Goal: Information Seeking & Learning: Find contact information

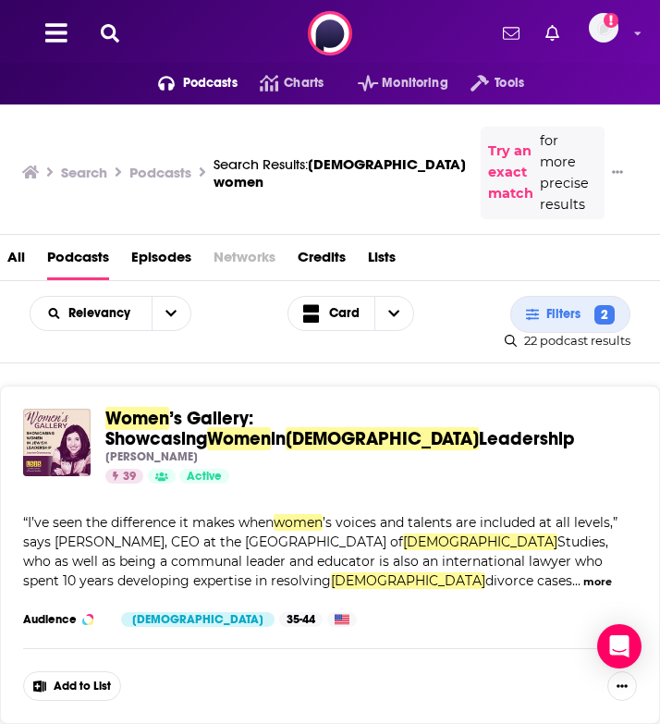
scroll to position [299, 0]
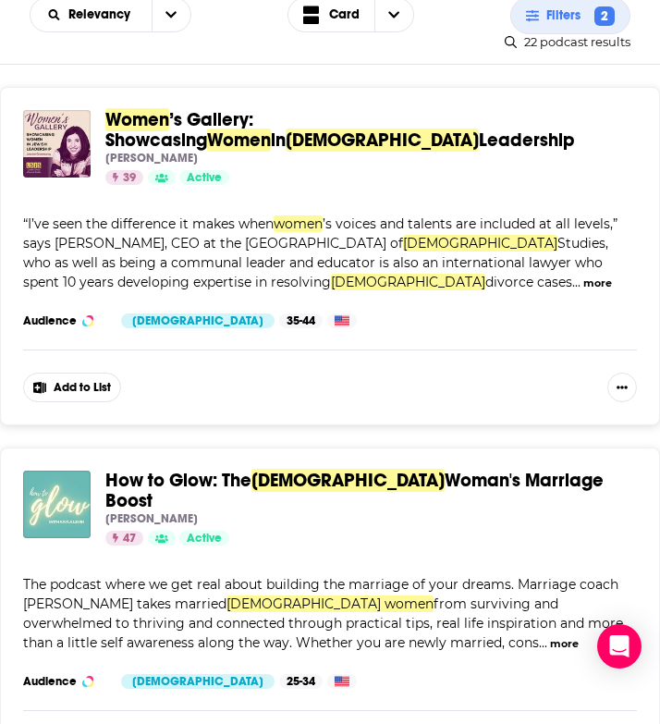
click at [190, 375] on div "Women ’s Gallery: Showcasing Women in Jewish Leadership Joanne Greenaway 39 Act…" at bounding box center [330, 256] width 660 height 338
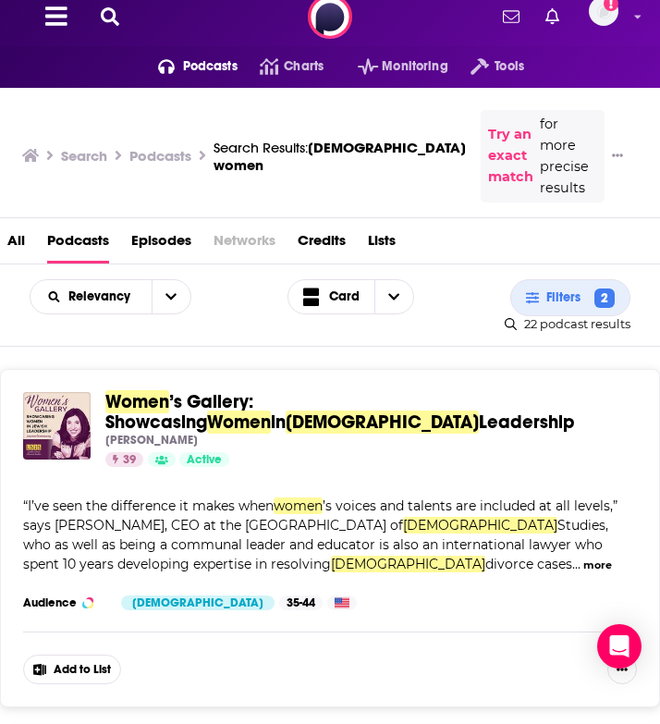
scroll to position [0, 0]
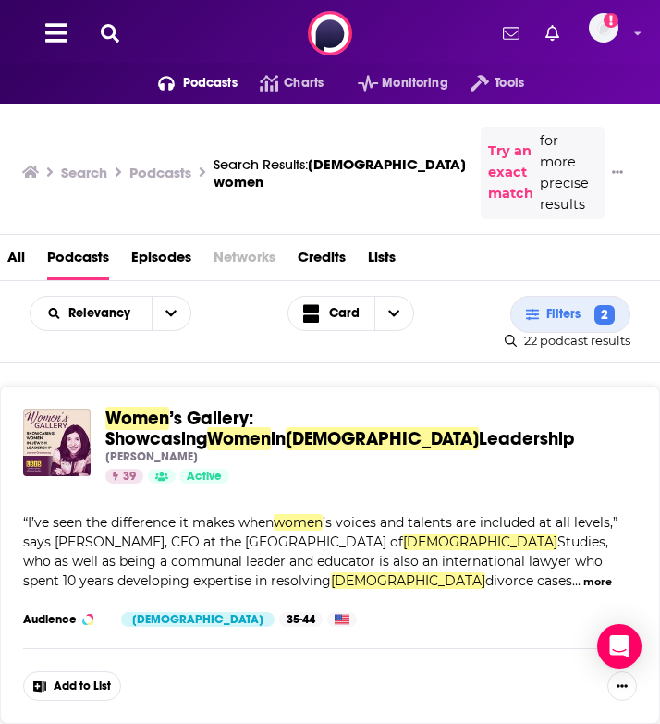
click at [109, 27] on icon at bounding box center [110, 33] width 18 height 18
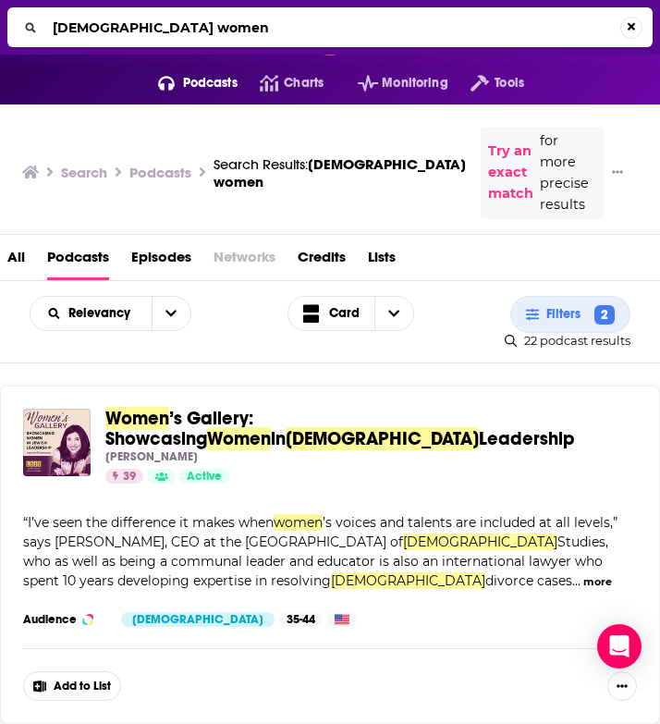
click at [142, 30] on input "jewish women" at bounding box center [332, 28] width 575 height 30
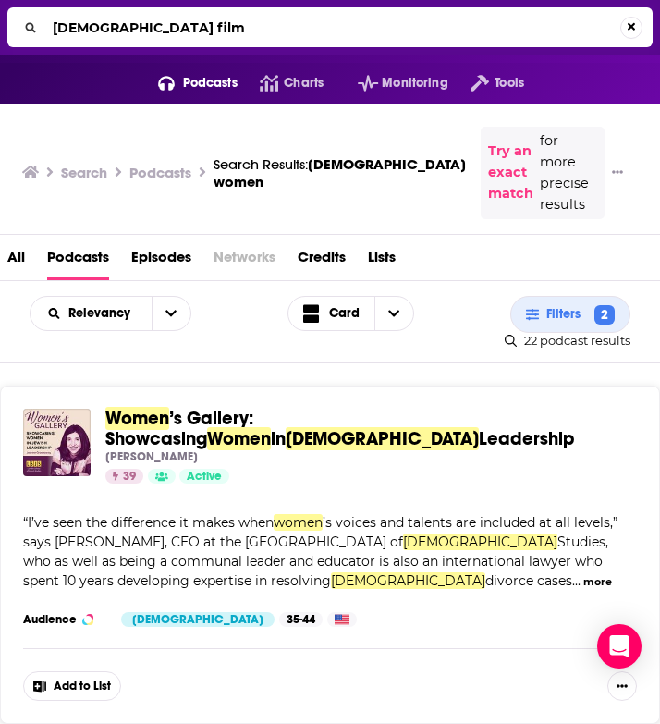
type input "jewish film"
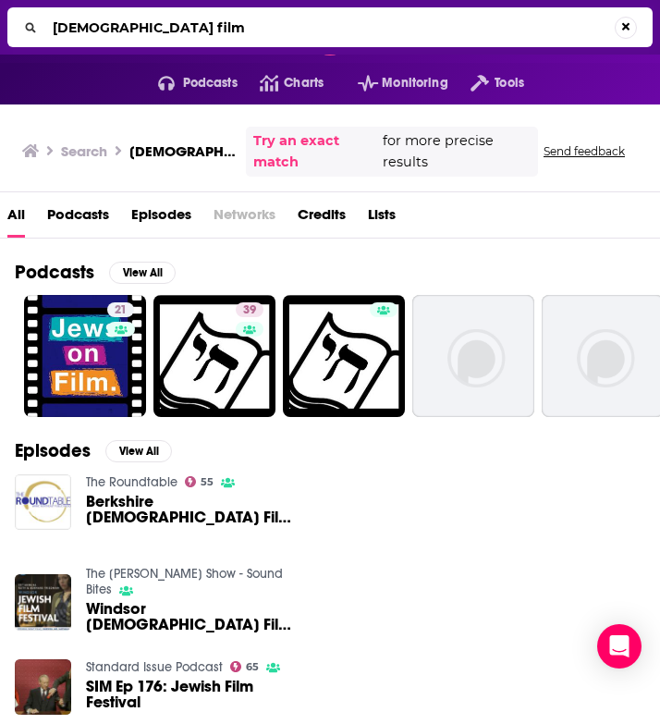
click at [91, 200] on span "Podcasts" at bounding box center [78, 219] width 62 height 38
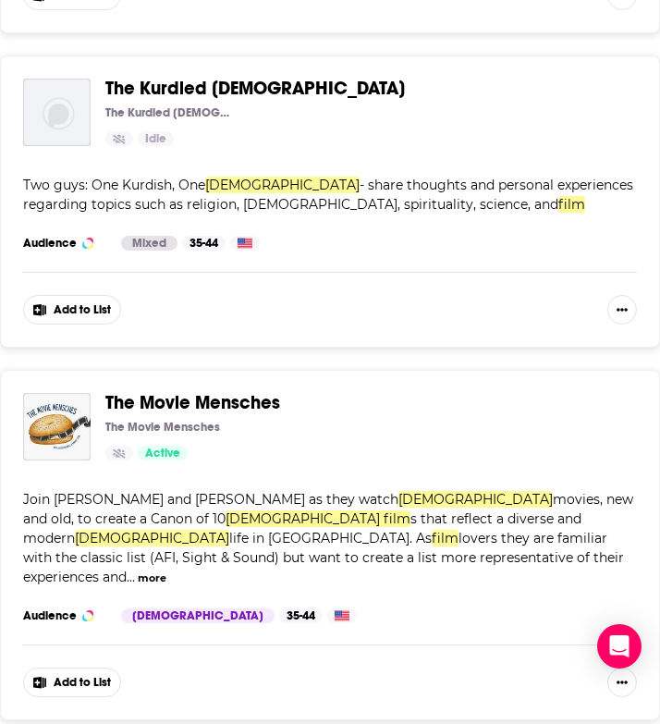
scroll to position [2605, 0]
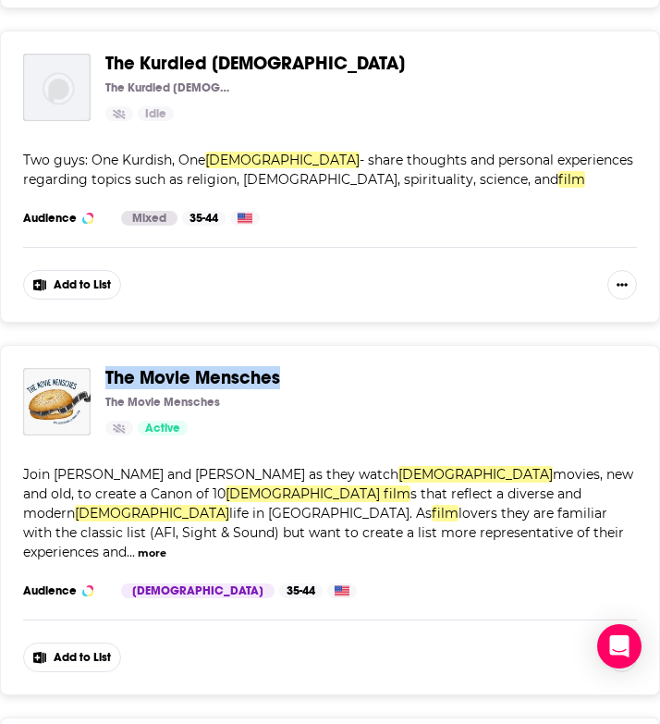
click at [166, 545] on button "more" at bounding box center [152, 553] width 29 height 16
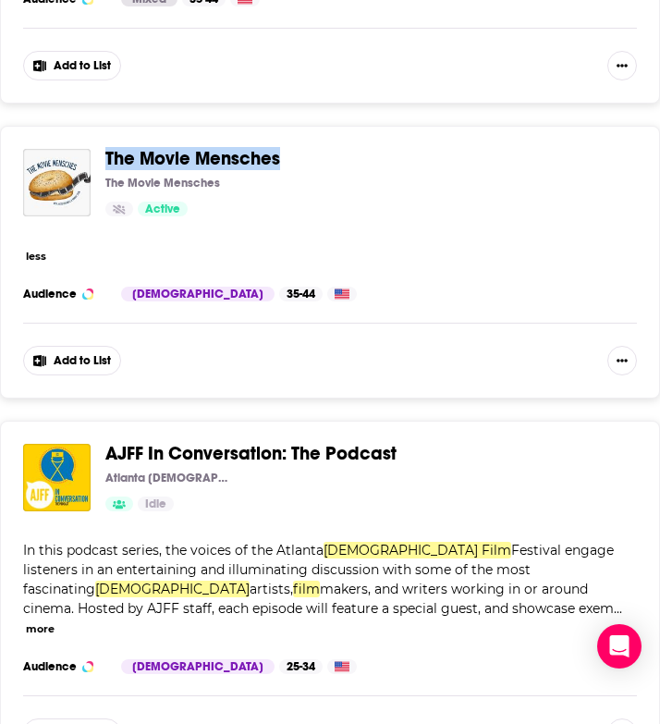
scroll to position [2827, 0]
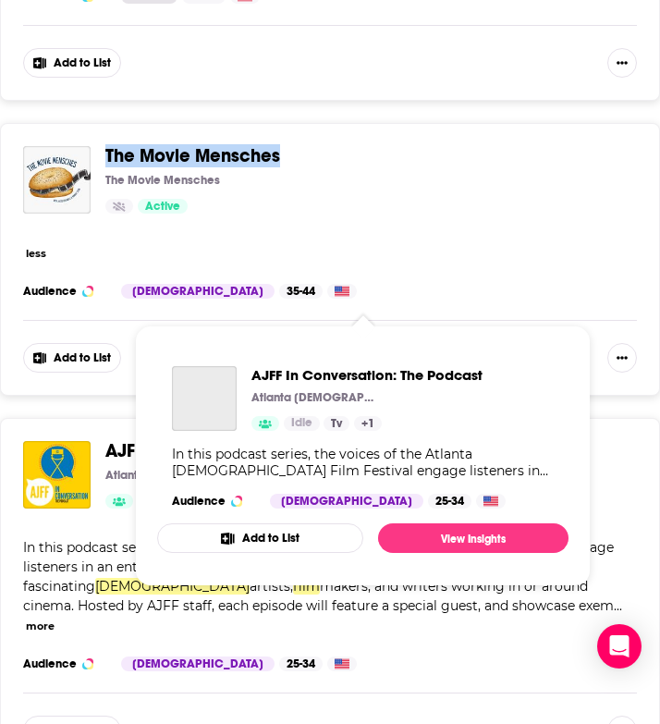
click at [213, 439] on span "AJFF In Conversation: The Podcast" at bounding box center [250, 450] width 291 height 23
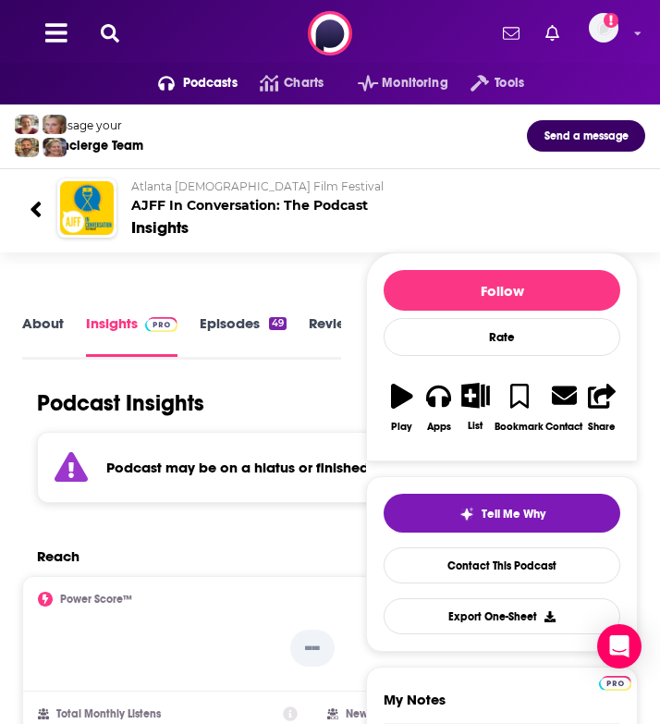
scroll to position [33, 0]
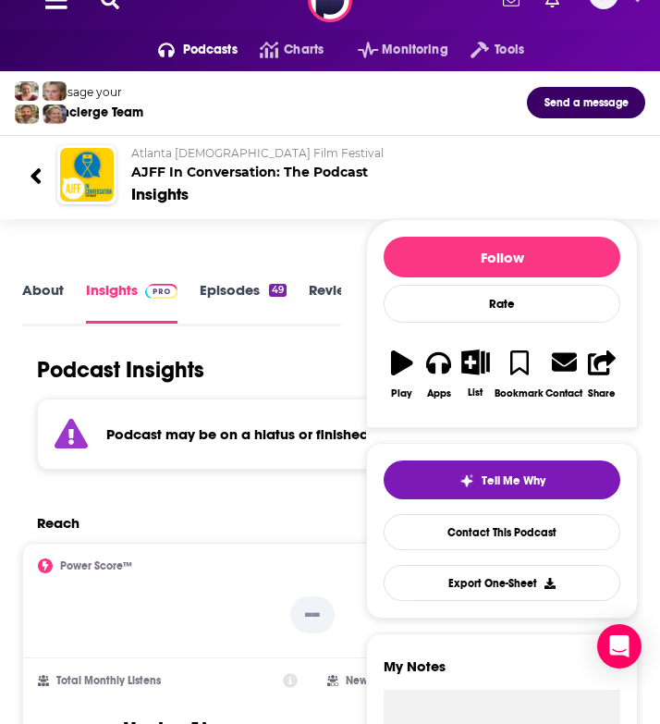
click at [232, 298] on link "Episodes 49" at bounding box center [243, 302] width 87 height 42
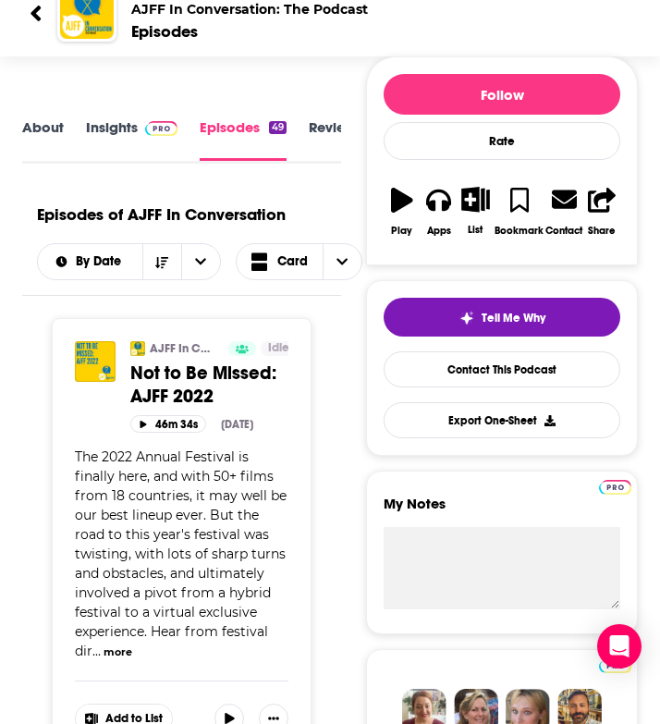
scroll to position [138, 0]
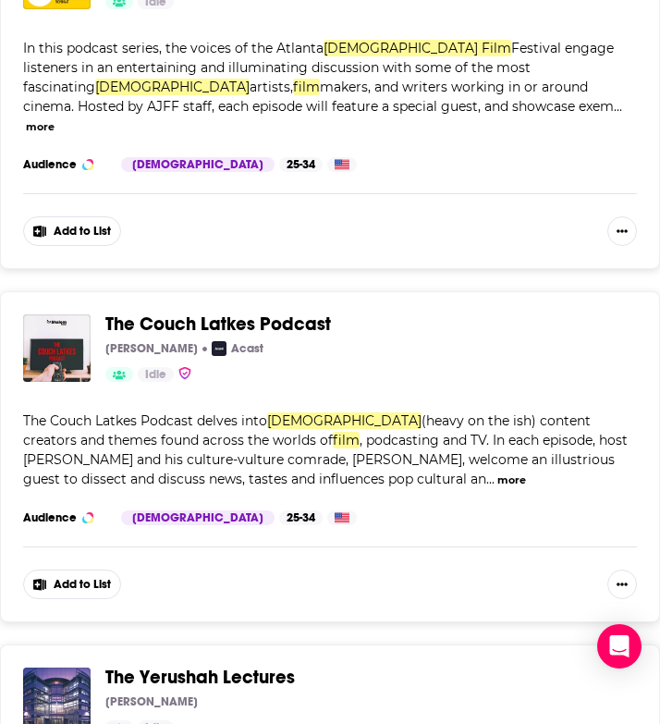
scroll to position [3409, 0]
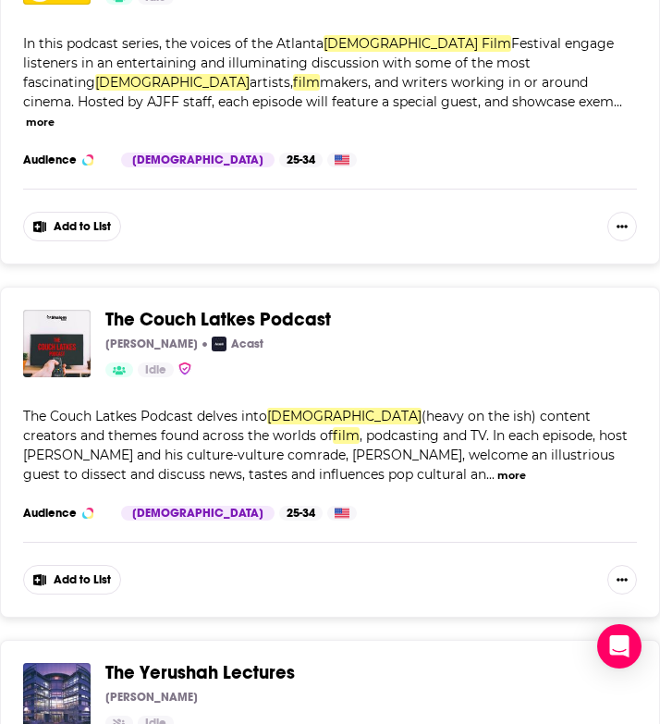
click at [497, 468] on button "more" at bounding box center [511, 476] width 29 height 16
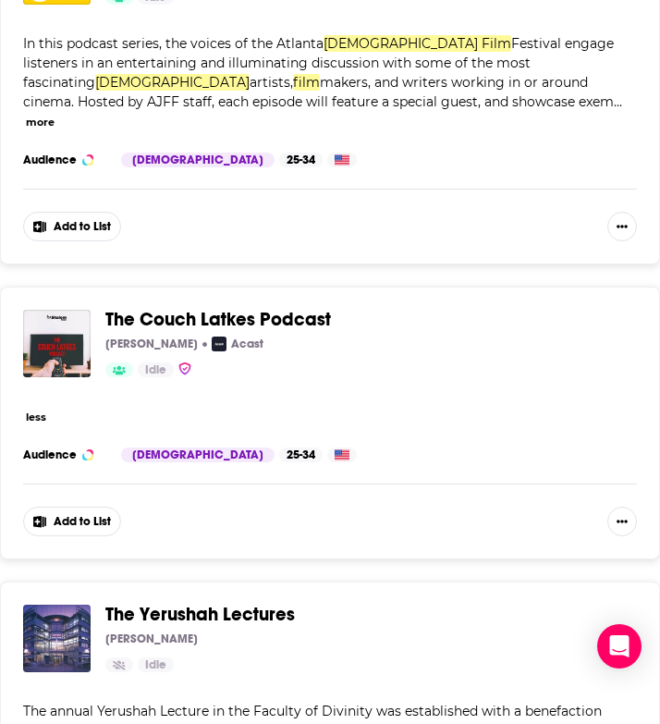
click at [40, 410] on button "less" at bounding box center [36, 418] width 20 height 16
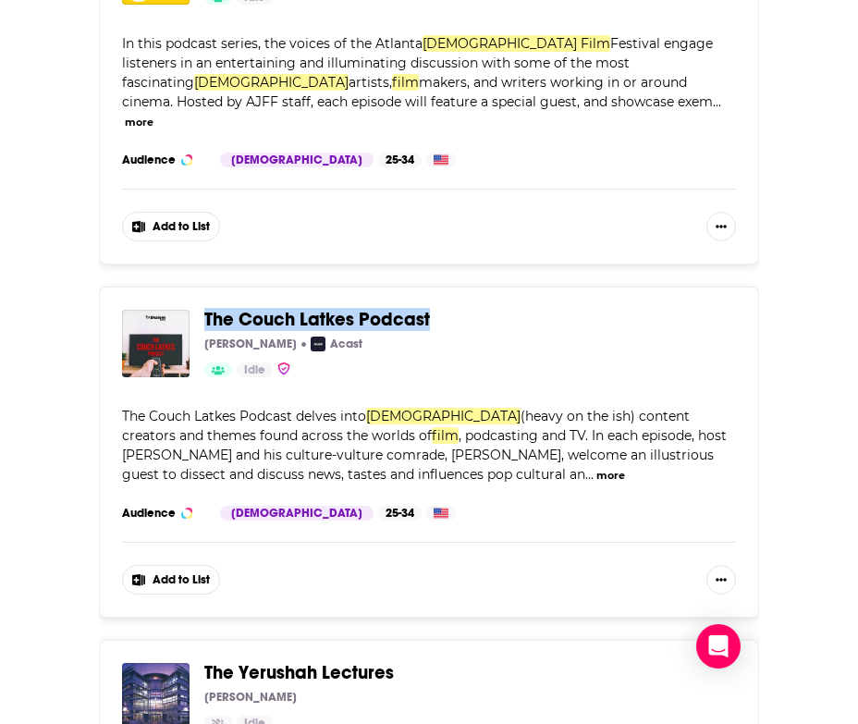
scroll to position [0, 0]
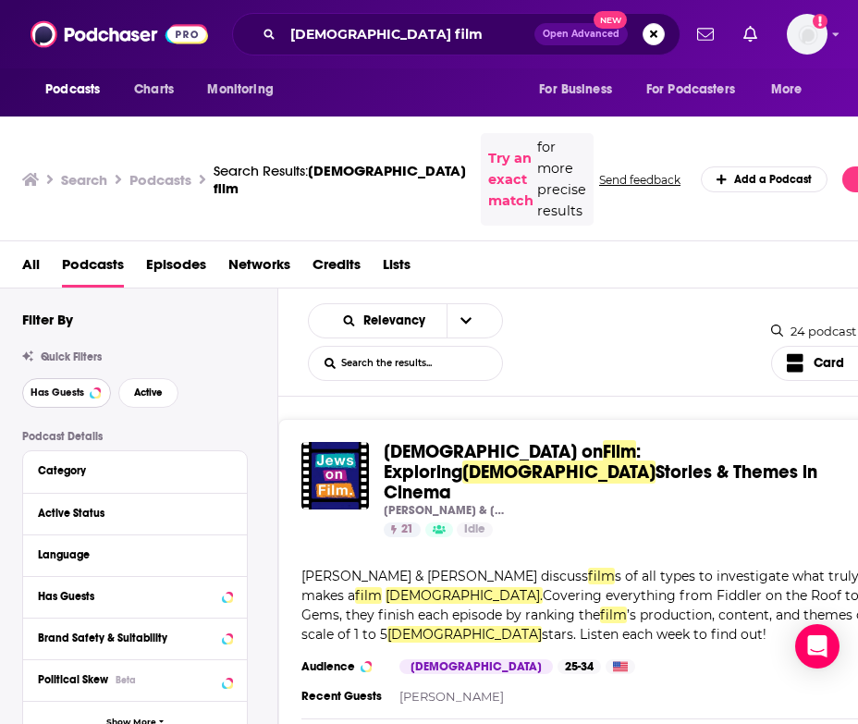
click at [57, 385] on button "Has Guests" at bounding box center [66, 393] width 89 height 30
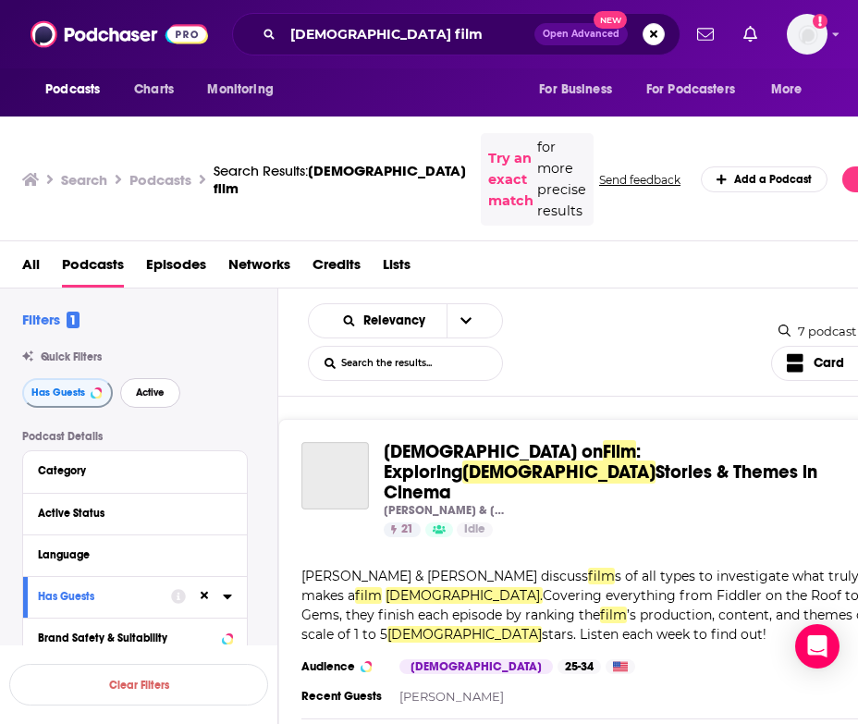
click at [141, 378] on button "Active" at bounding box center [150, 393] width 60 height 30
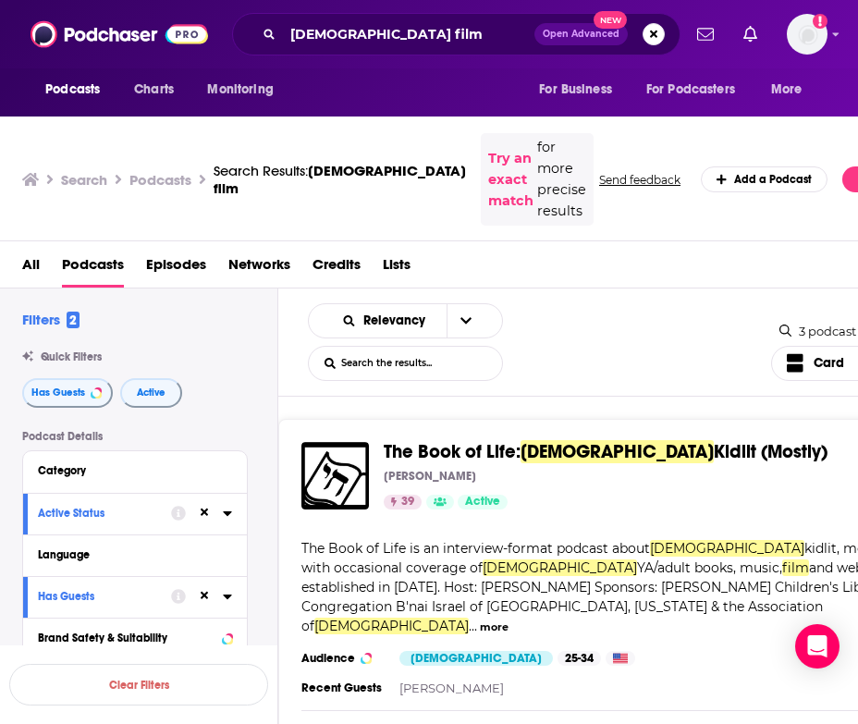
click at [418, 539] on div "The Book of Life is an interview-format podcast about Jewish kidlit, mostly, wi…" at bounding box center [603, 587] width 604 height 97
click at [327, 38] on input "jewish film" at bounding box center [408, 34] width 251 height 30
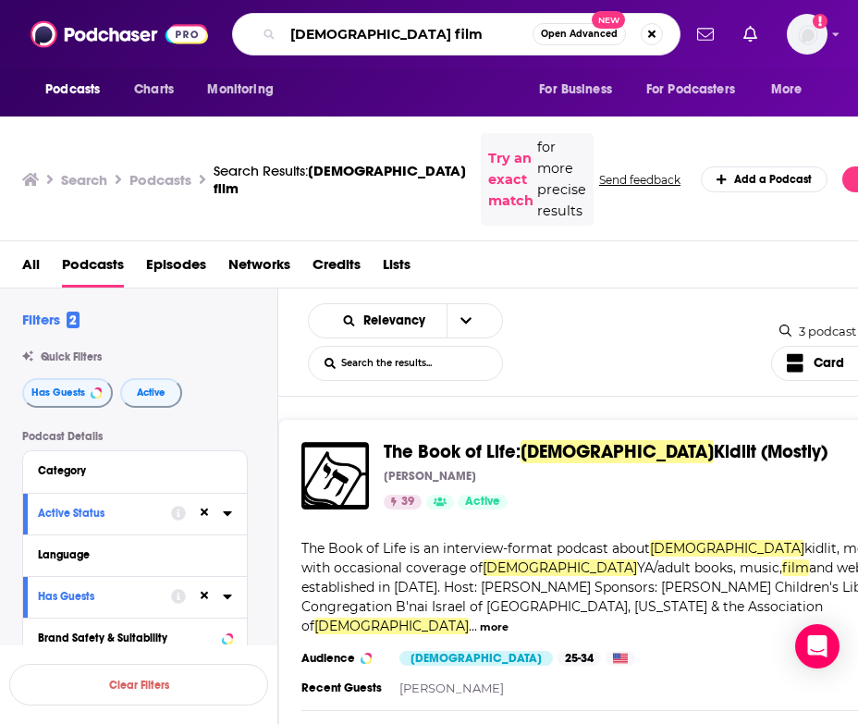
click at [327, 38] on input "jewish film" at bounding box center [408, 34] width 250 height 30
type input "3"
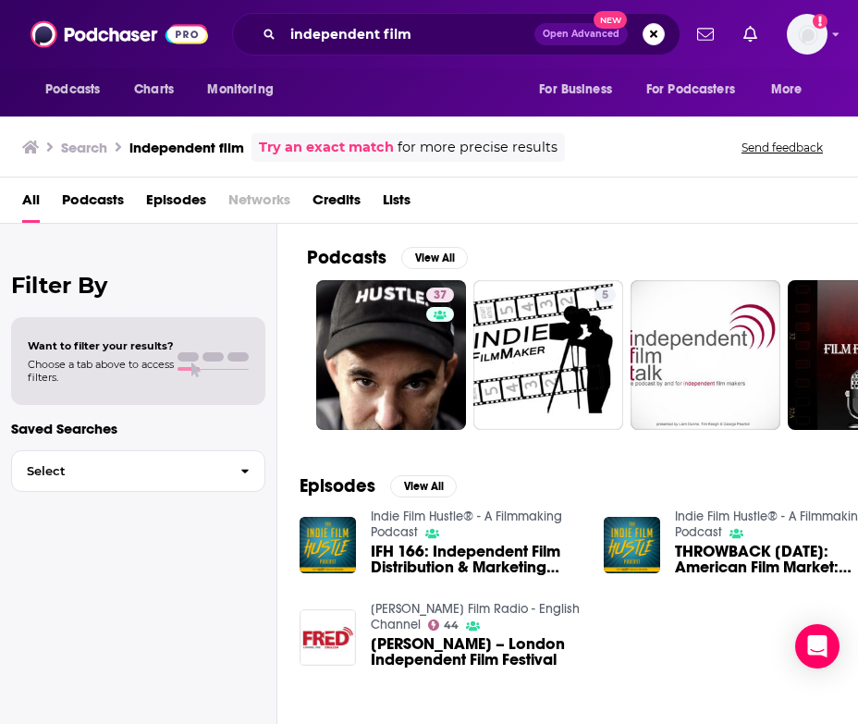
click at [78, 197] on span "Podcasts" at bounding box center [93, 204] width 62 height 38
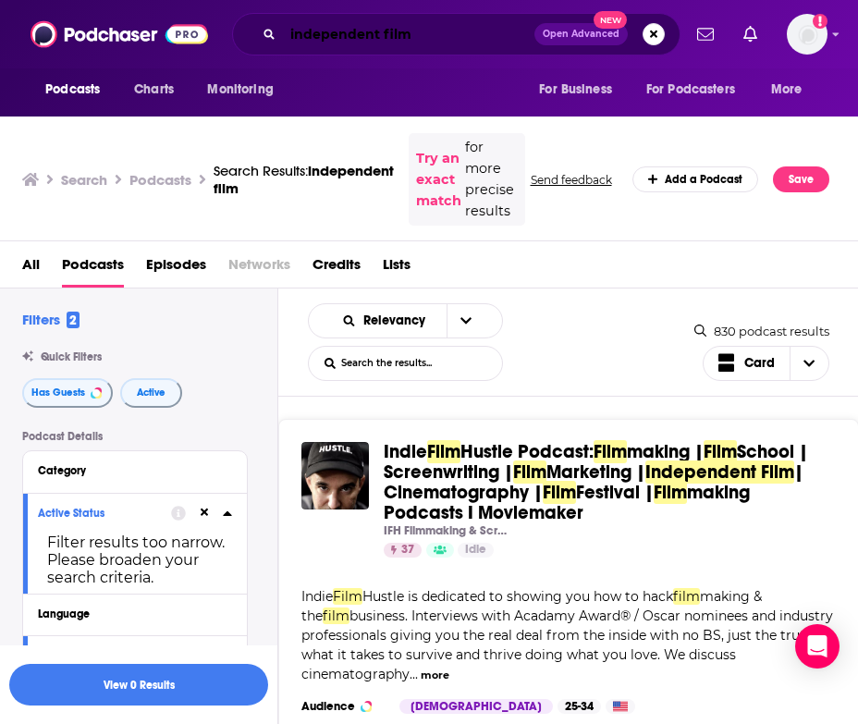
click at [305, 25] on input "independent film" at bounding box center [408, 34] width 251 height 30
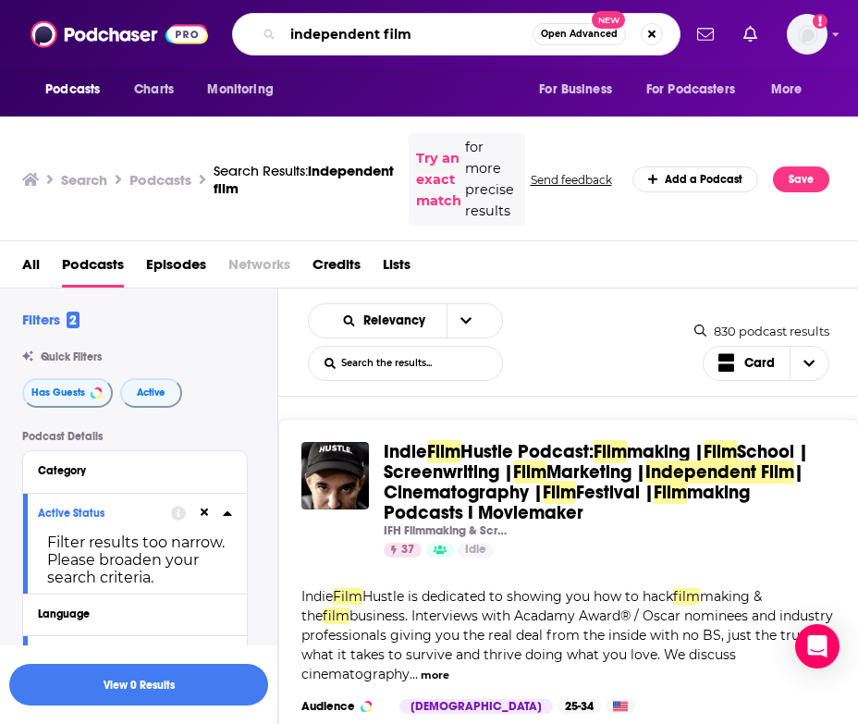
click at [305, 25] on input "independent film" at bounding box center [408, 34] width 250 height 30
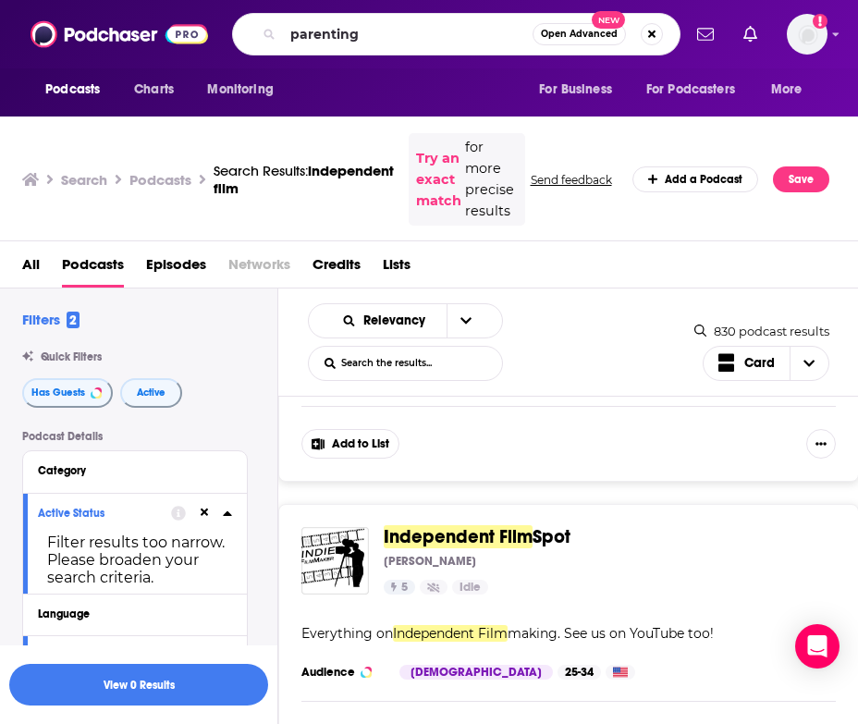
scroll to position [375, 0]
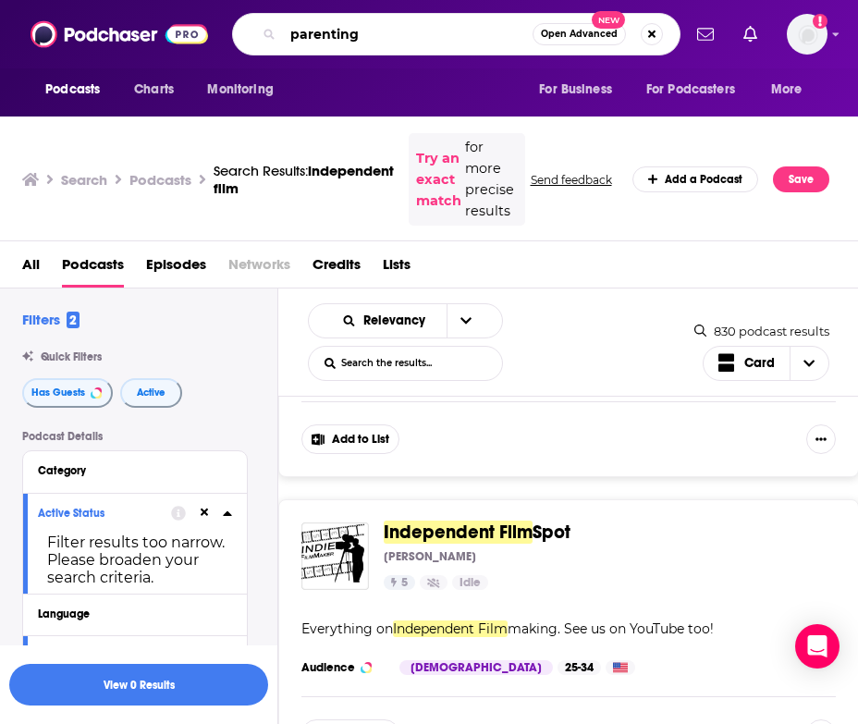
click at [368, 42] on input "parenting" at bounding box center [408, 34] width 250 height 30
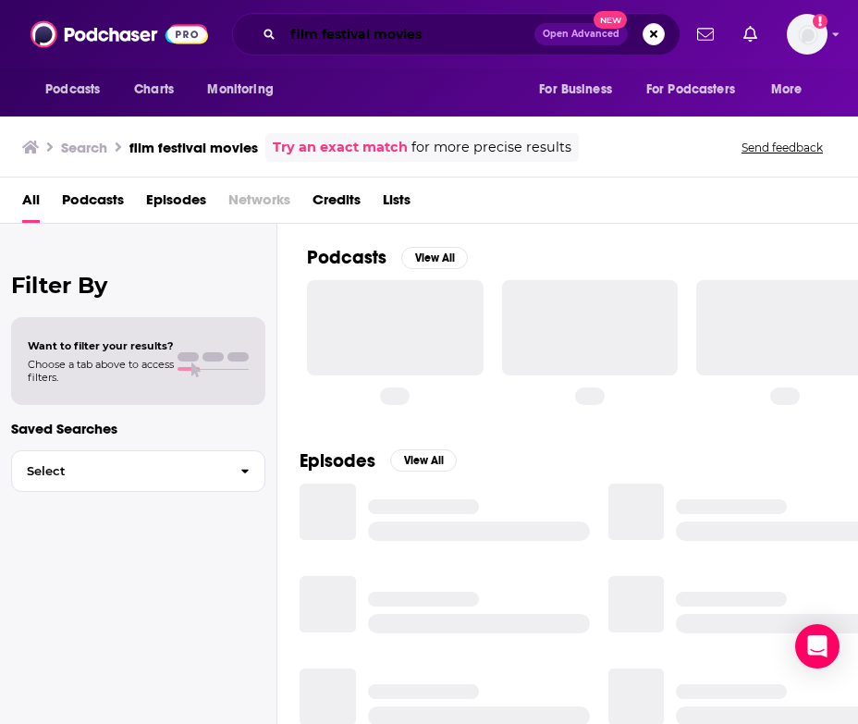
click at [368, 42] on input "film festival movies" at bounding box center [408, 34] width 251 height 30
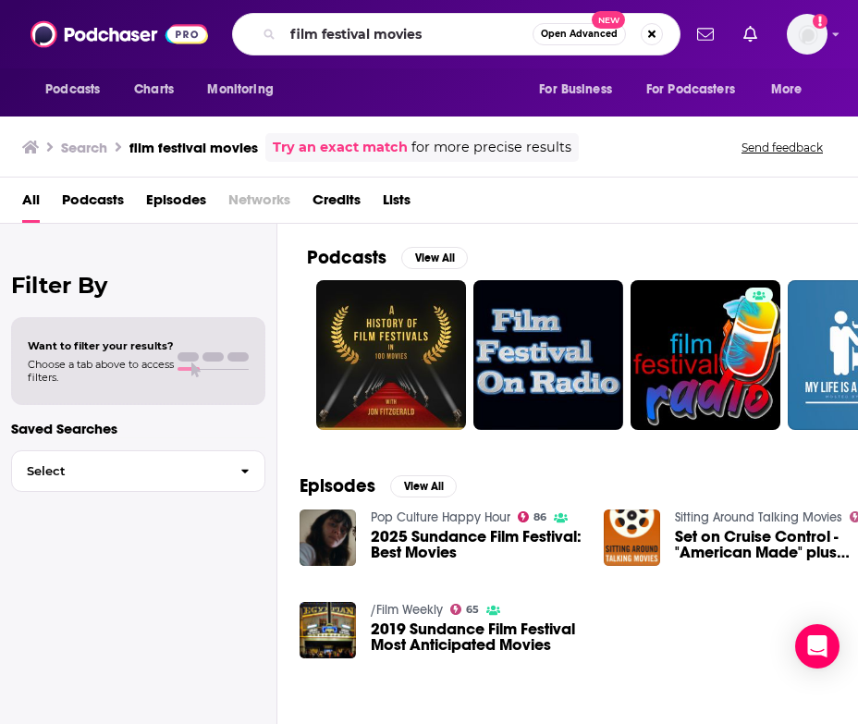
click at [89, 200] on span "Podcasts" at bounding box center [93, 204] width 62 height 38
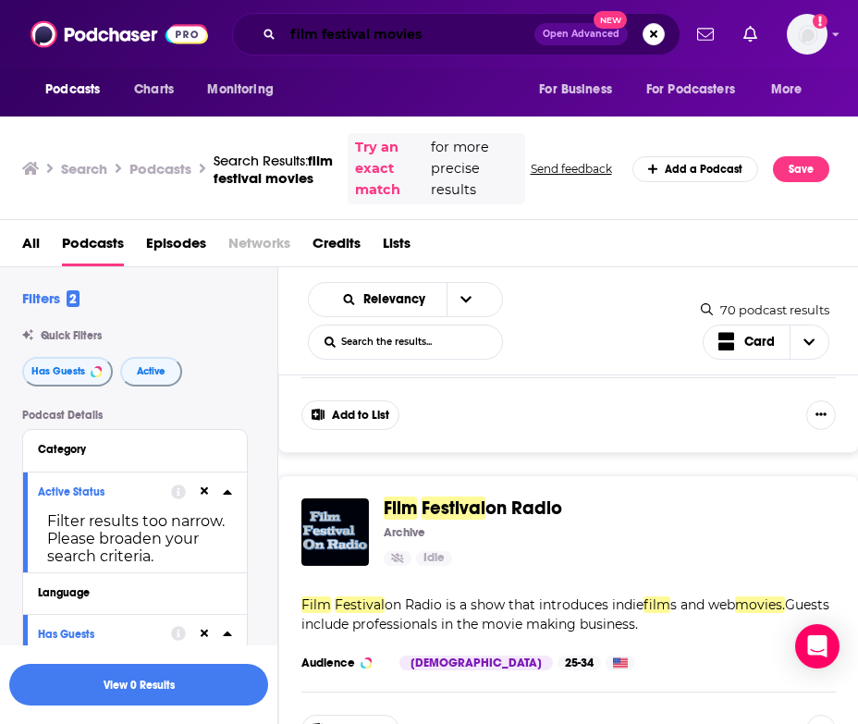
click at [402, 35] on input "film festival movies" at bounding box center [408, 34] width 251 height 30
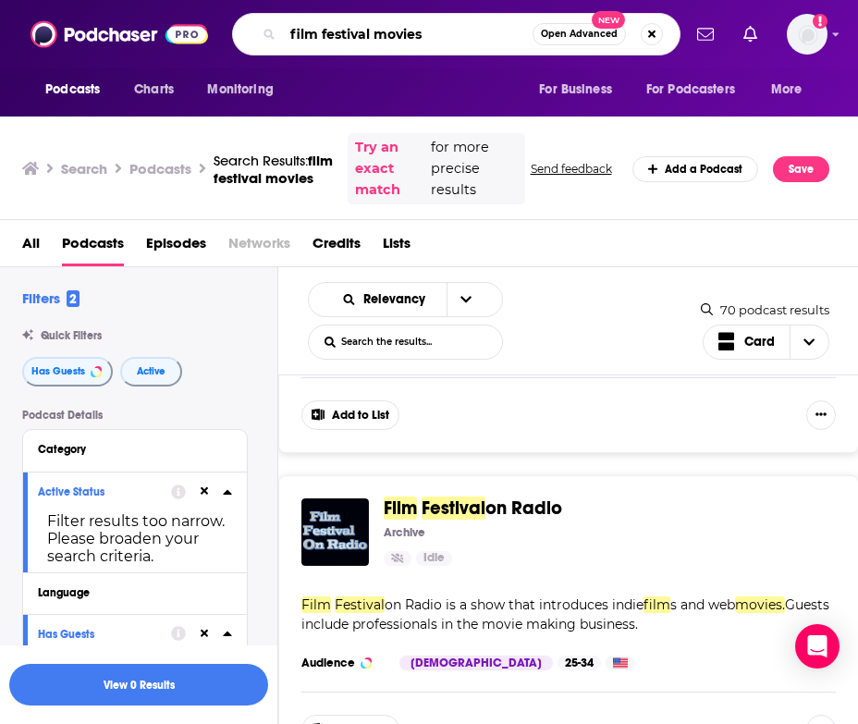
click at [402, 35] on input "film festival movies" at bounding box center [408, 34] width 250 height 30
type input "film festival"
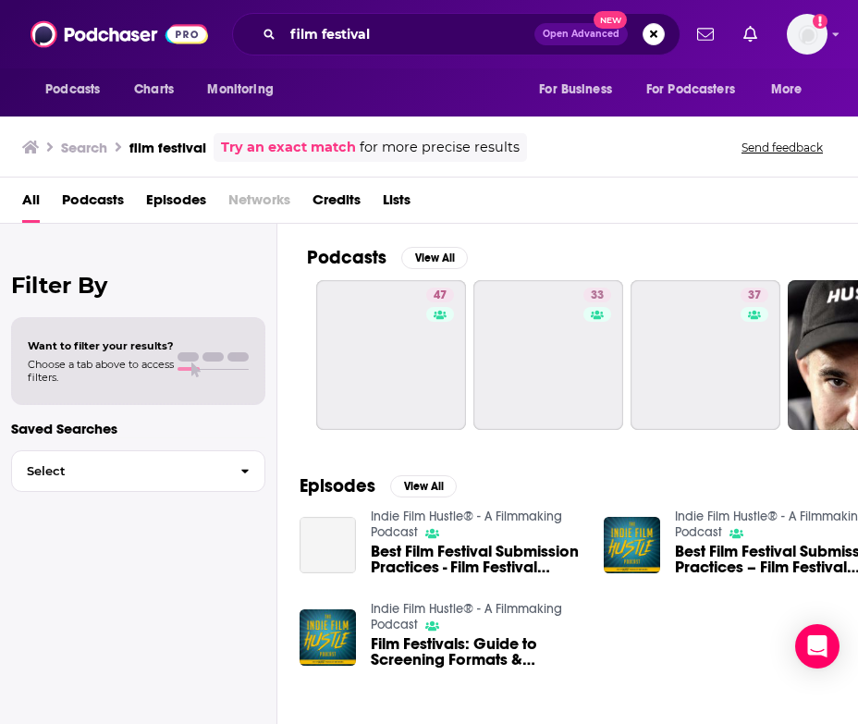
click at [101, 192] on span "Podcasts" at bounding box center [93, 204] width 62 height 38
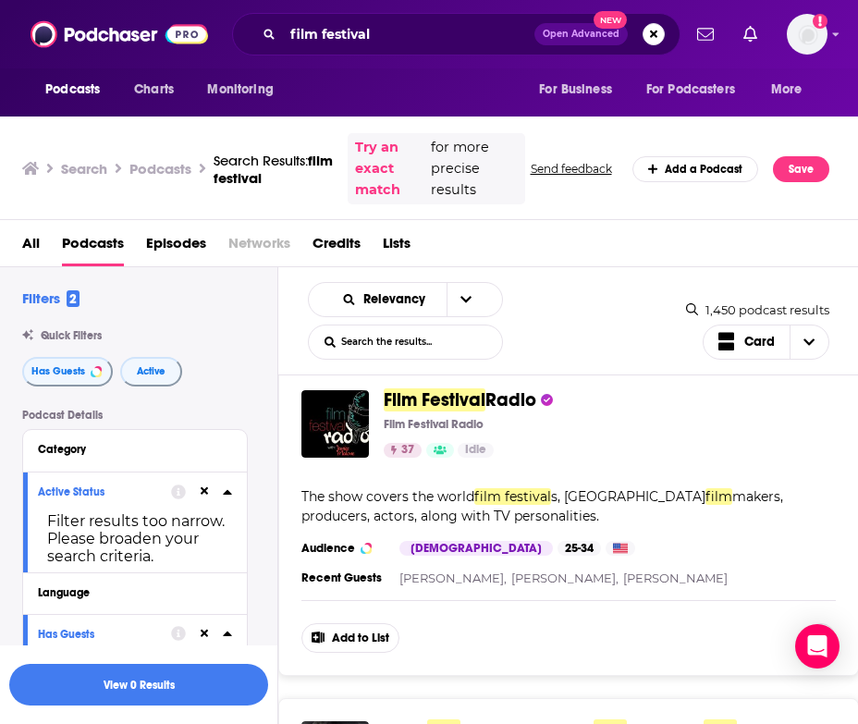
scroll to position [727, 0]
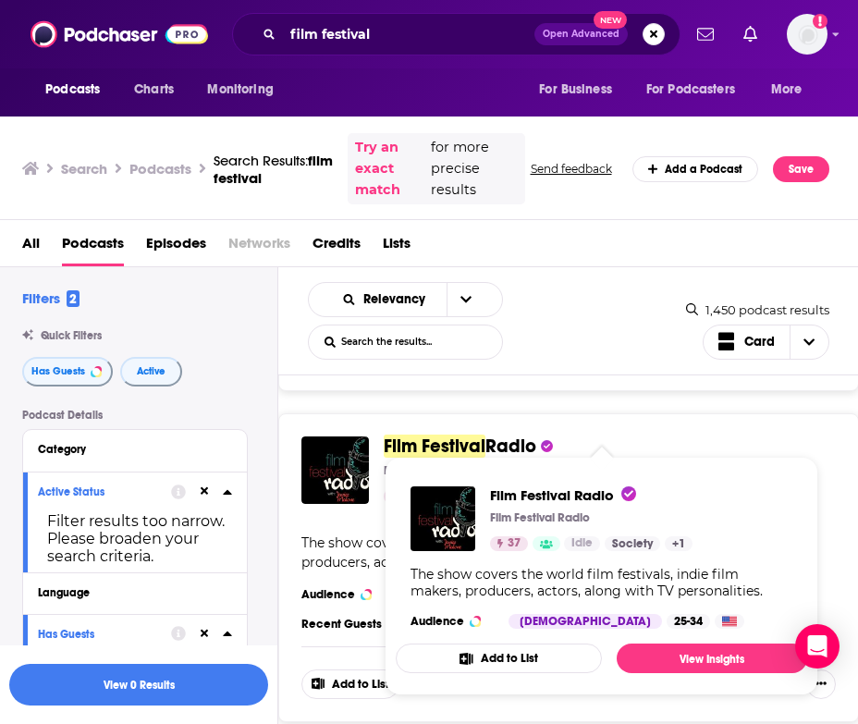
click at [436, 435] on span "Film Festival" at bounding box center [435, 446] width 102 height 23
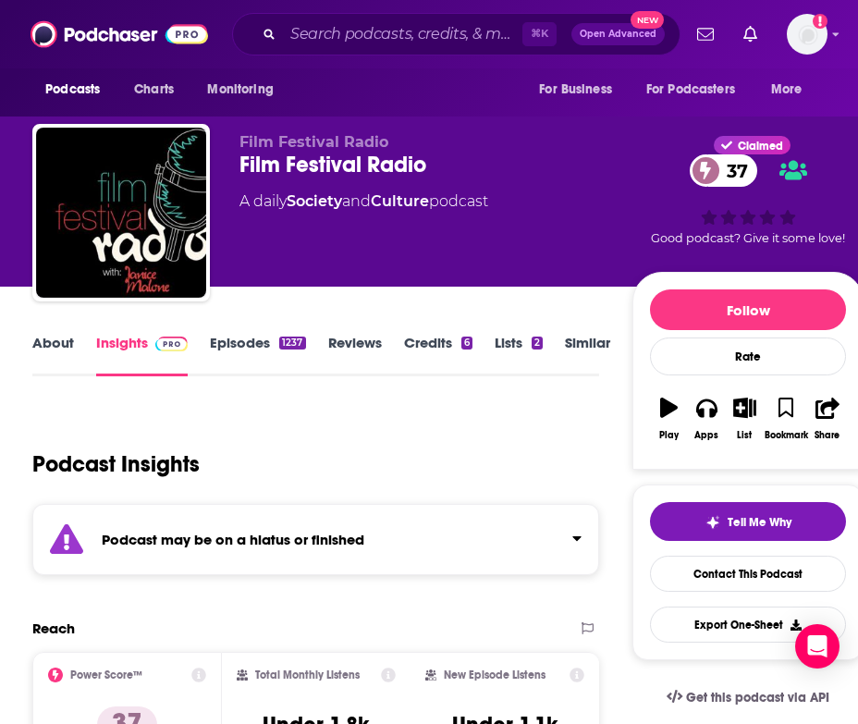
click at [234, 341] on link "Episodes 1237" at bounding box center [257, 355] width 95 height 43
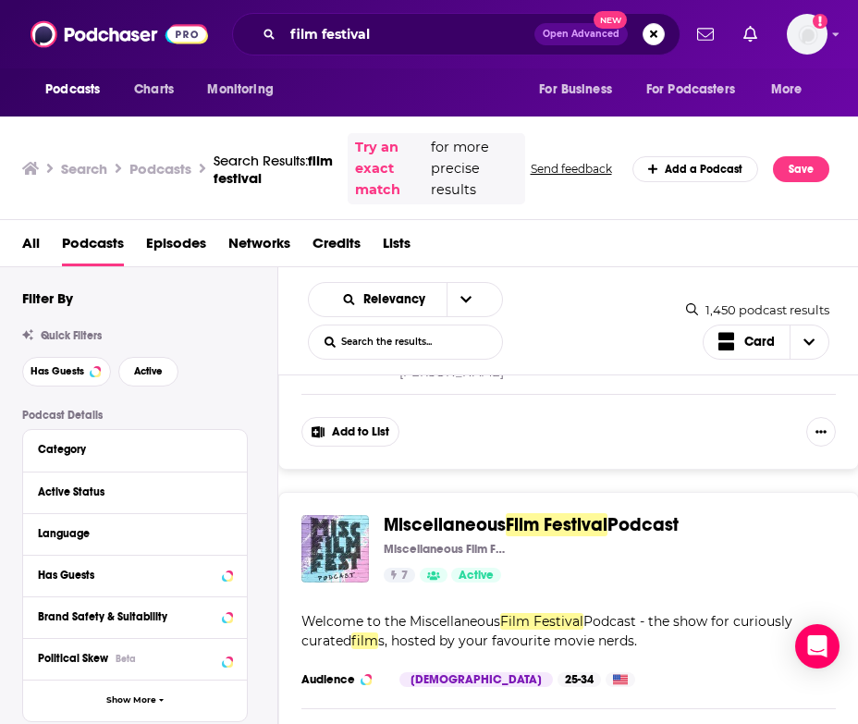
scroll to position [1436, 0]
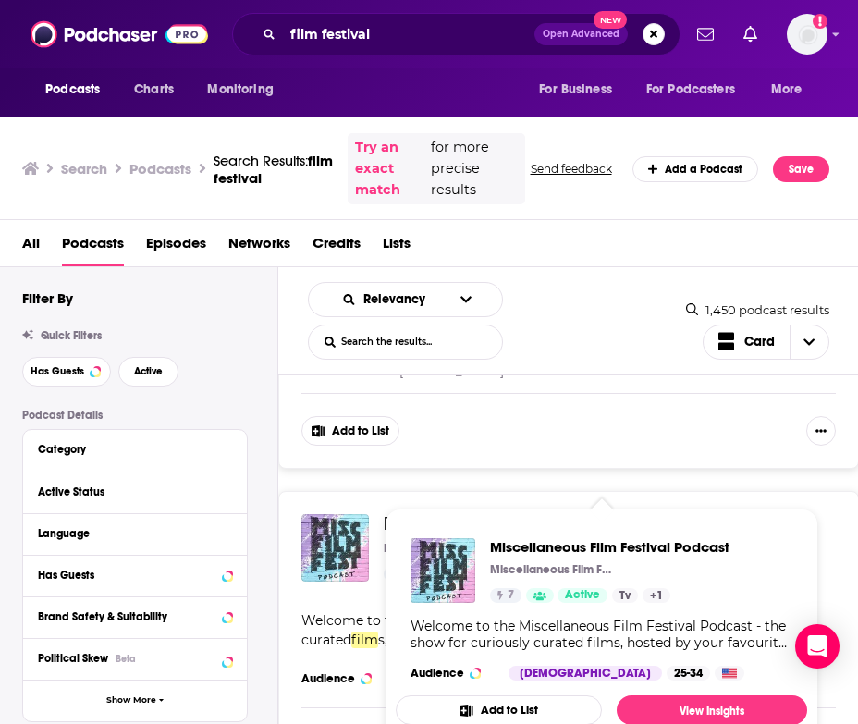
click at [552, 512] on span "Film Festival" at bounding box center [557, 523] width 102 height 23
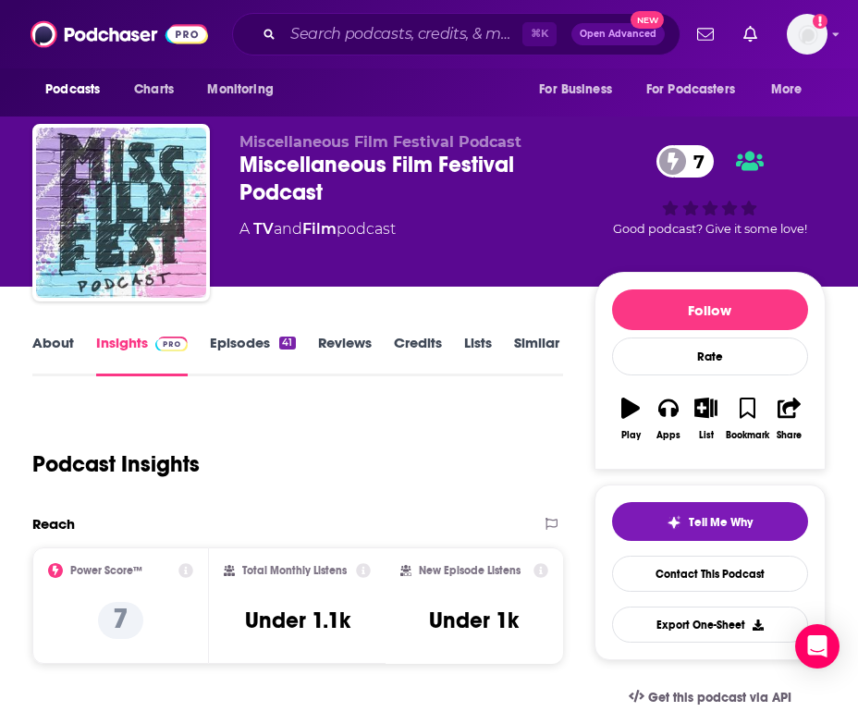
click at [56, 340] on link "About" at bounding box center [53, 355] width 42 height 43
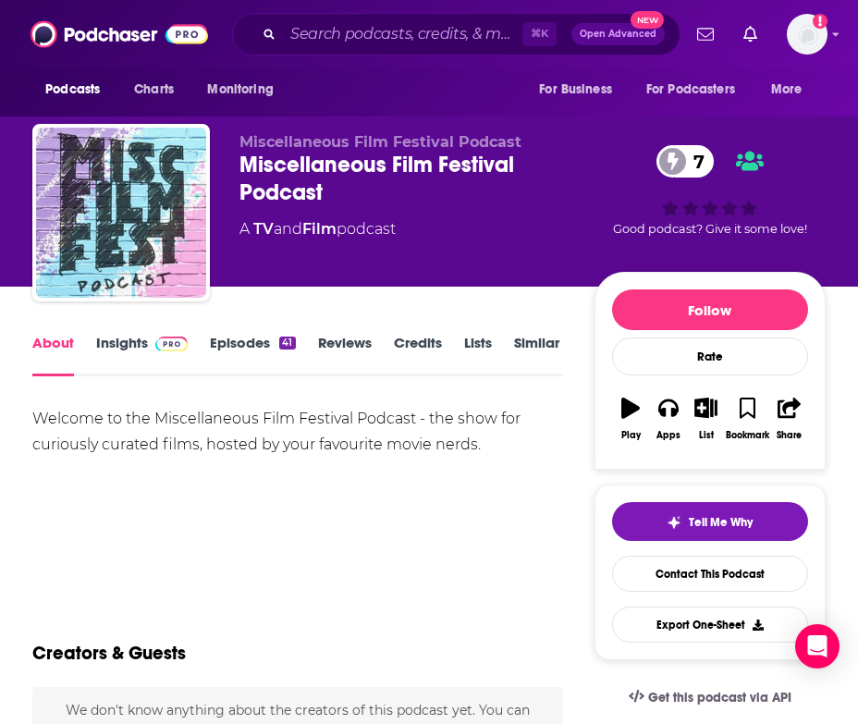
scroll to position [14, 0]
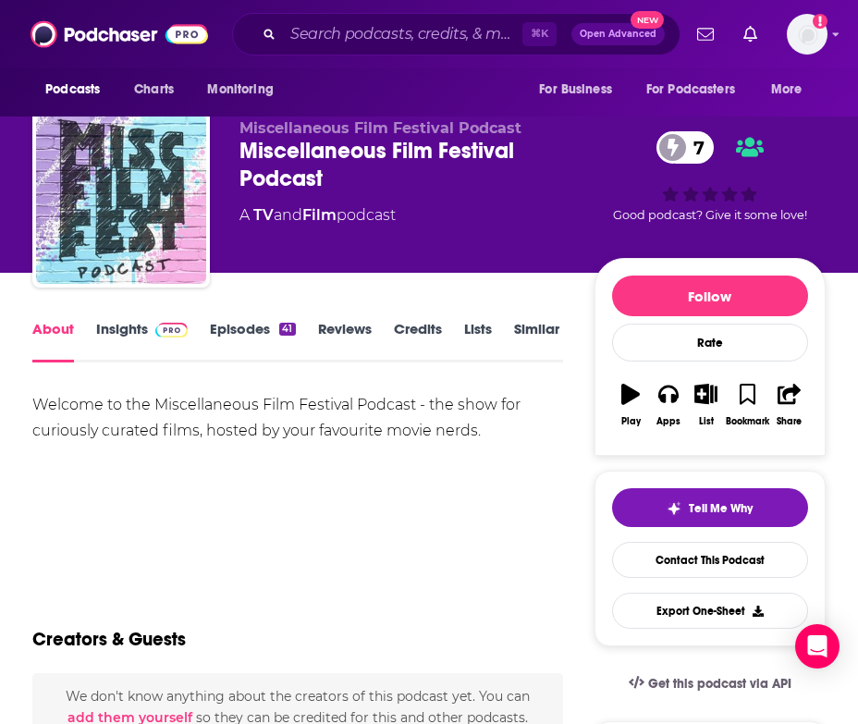
click at [271, 327] on link "Episodes 41" at bounding box center [252, 341] width 85 height 43
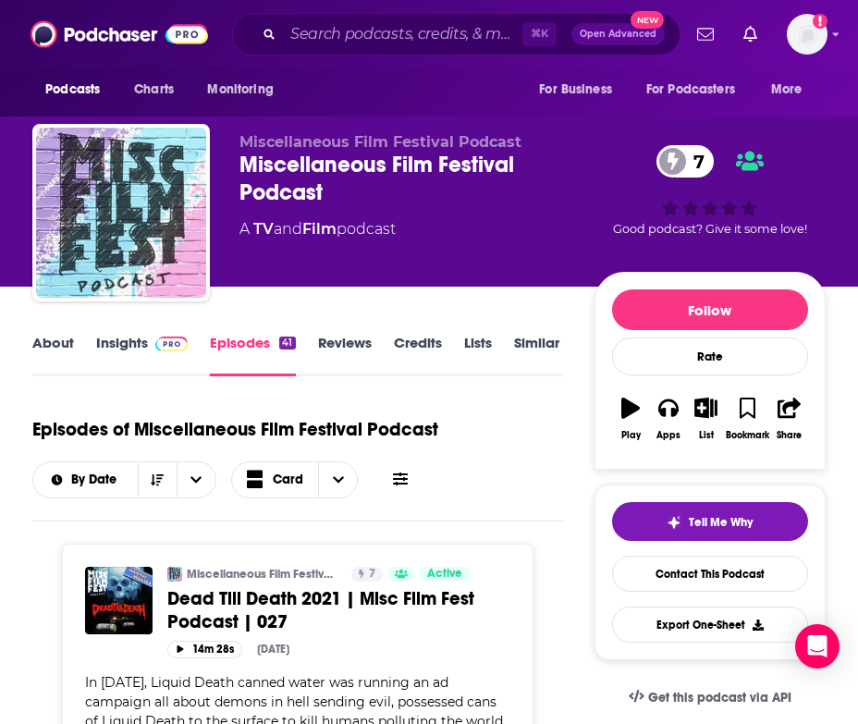
click at [48, 341] on link "About" at bounding box center [53, 355] width 42 height 43
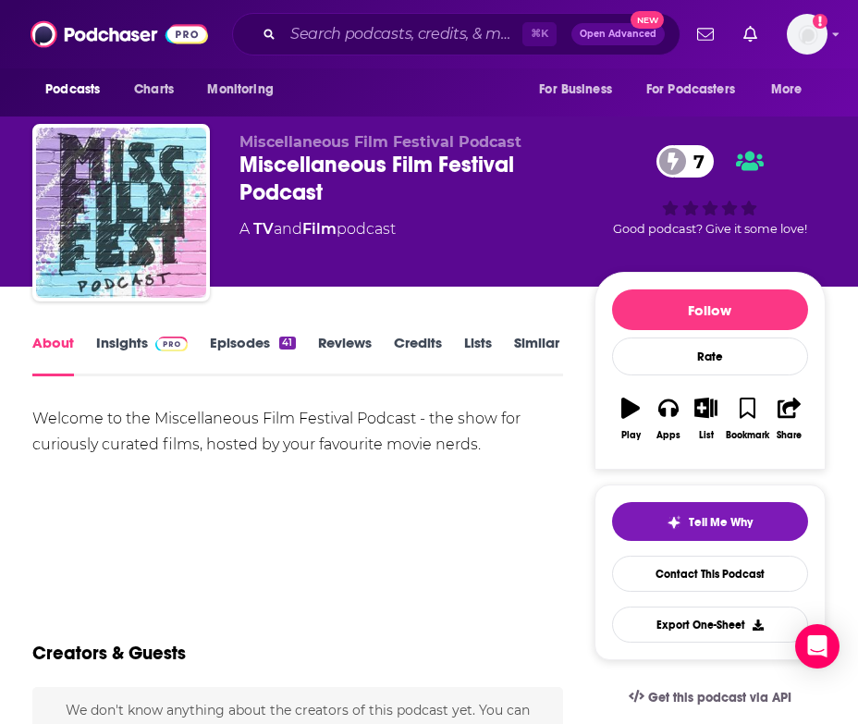
scroll to position [316, 0]
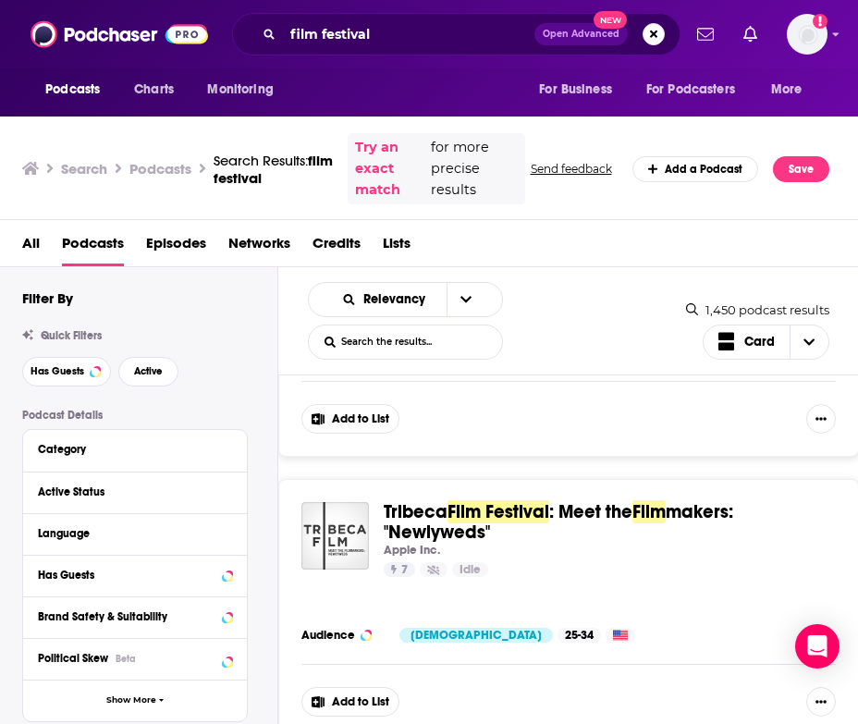
scroll to position [6337, 0]
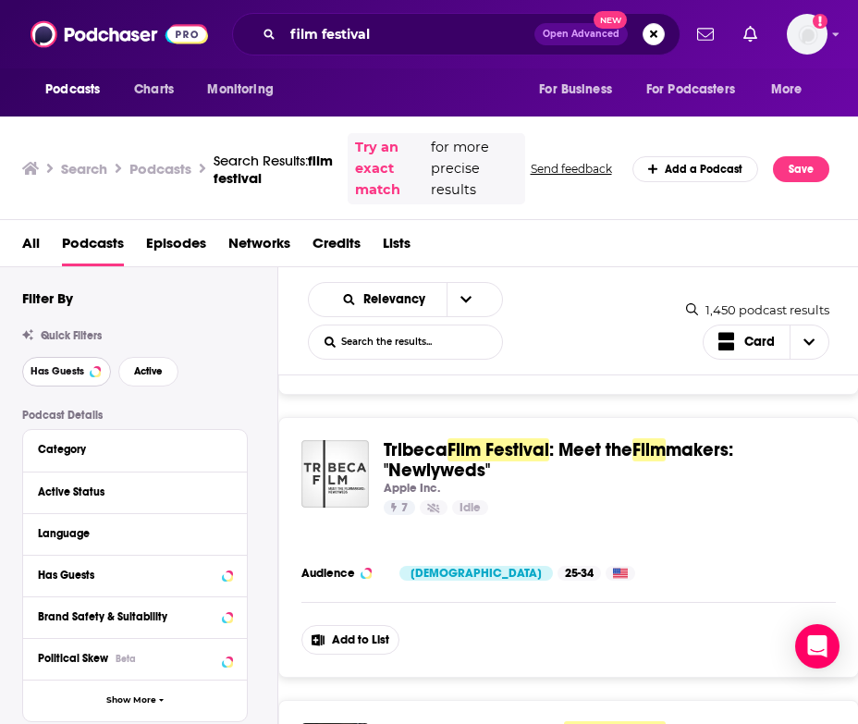
click at [86, 363] on button "Has Guests" at bounding box center [66, 372] width 89 height 30
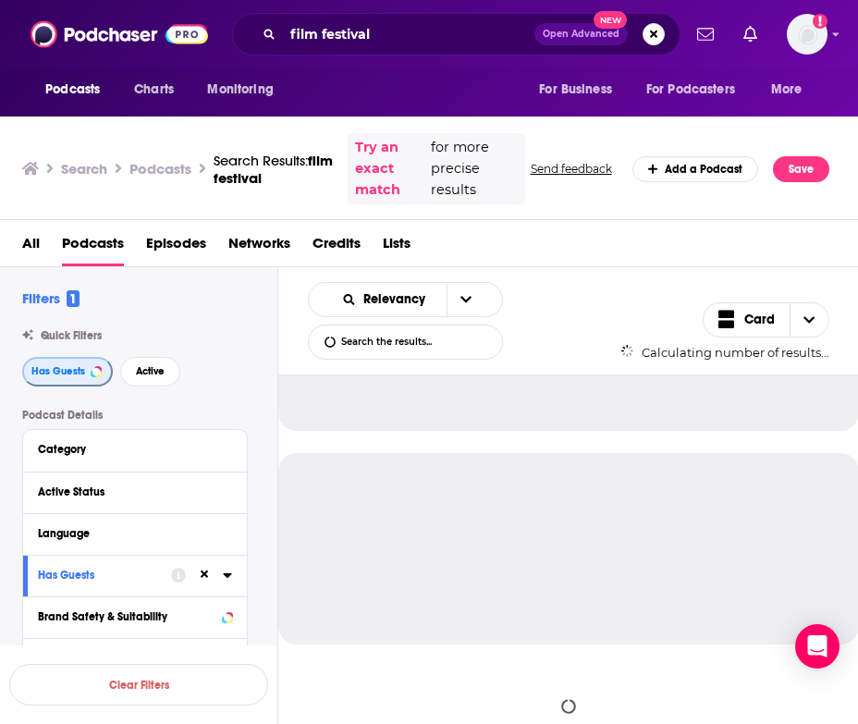
scroll to position [1867, 0]
click at [144, 366] on span "Active" at bounding box center [150, 371] width 29 height 10
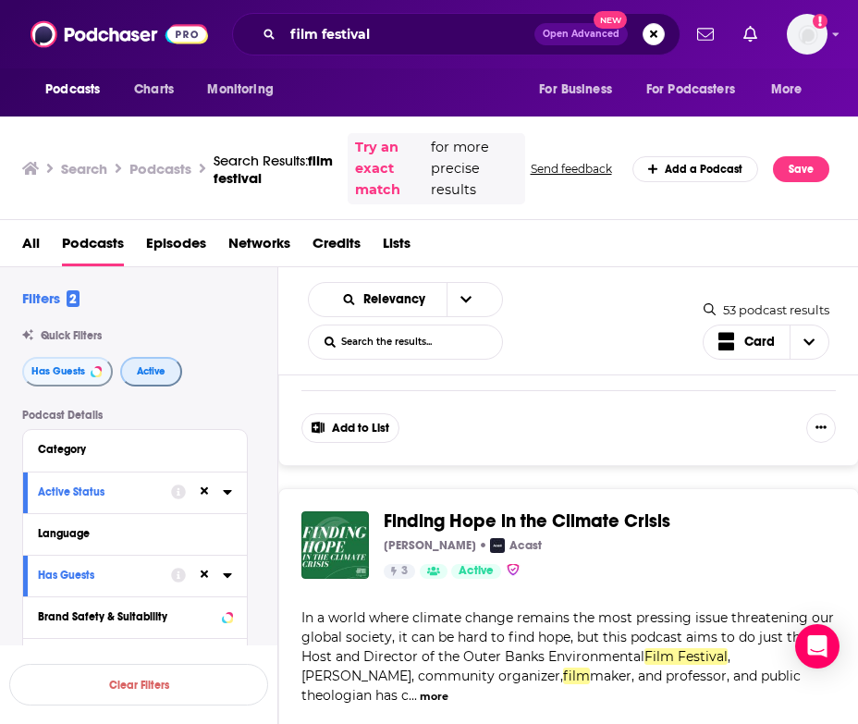
scroll to position [6227, 0]
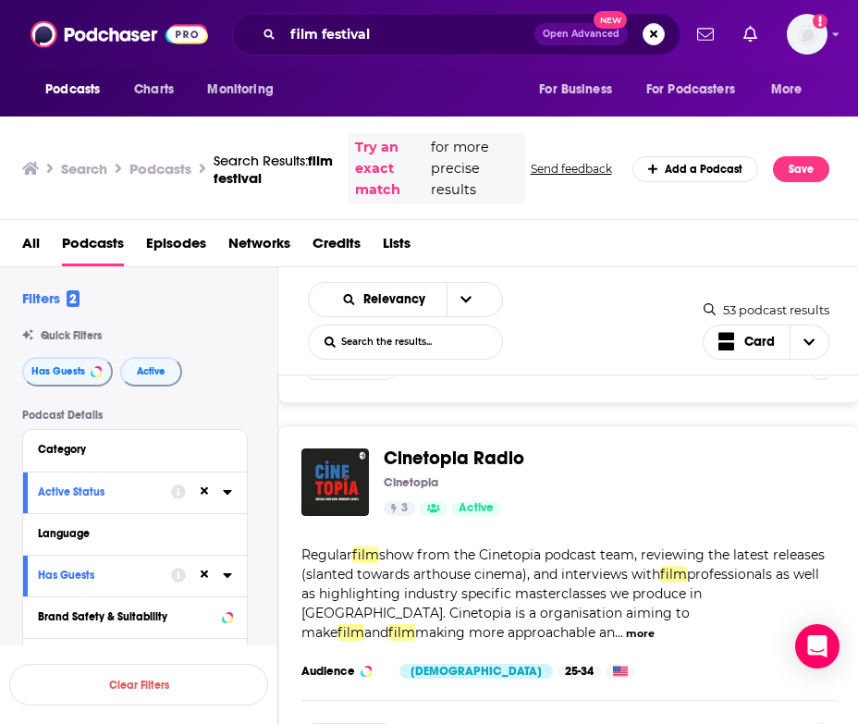
scroll to position [8330, 0]
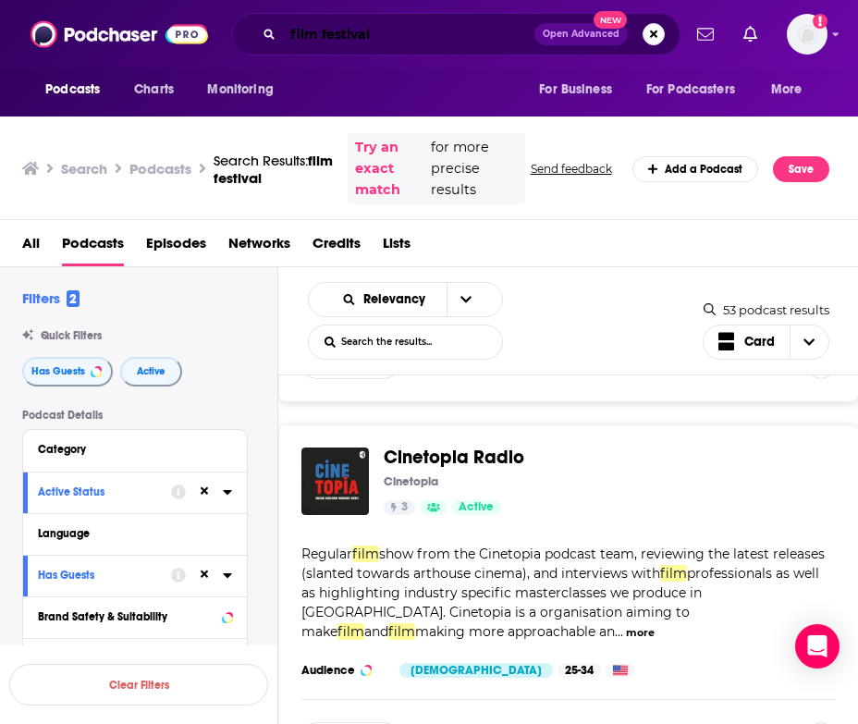
click at [381, 33] on input "film festival" at bounding box center [408, 34] width 251 height 30
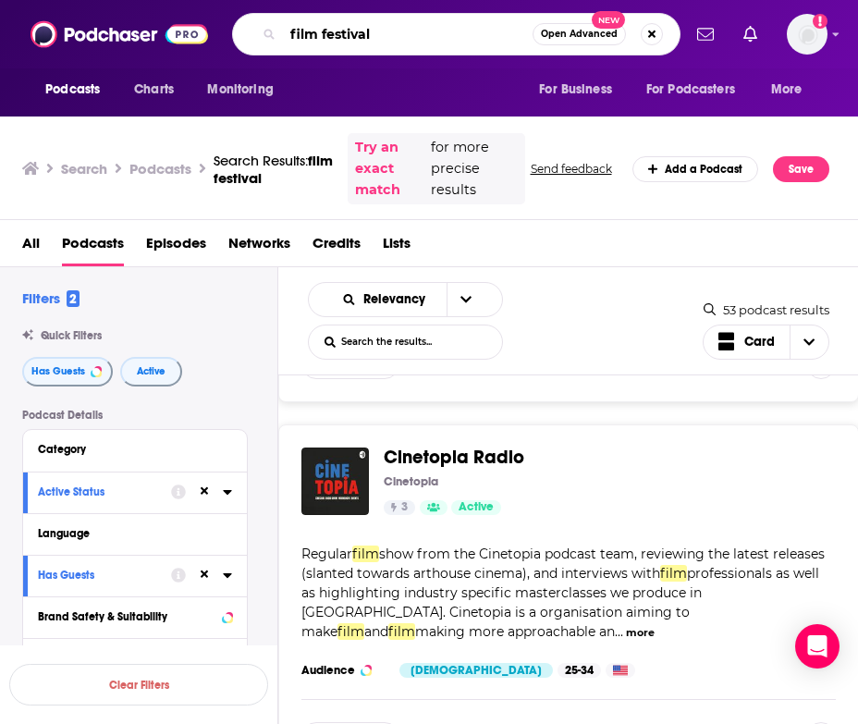
click at [381, 33] on input "film festival" at bounding box center [408, 34] width 250 height 30
type input "parenting hell"
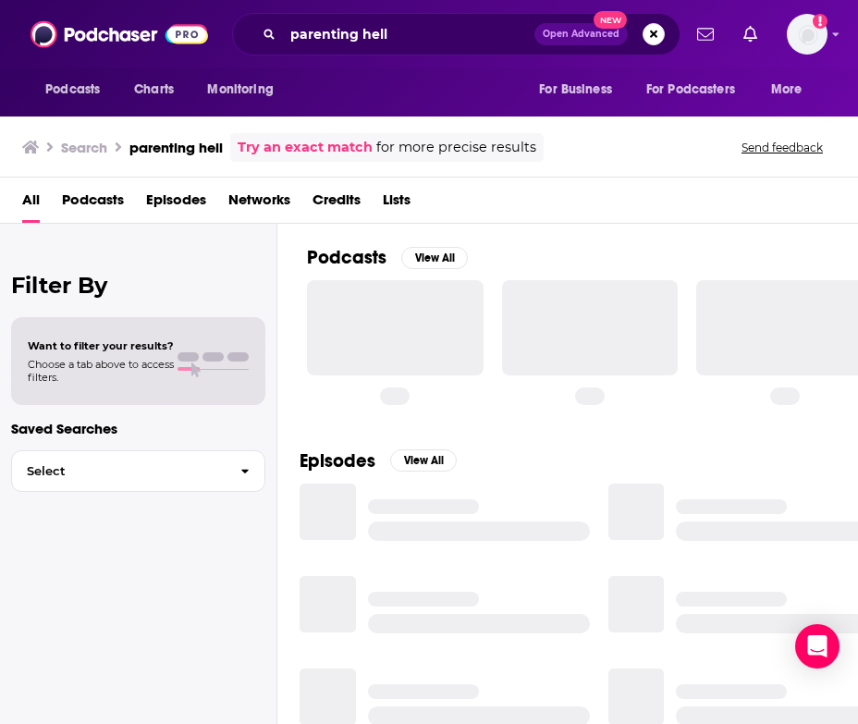
click at [82, 191] on span "Podcasts" at bounding box center [93, 204] width 62 height 38
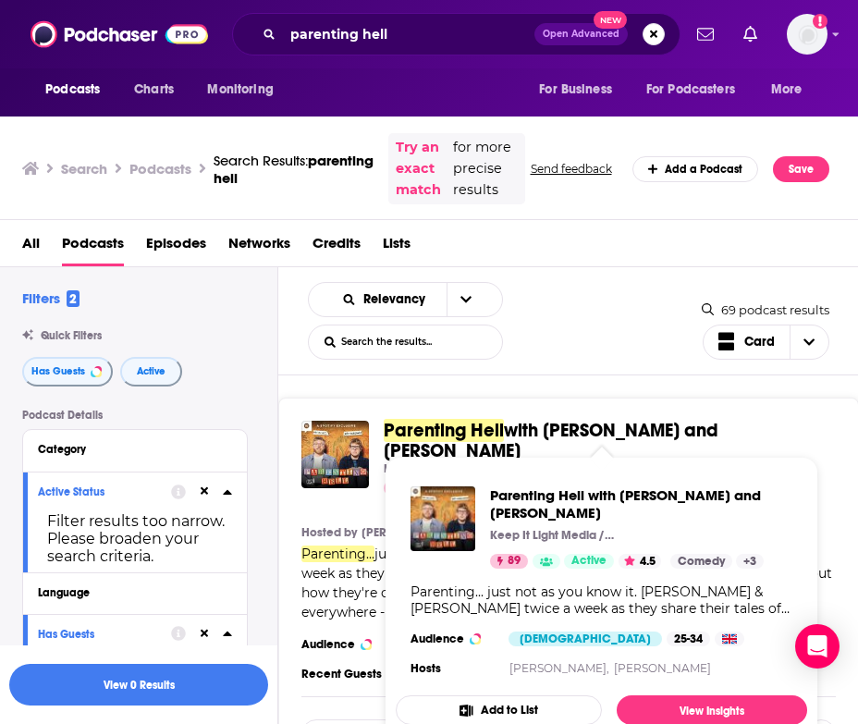
click at [519, 440] on span "with Rob Beckett and Josh Widdicombe" at bounding box center [551, 440] width 335 height 43
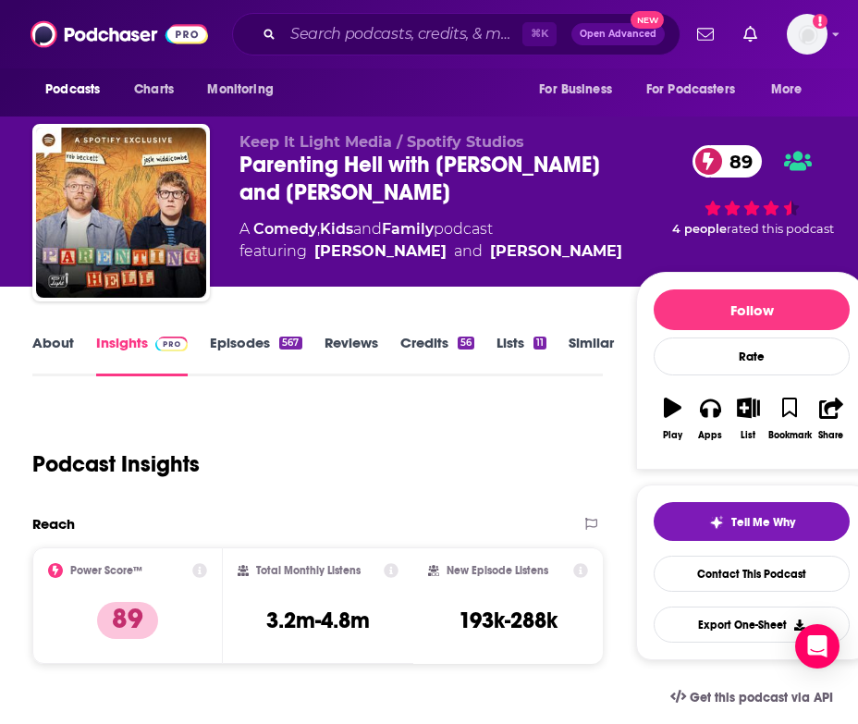
click at [56, 347] on link "About" at bounding box center [53, 355] width 42 height 43
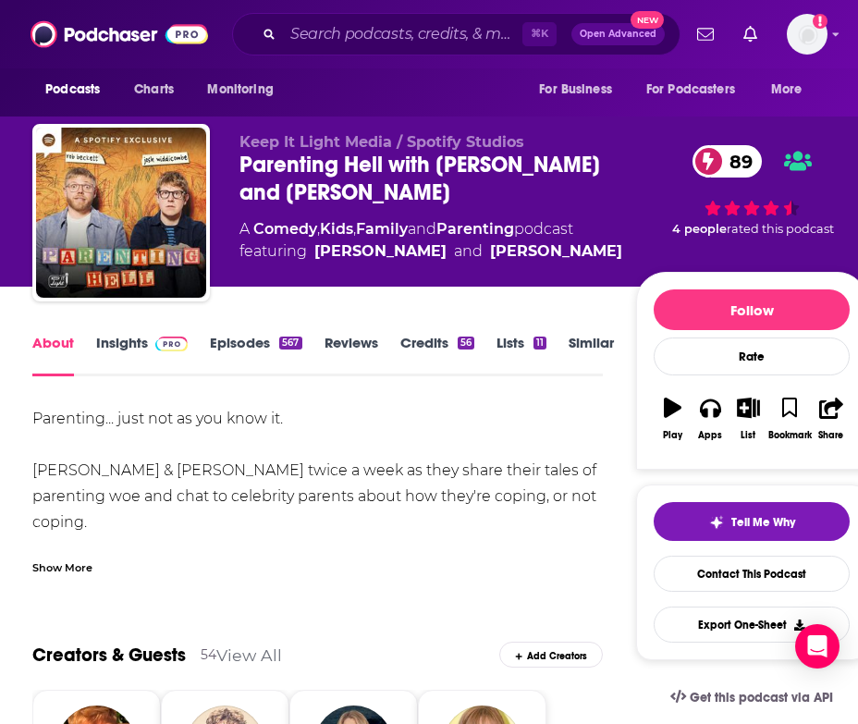
click at [97, 557] on div "Show More" at bounding box center [317, 560] width 570 height 31
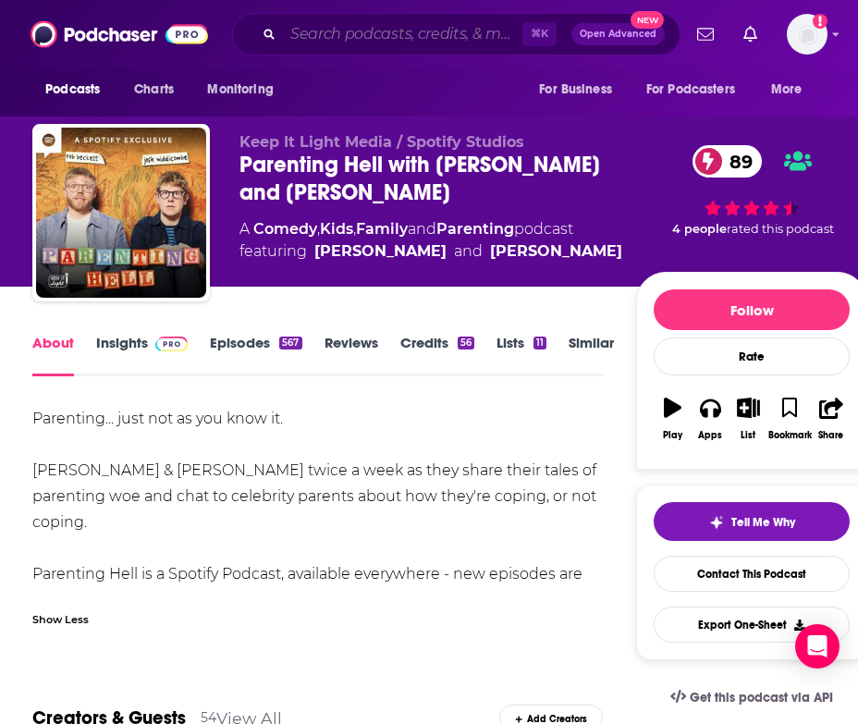
click at [372, 32] on input "Search podcasts, credits, & more..." at bounding box center [402, 34] width 239 height 30
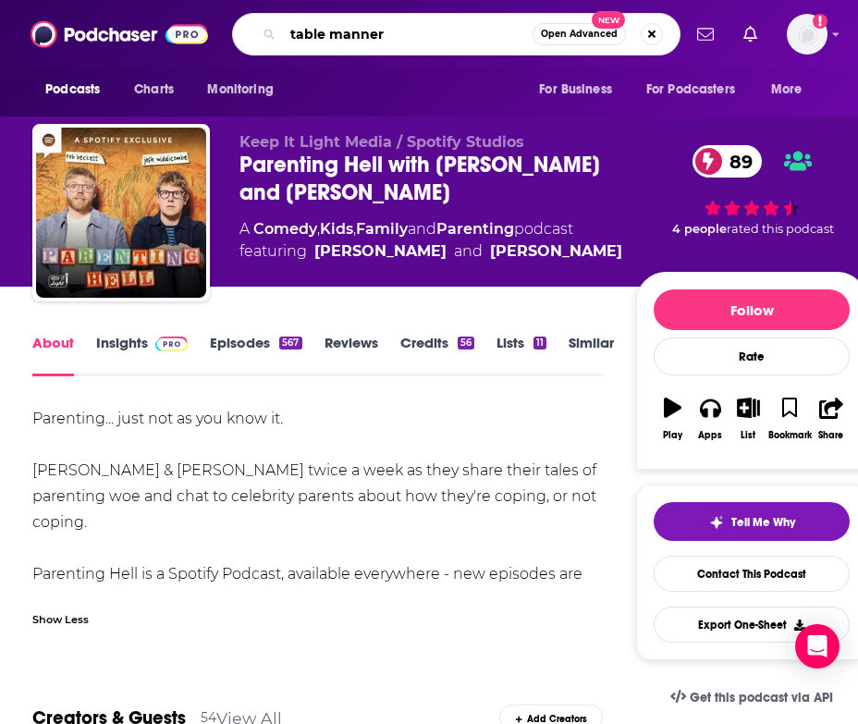
type input "table manners"
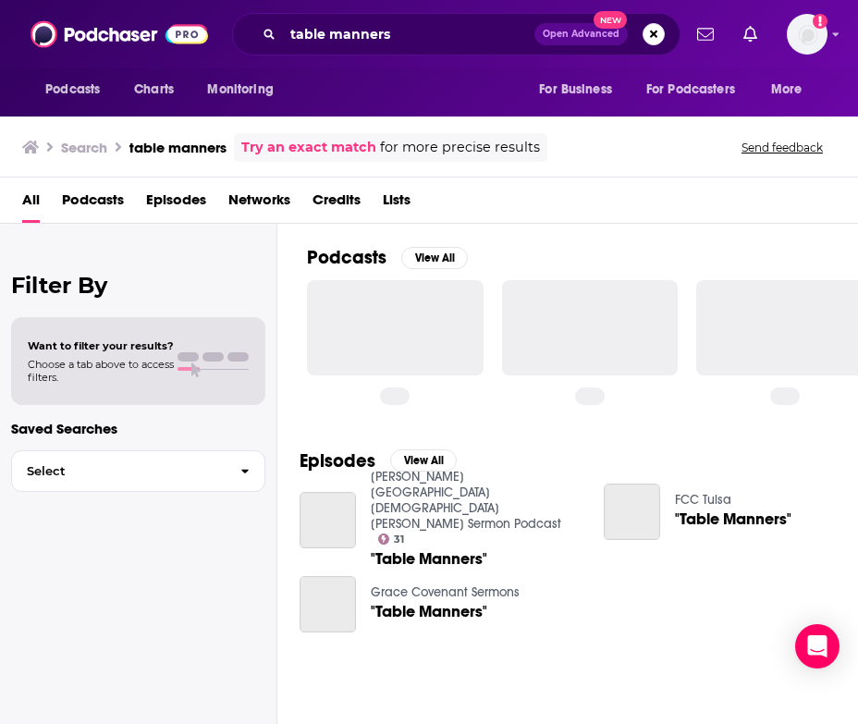
click at [107, 194] on span "Podcasts" at bounding box center [93, 204] width 62 height 38
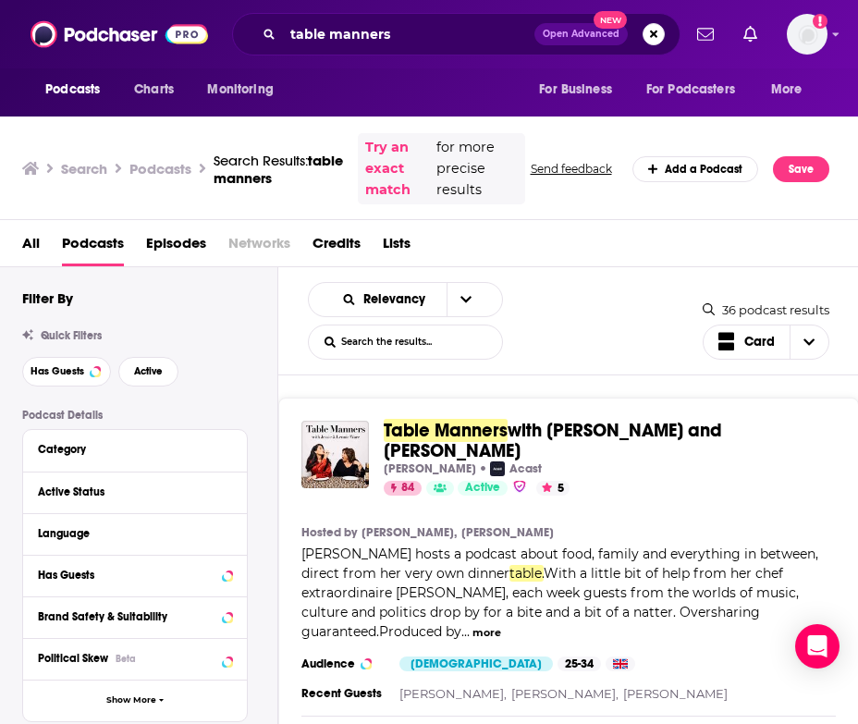
scroll to position [36, 0]
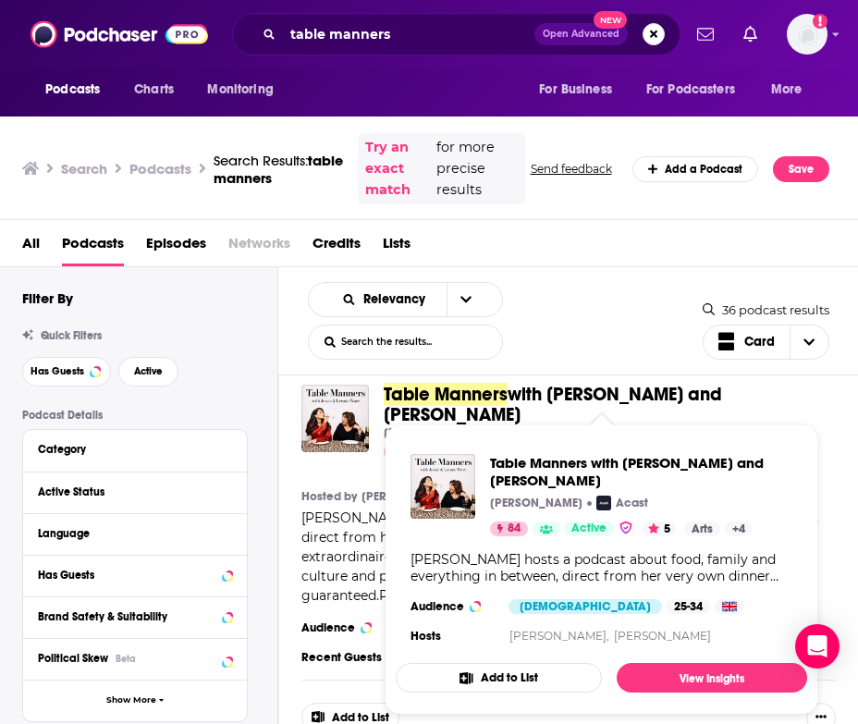
click at [558, 393] on span "with Jessie and Lennie Ware" at bounding box center [553, 404] width 338 height 43
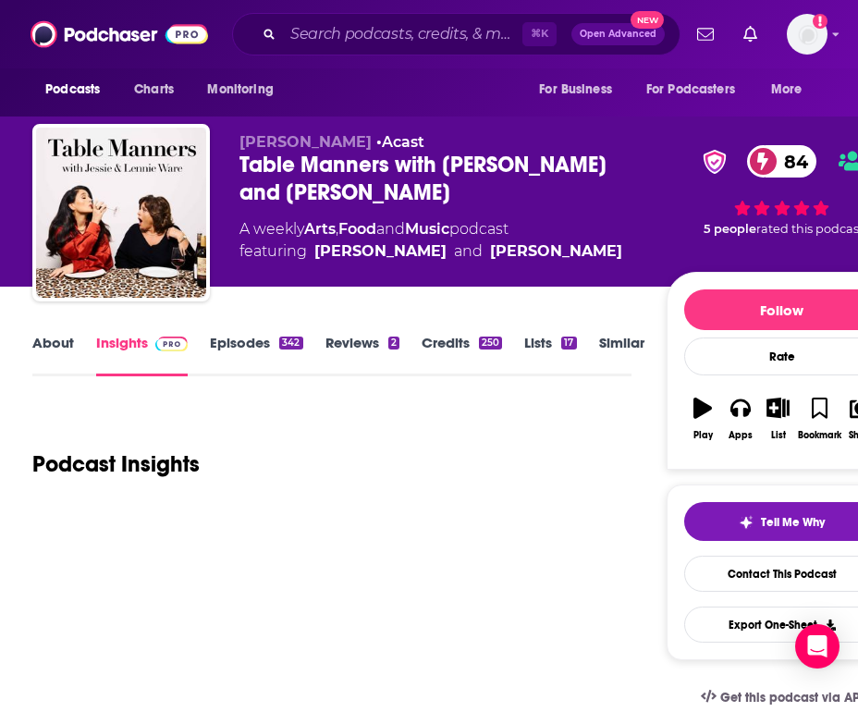
click at [43, 334] on link "About" at bounding box center [53, 355] width 42 height 43
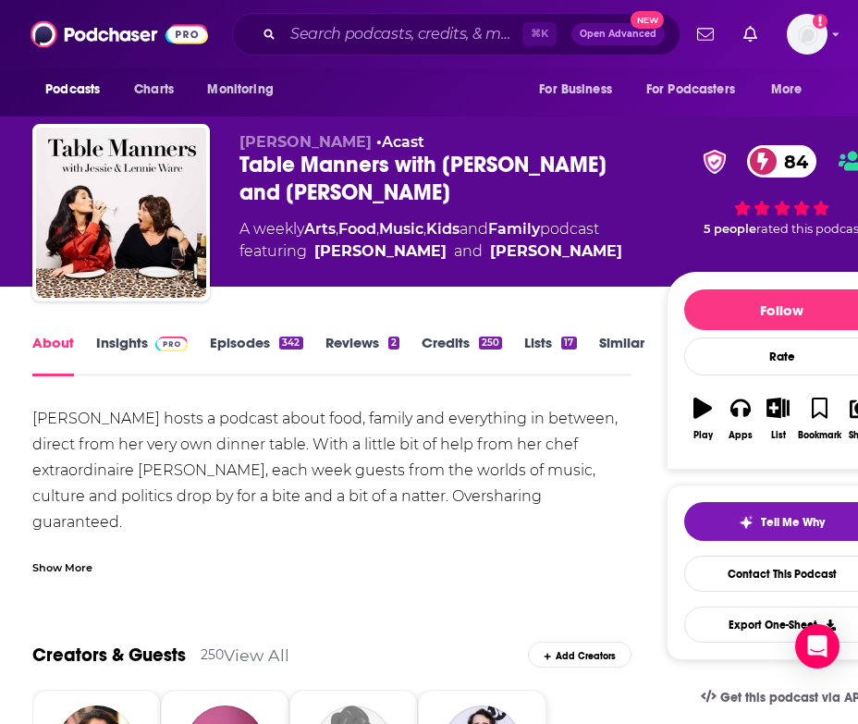
click at [67, 557] on div "Show More" at bounding box center [62, 566] width 60 height 18
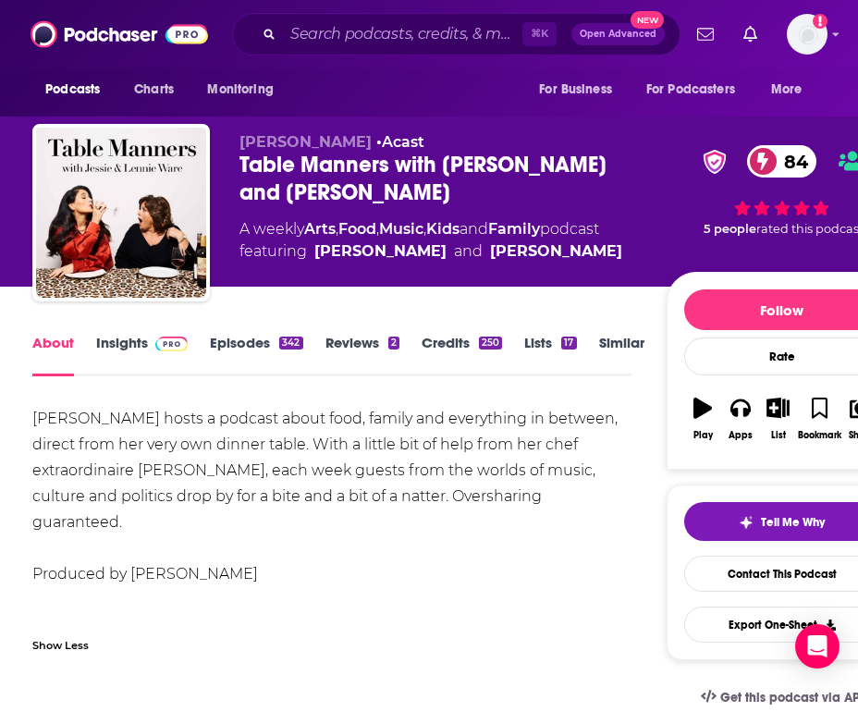
click at [231, 343] on link "Episodes 342" at bounding box center [256, 355] width 92 height 43
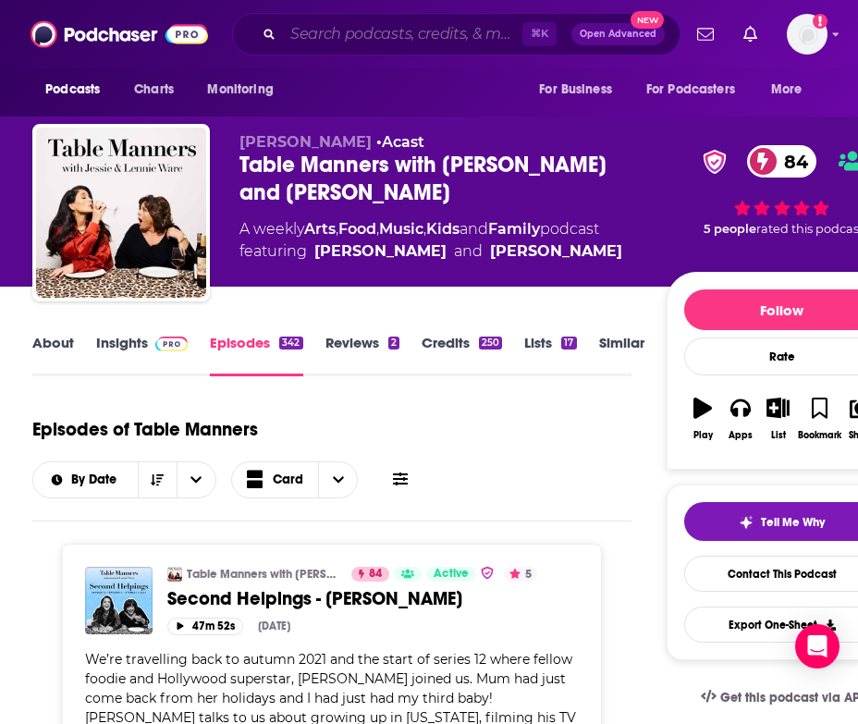
click at [330, 44] on input "Search podcasts, credits, & more..." at bounding box center [402, 34] width 239 height 30
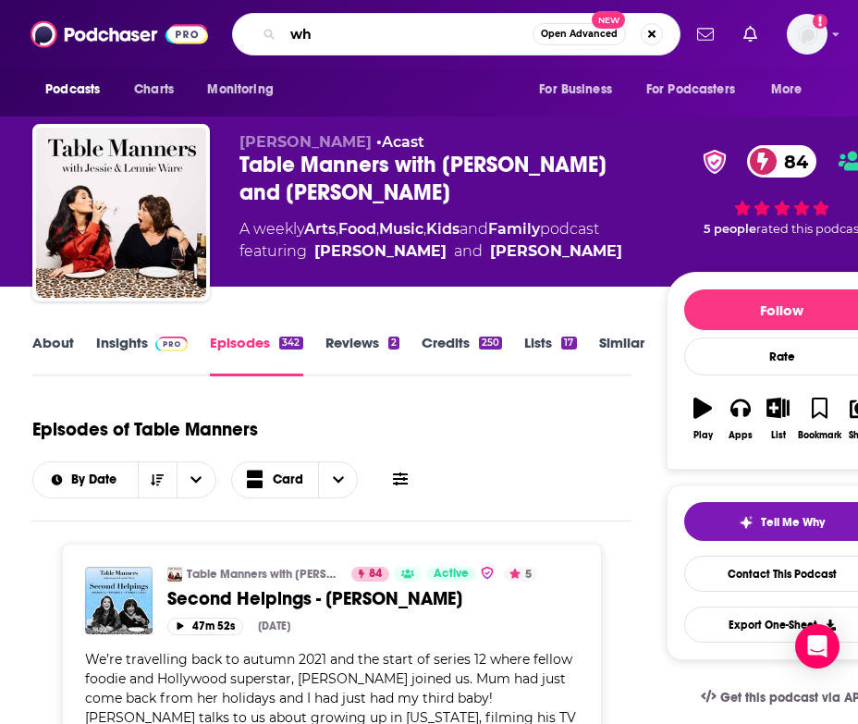
type input "w"
type input "fresh hekk"
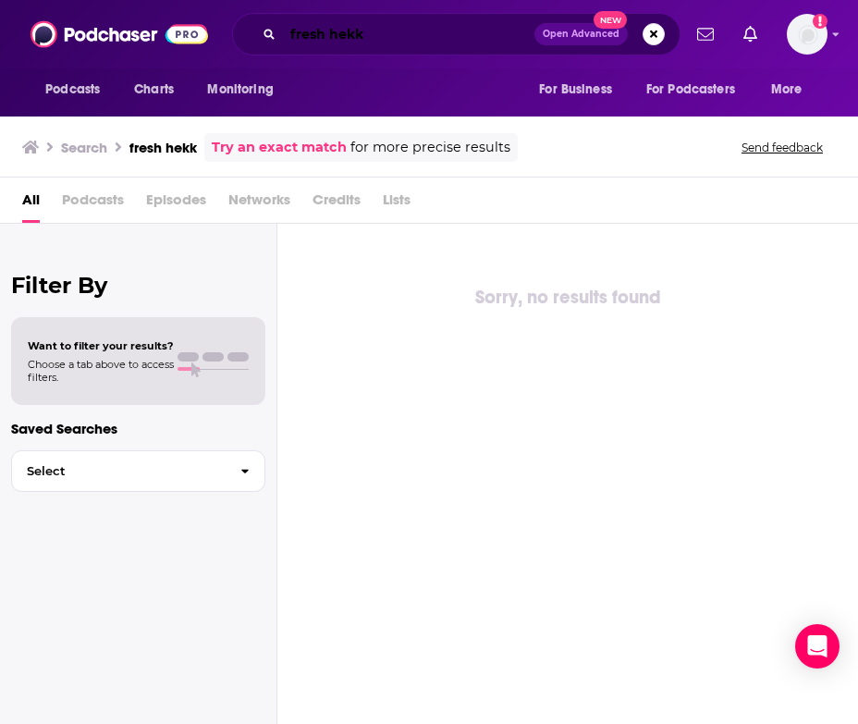
click at [426, 34] on input "fresh hekk" at bounding box center [408, 34] width 251 height 30
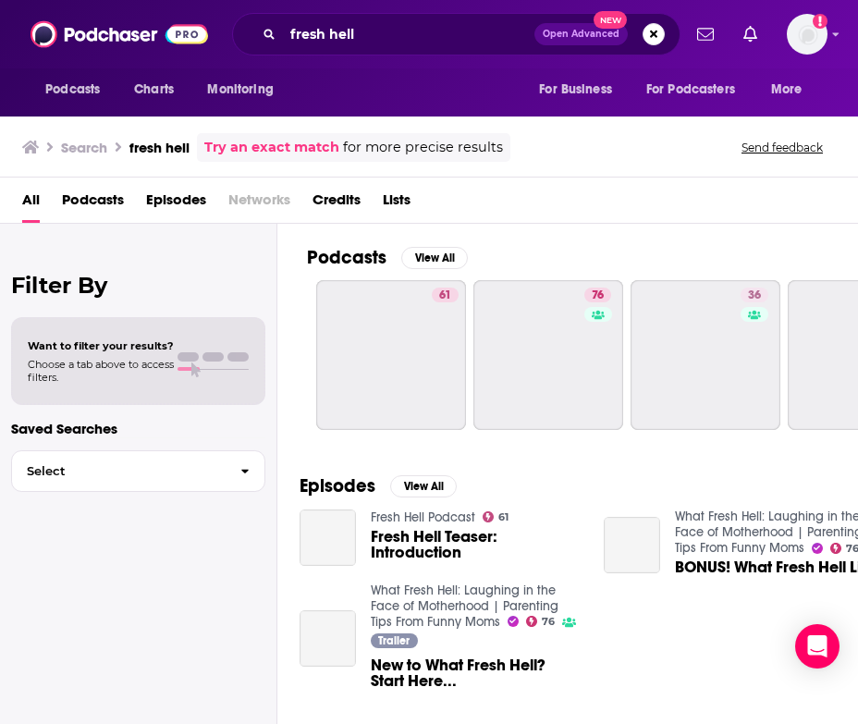
click at [85, 200] on span "Podcasts" at bounding box center [93, 204] width 62 height 38
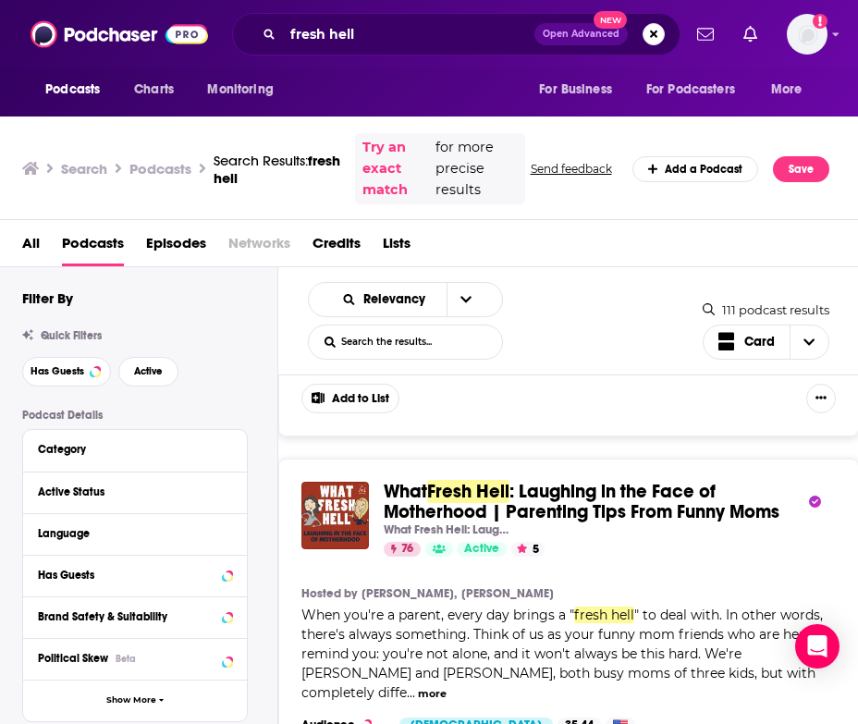
scroll to position [276, 0]
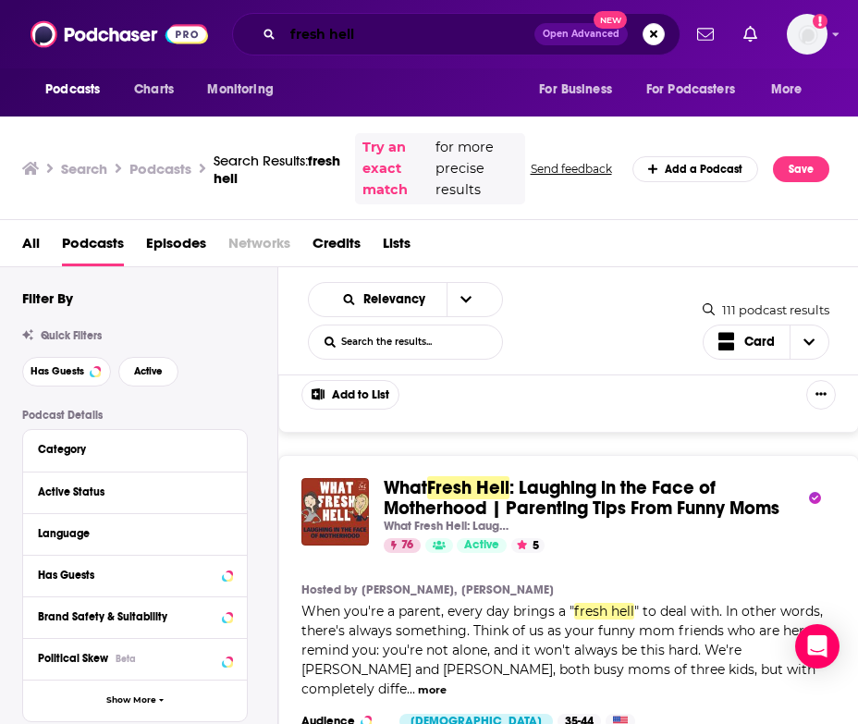
click at [343, 43] on input "fresh hell" at bounding box center [408, 34] width 251 height 30
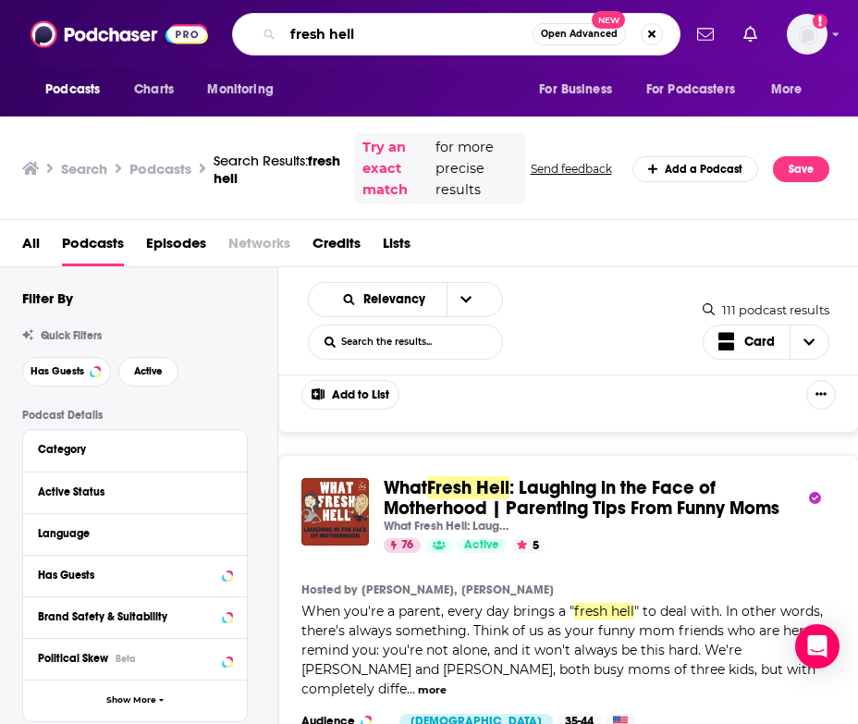
click at [343, 43] on input "fresh hell" at bounding box center [408, 34] width 250 height 30
type input "totally unexpected"
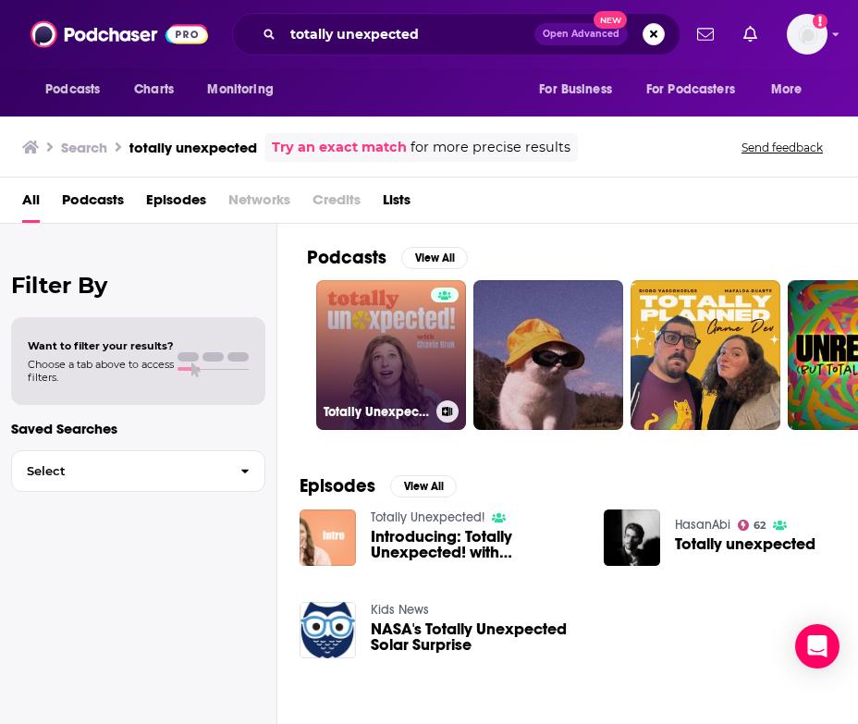
click at [414, 389] on link "Totally Unexpected!" at bounding box center [391, 355] width 150 height 150
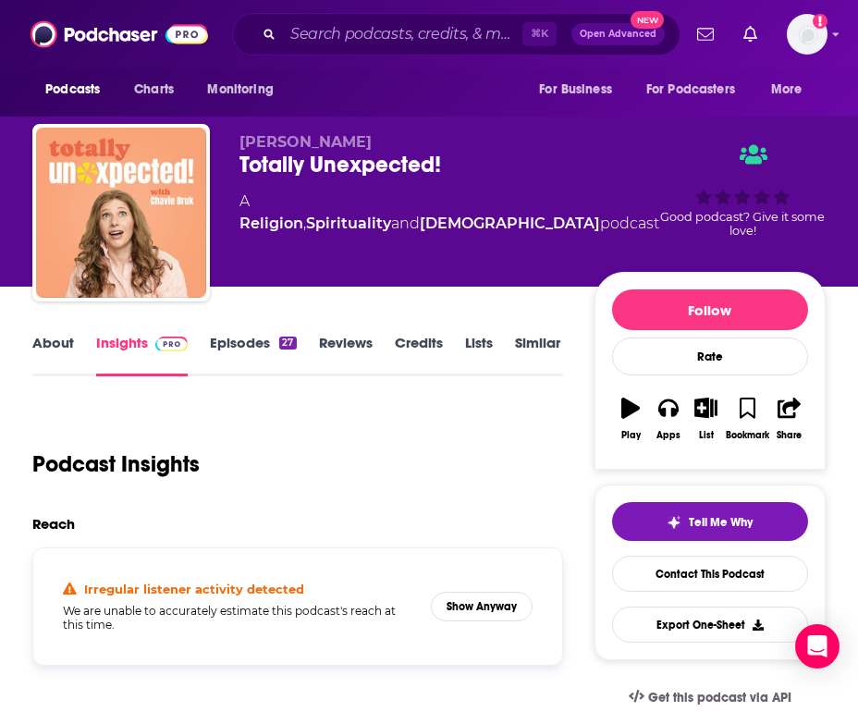
click at [254, 345] on link "Episodes 27" at bounding box center [253, 355] width 86 height 43
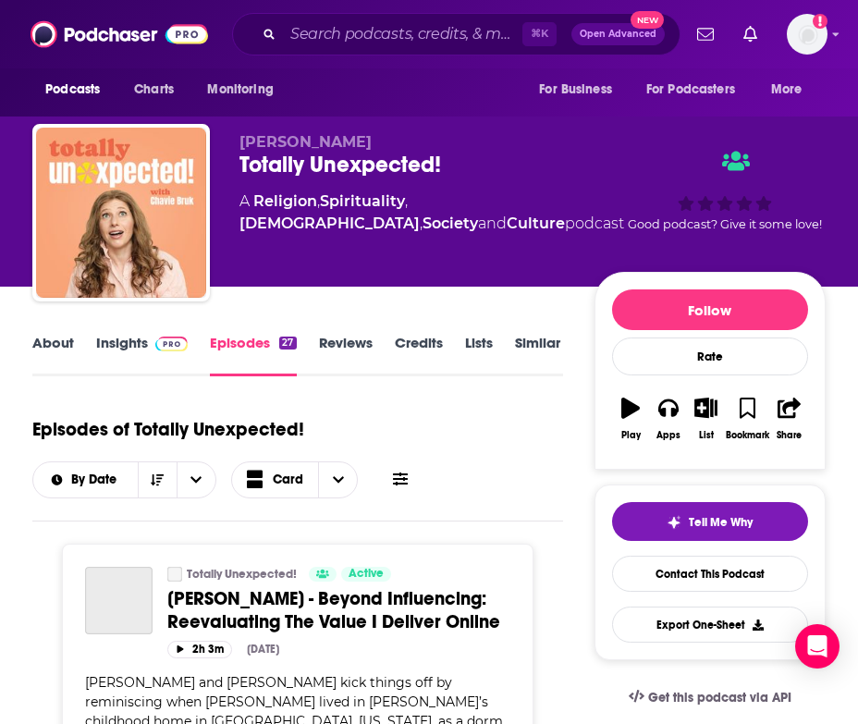
scroll to position [49, 0]
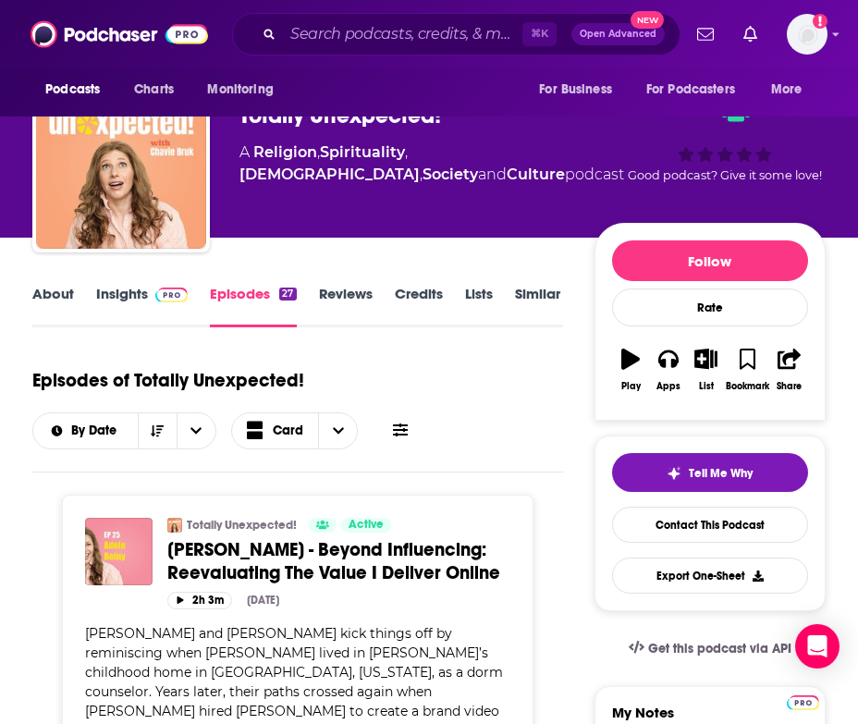
click at [46, 300] on link "About" at bounding box center [53, 306] width 42 height 43
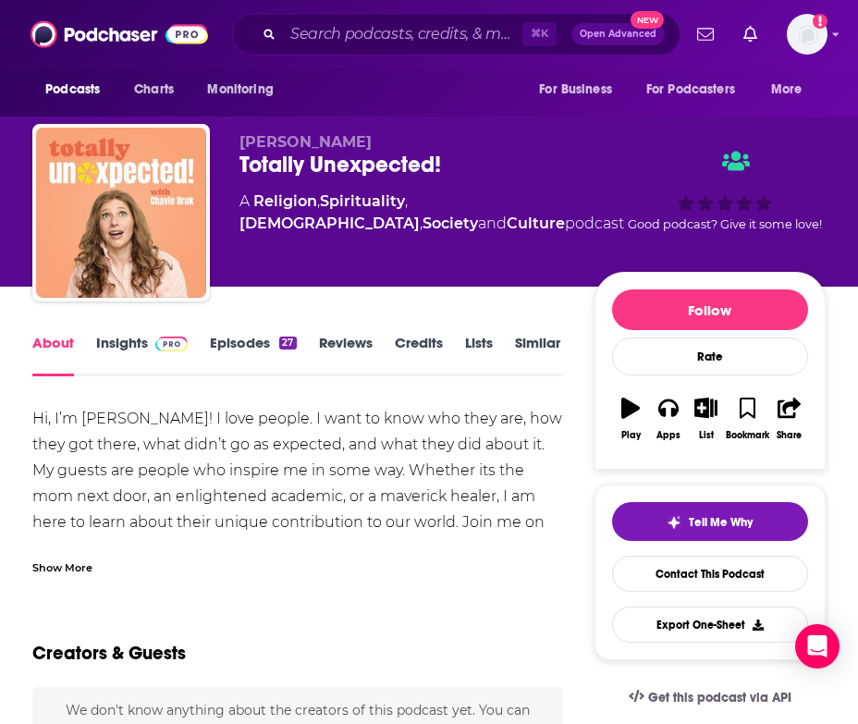
click at [66, 564] on div "Show More" at bounding box center [62, 566] width 60 height 18
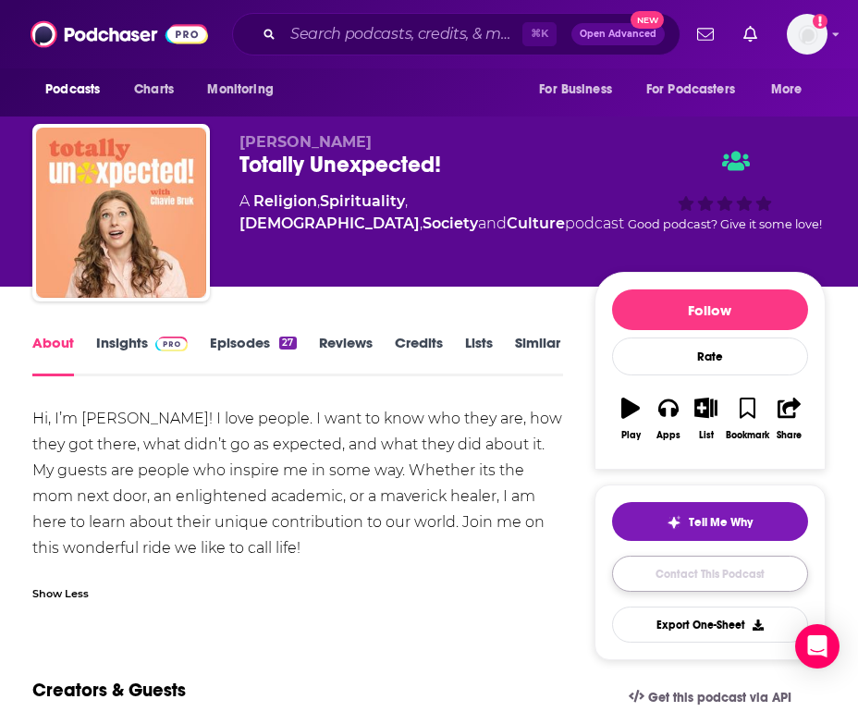
click at [698, 577] on link "Contact This Podcast" at bounding box center [710, 574] width 196 height 36
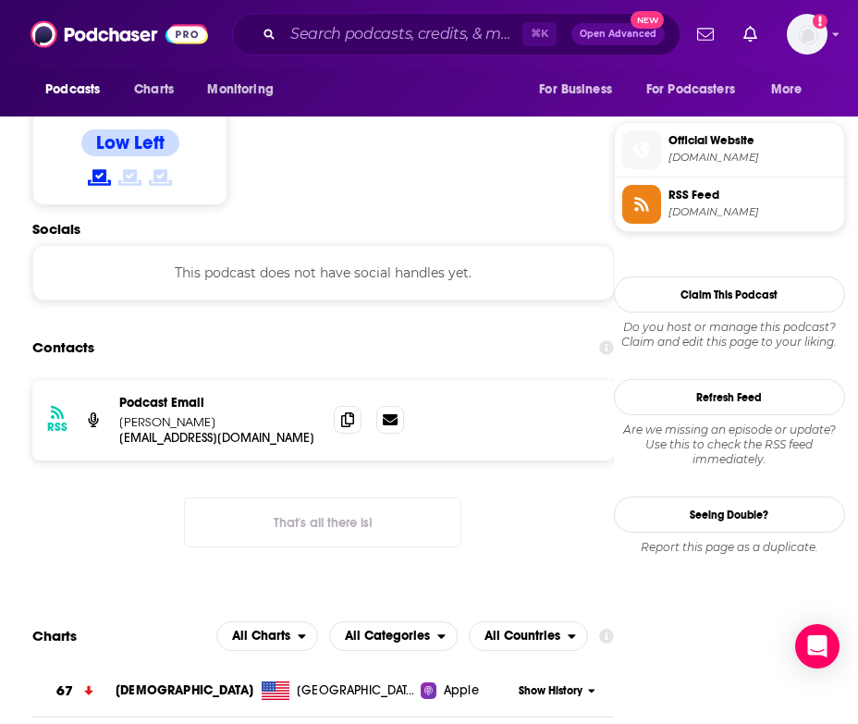
scroll to position [1396, 0]
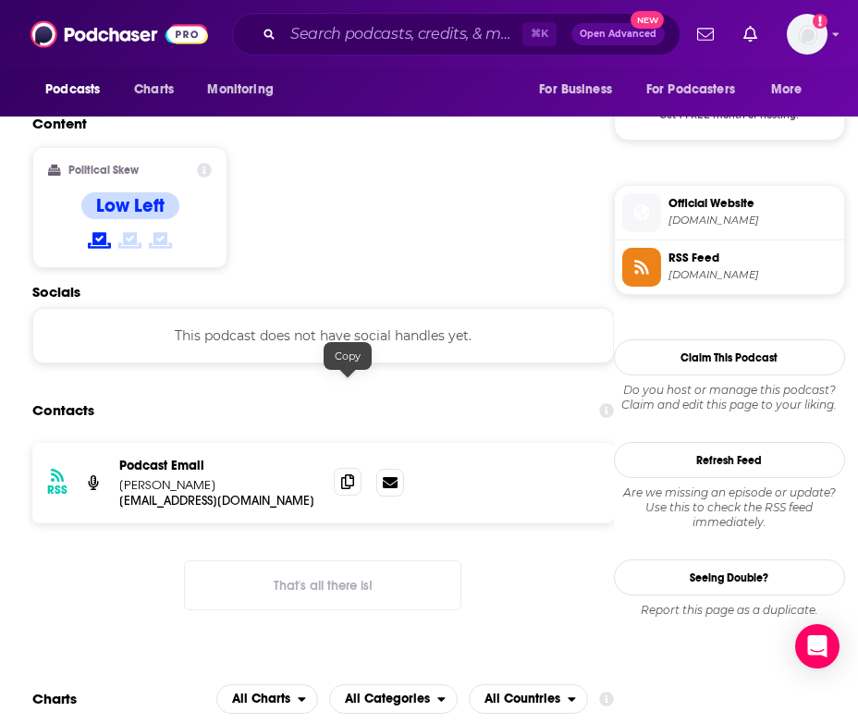
click at [349, 474] on icon at bounding box center [347, 481] width 13 height 15
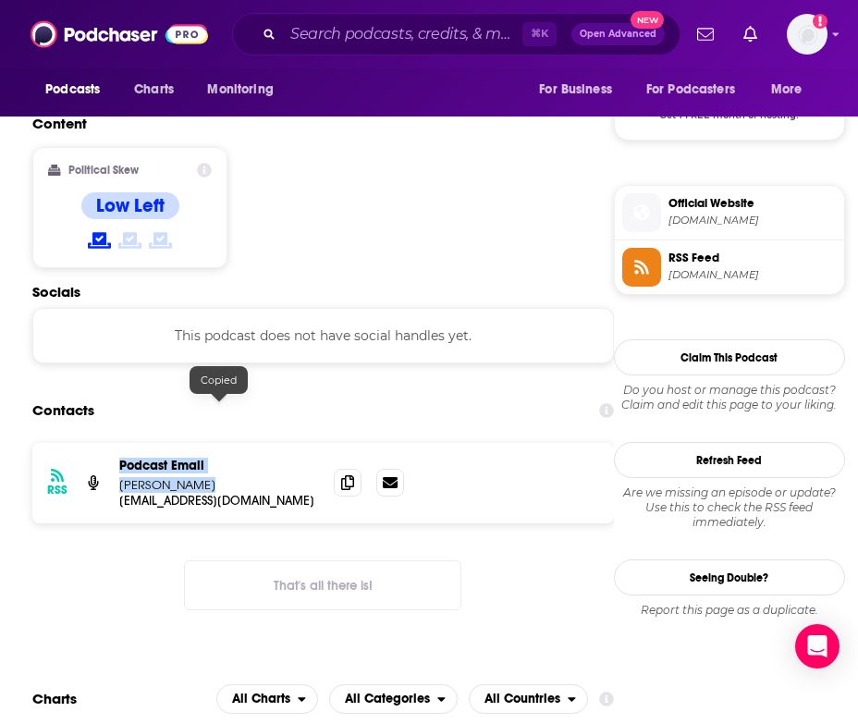
drag, startPoint x: 198, startPoint y: 398, endPoint x: 93, endPoint y: 384, distance: 105.5
click at [93, 443] on div "RSS Podcast Email Chavie Bruk chaviebruk@gmail.com chaviebruk@gmail.com" at bounding box center [322, 483] width 581 height 80
click at [242, 560] on button "That's all there is!" at bounding box center [322, 585] width 277 height 50
click at [126, 462] on div "RSS Podcast Email Chavie Bruk chaviebruk@gmail.com chaviebruk@gmail.com That's …" at bounding box center [322, 541] width 581 height 197
drag, startPoint x: 202, startPoint y: 392, endPoint x: 121, endPoint y: 394, distance: 81.4
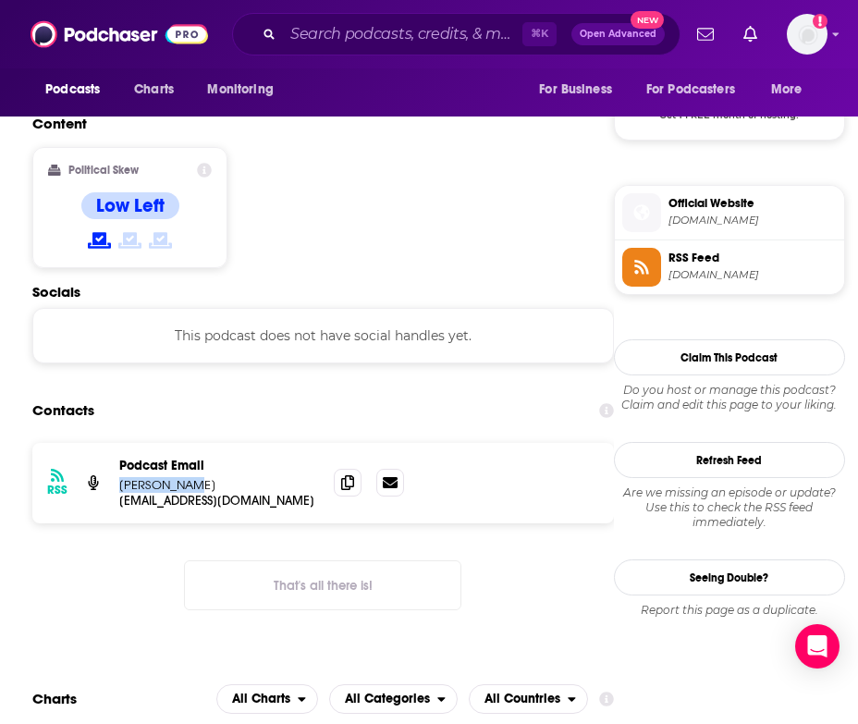
click at [121, 477] on p "Chavie Bruk" at bounding box center [219, 485] width 200 height 16
copy p "Chavie Bruk"
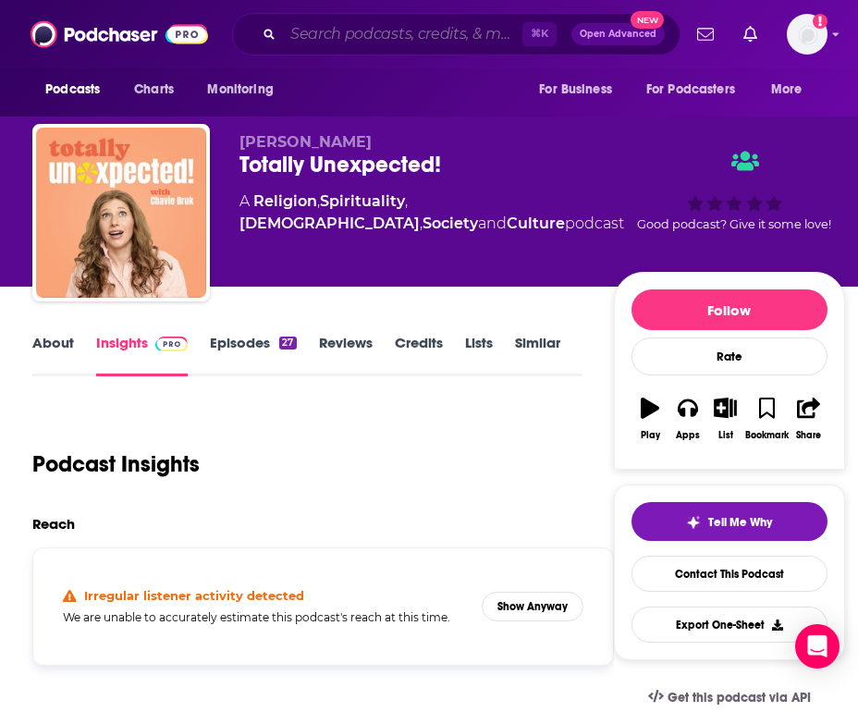
click at [334, 35] on input "Search podcasts, credits, & more..." at bounding box center [402, 34] width 239 height 30
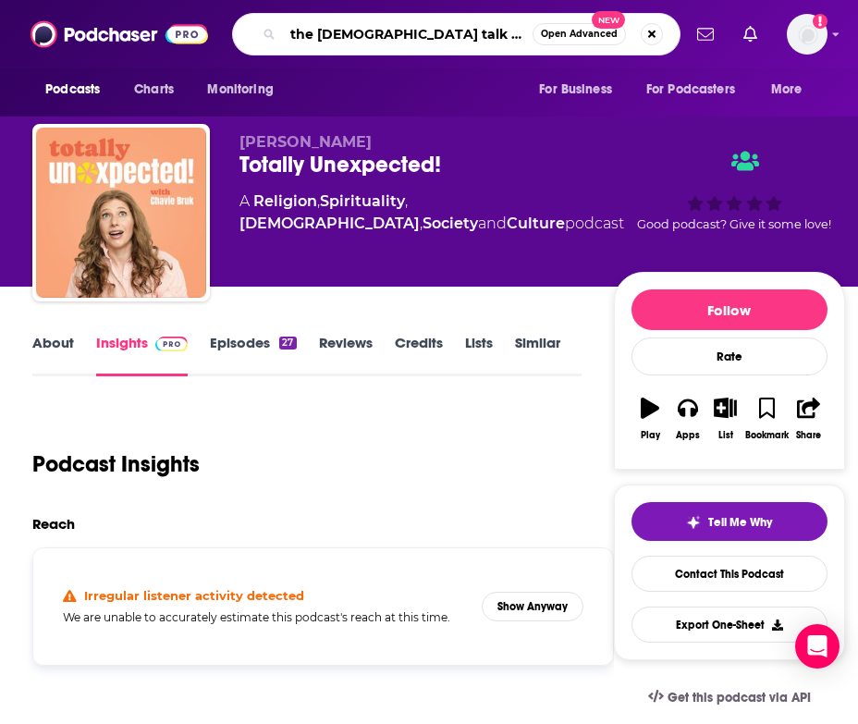
type input "the [DEMOGRAPHIC_DATA] talk show"
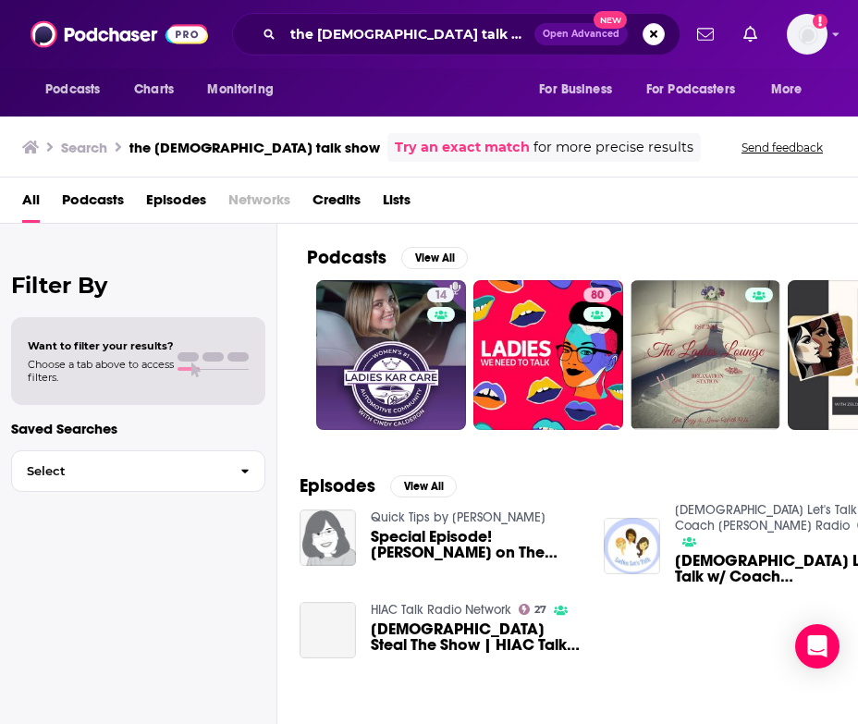
click at [89, 206] on span "Podcasts" at bounding box center [93, 204] width 62 height 38
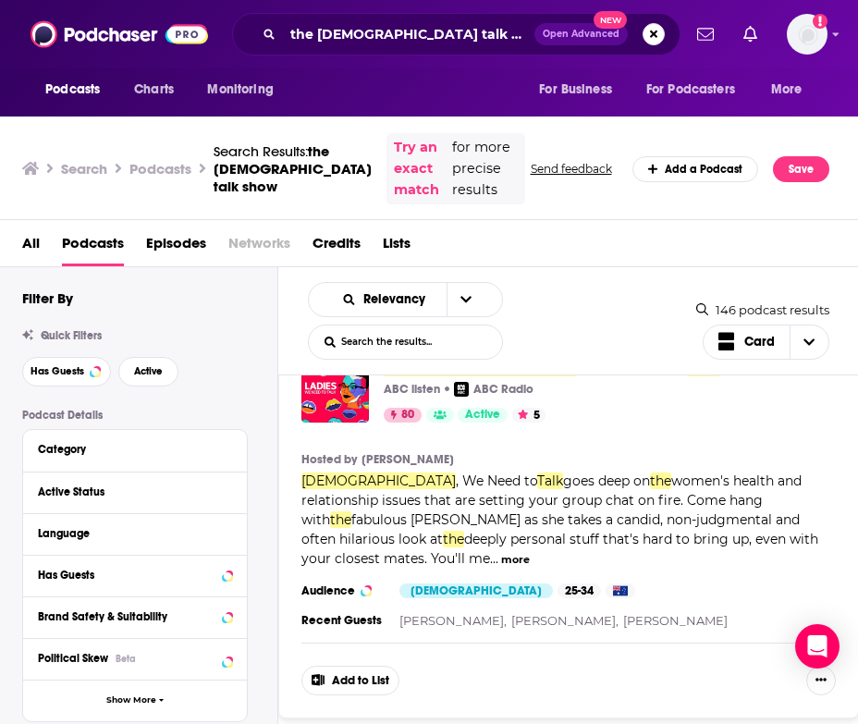
scroll to position [501, 0]
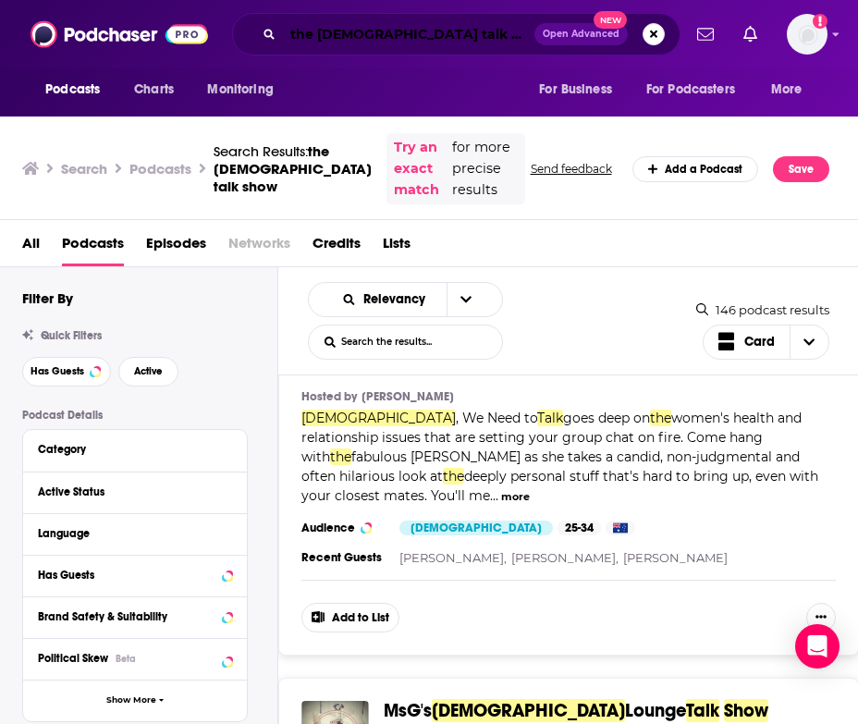
click at [366, 30] on input "the [DEMOGRAPHIC_DATA] talk show" at bounding box center [408, 34] width 251 height 30
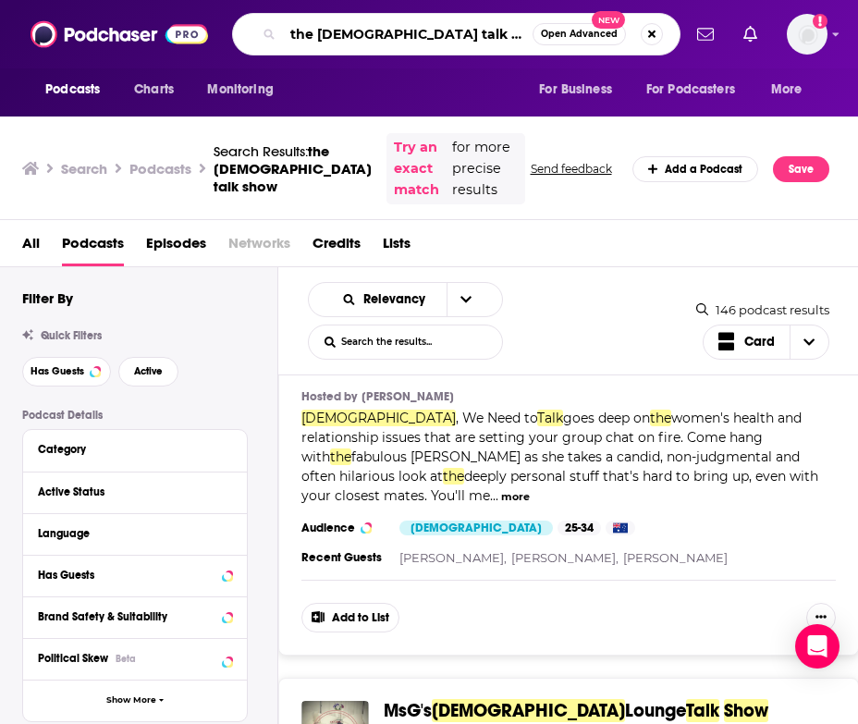
click at [366, 30] on input "the [DEMOGRAPHIC_DATA] talk show" at bounding box center [408, 34] width 250 height 30
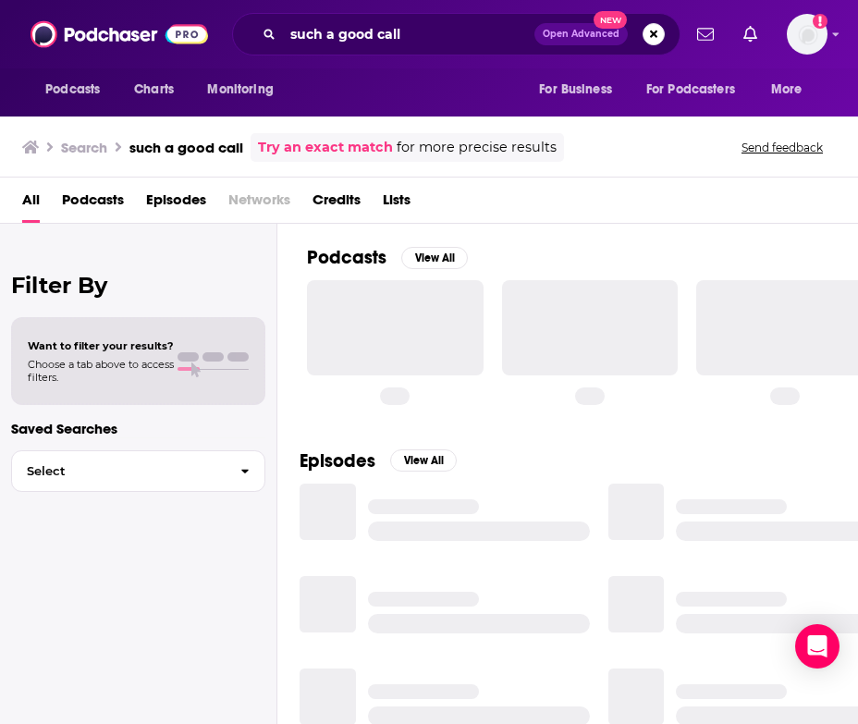
click at [101, 202] on span "Podcasts" at bounding box center [93, 204] width 62 height 38
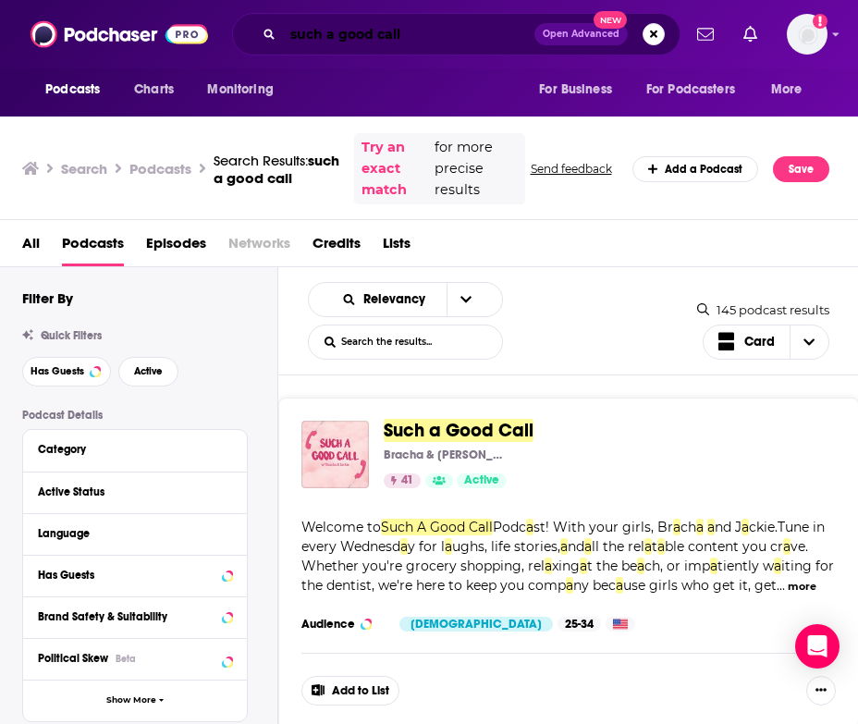
click at [364, 32] on input "such a good call" at bounding box center [408, 34] width 251 height 30
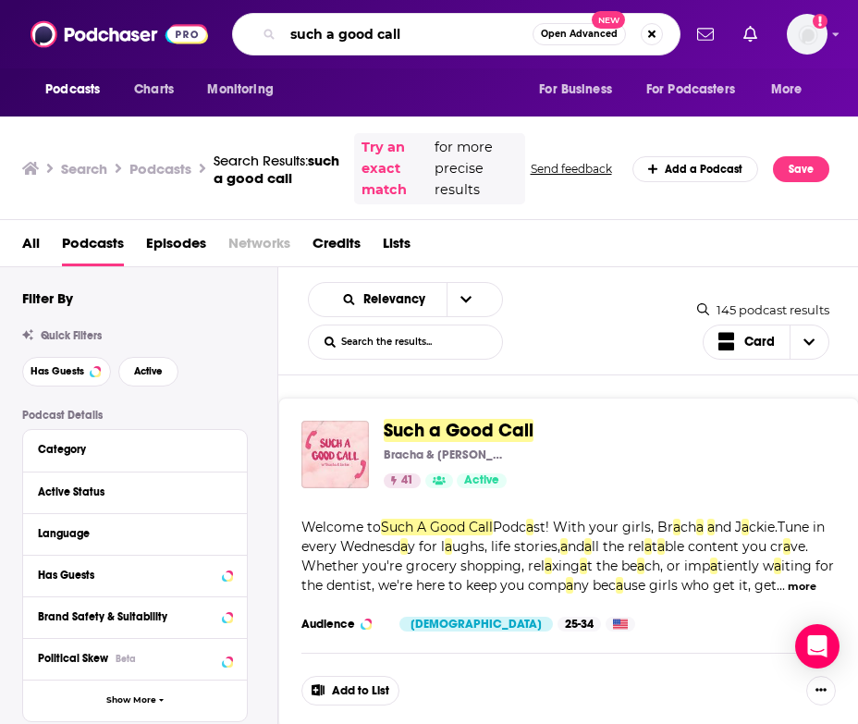
click at [364, 32] on input "such a good call" at bounding box center [408, 34] width 250 height 30
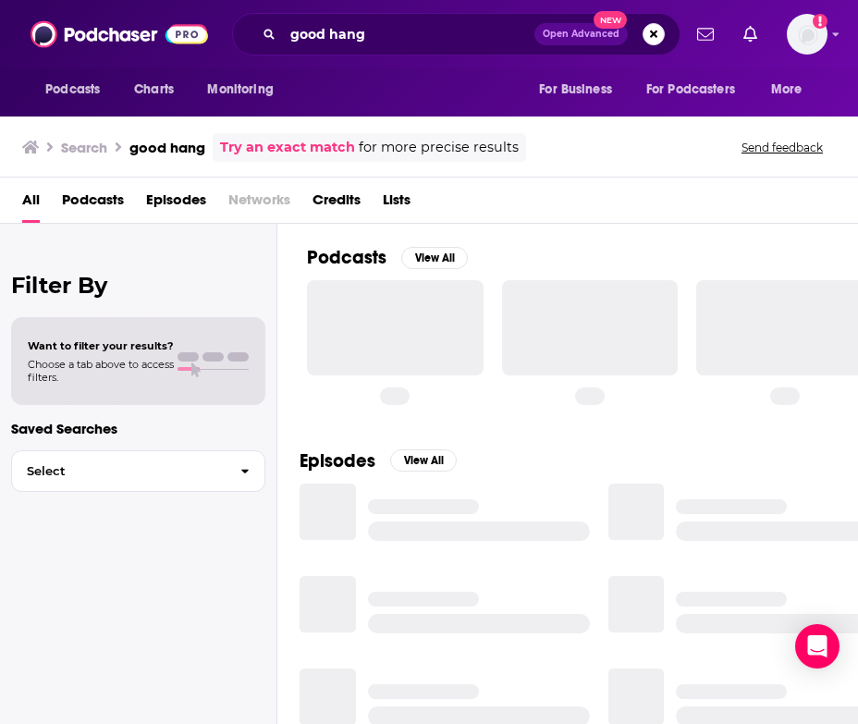
click at [89, 197] on span "Podcasts" at bounding box center [93, 204] width 62 height 38
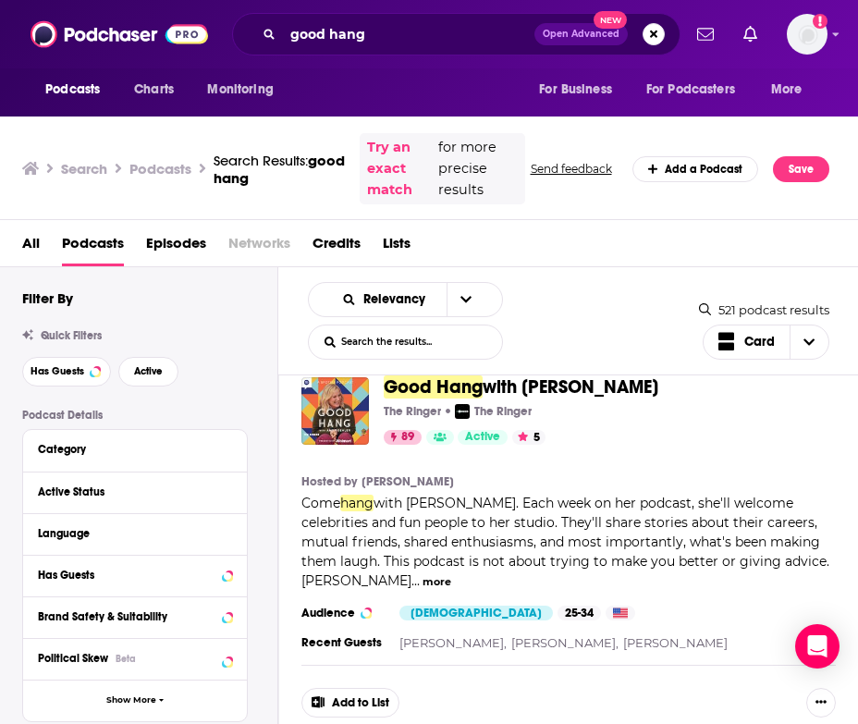
scroll to position [45, 0]
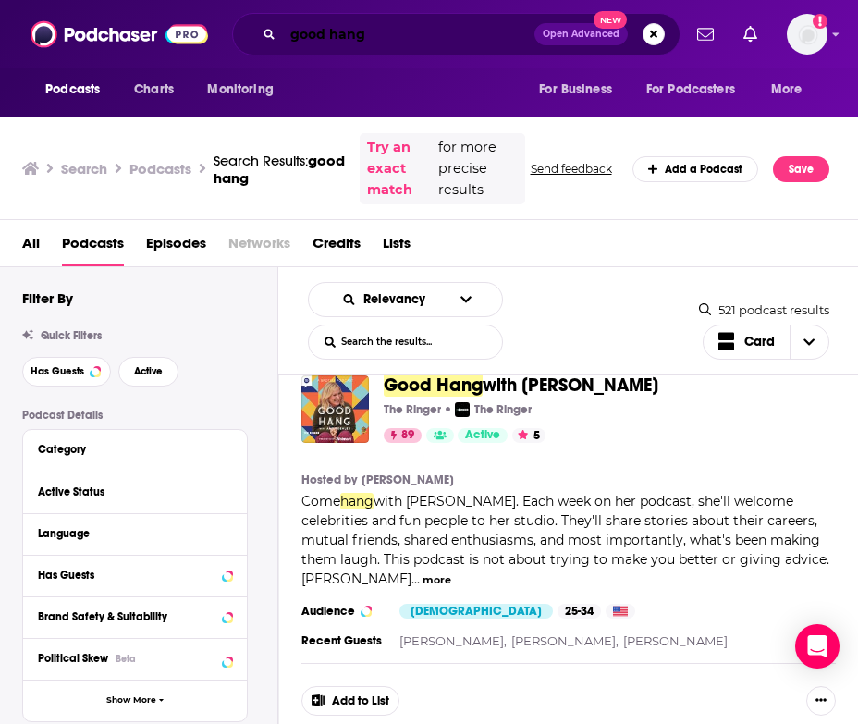
click at [343, 38] on input "good hang" at bounding box center [408, 34] width 251 height 30
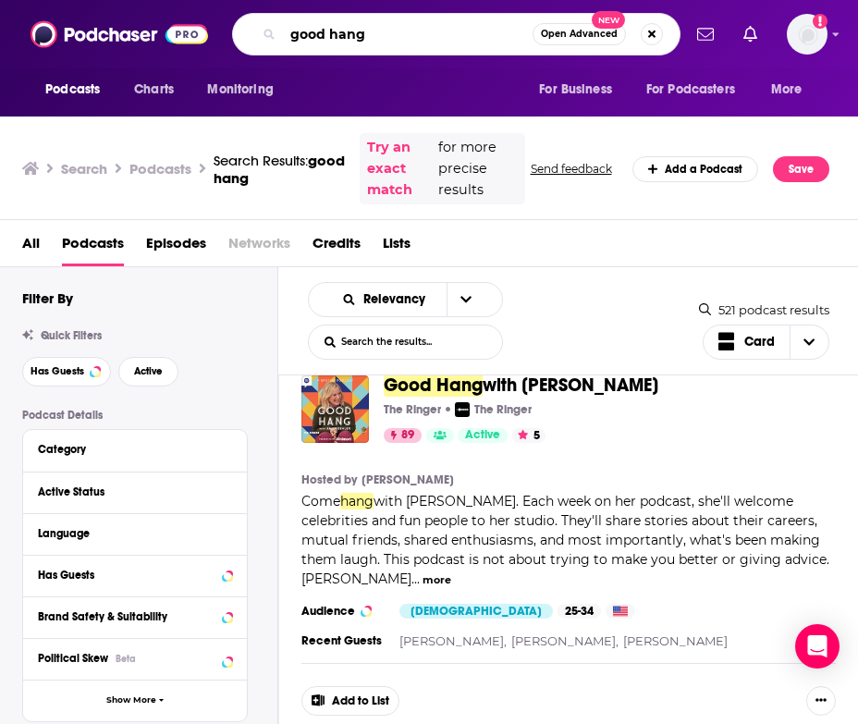
click at [343, 38] on input "good hang" at bounding box center [408, 34] width 250 height 30
type input "wiser than me"
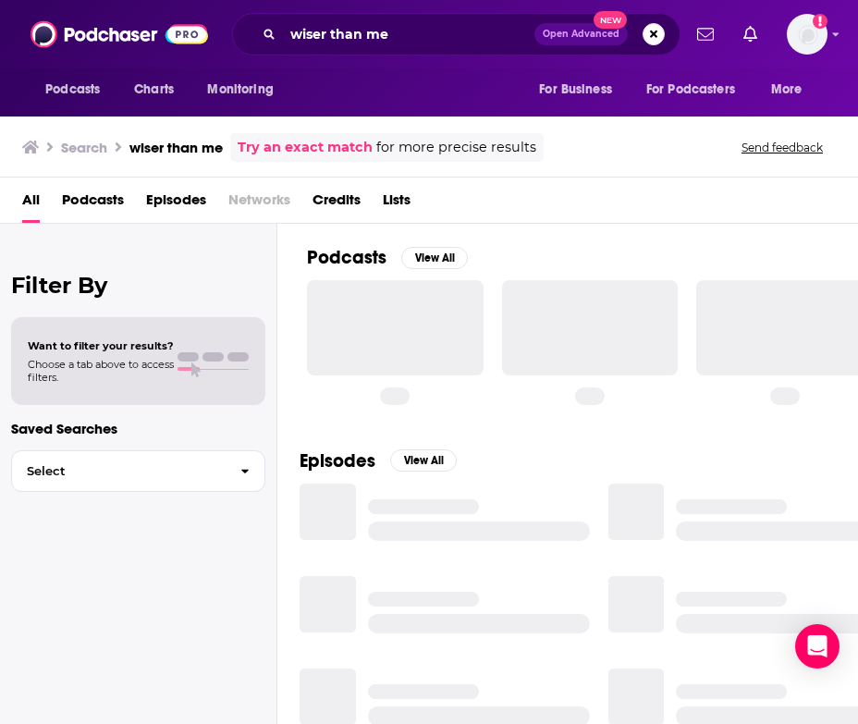
click at [103, 200] on span "Podcasts" at bounding box center [93, 204] width 62 height 38
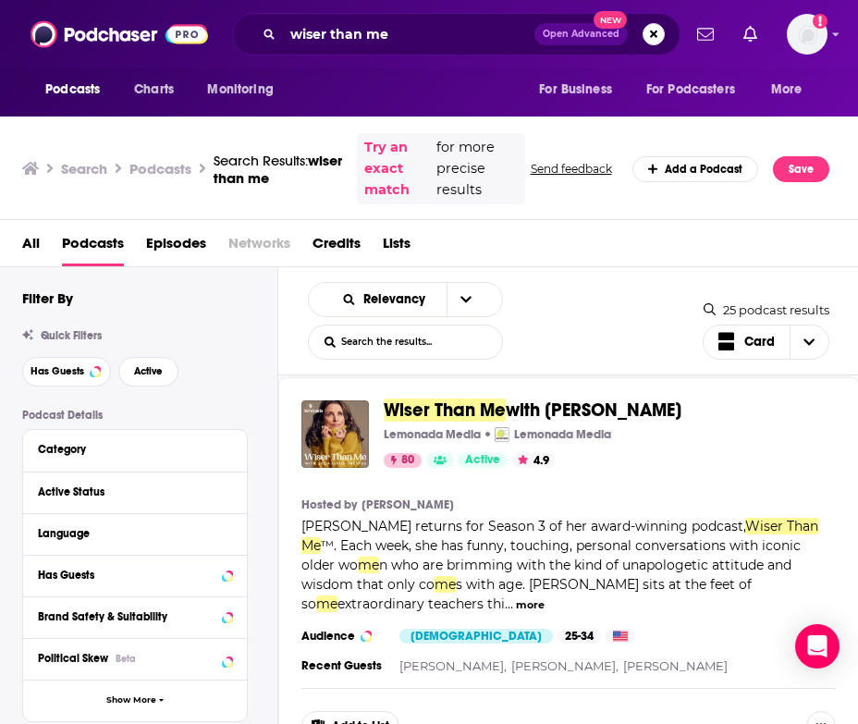
scroll to position [21, 0]
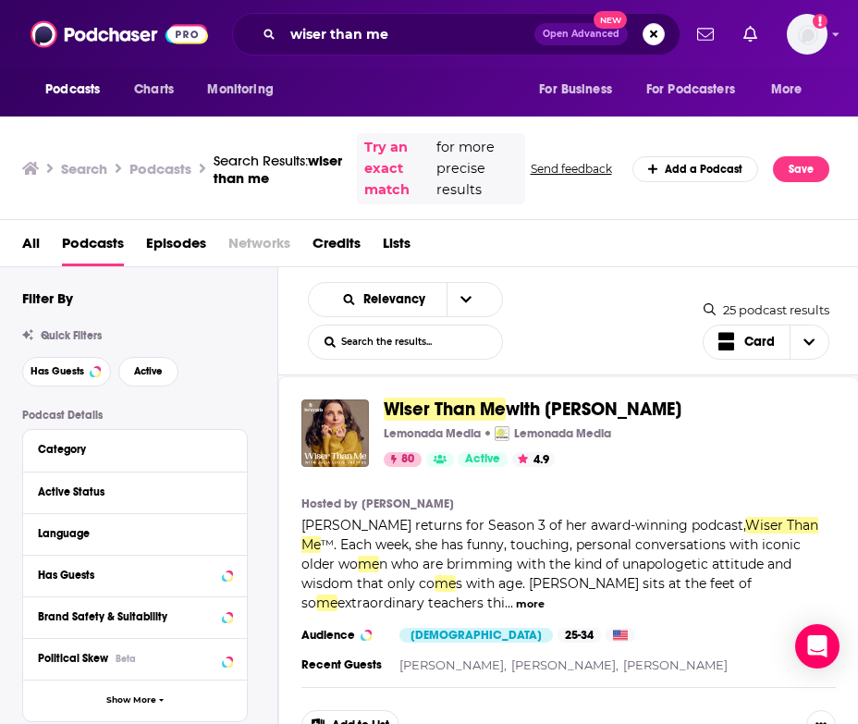
click at [516, 602] on button "more" at bounding box center [530, 604] width 29 height 16
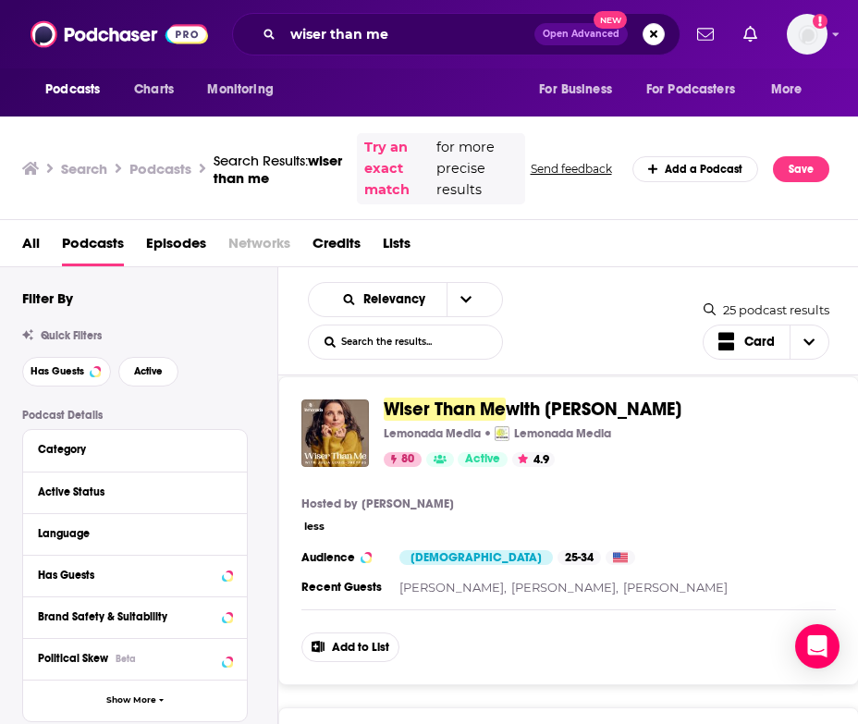
click at [497, 396] on div "Wiser Than Me with Julia Louis-Dreyfus Lemonada Media Lemonada Media 80 Active …" at bounding box center [568, 530] width 581 height 309
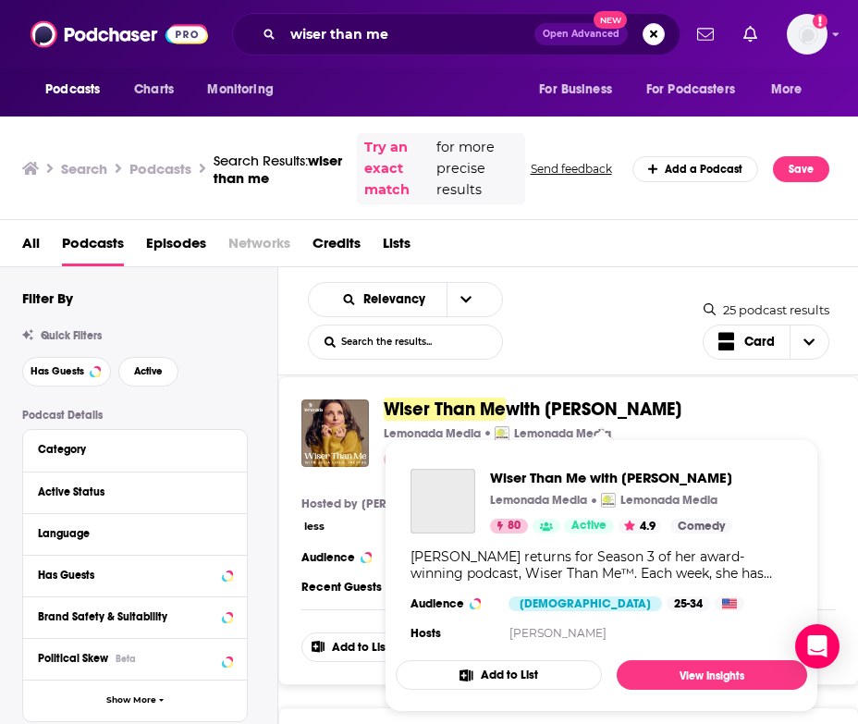
click at [497, 402] on span "Wiser Than Me" at bounding box center [445, 409] width 122 height 23
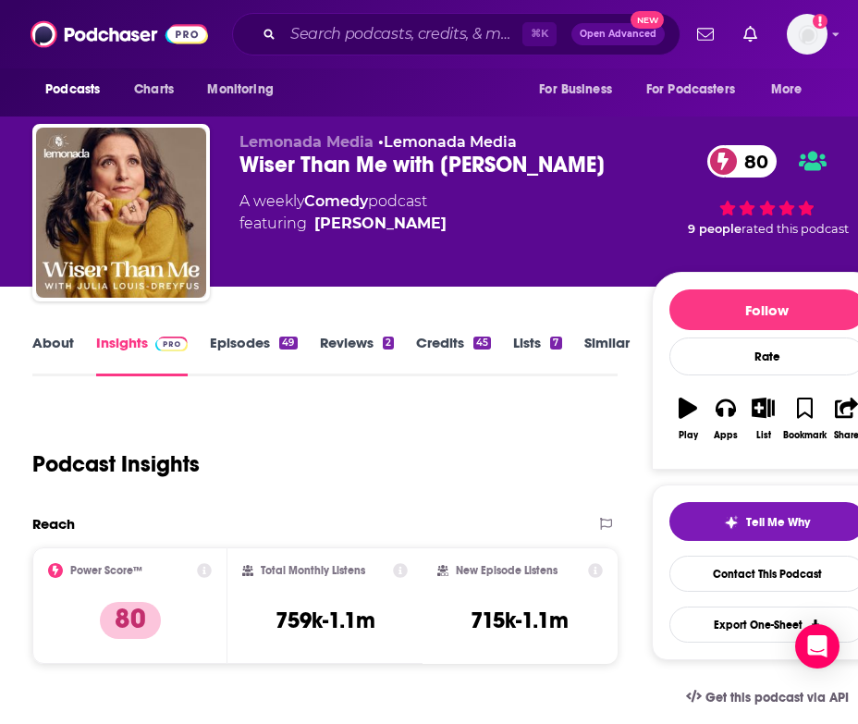
click at [64, 349] on link "About" at bounding box center [53, 355] width 42 height 43
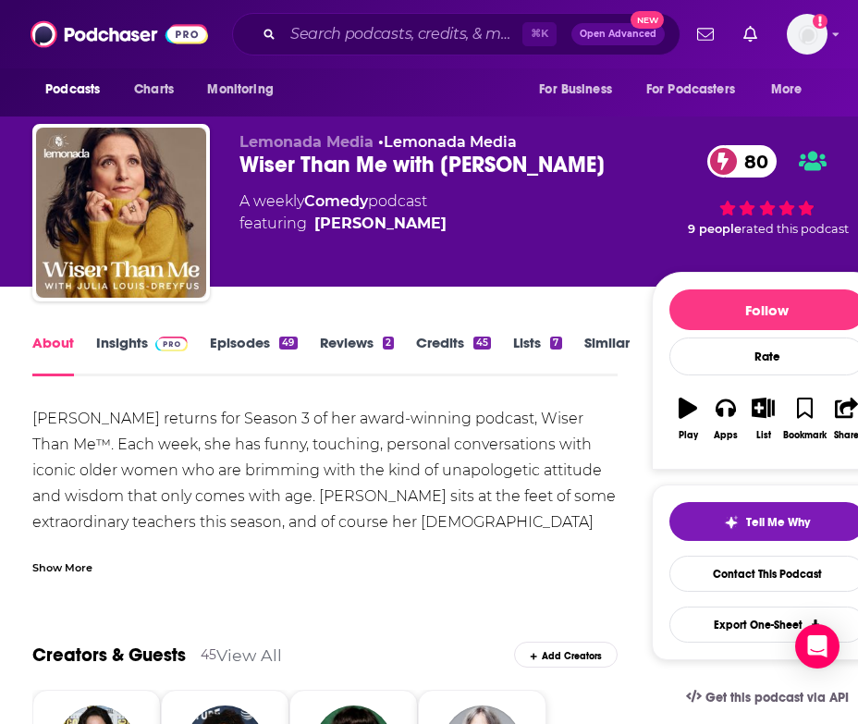
click at [62, 558] on div "Show More" at bounding box center [62, 566] width 60 height 18
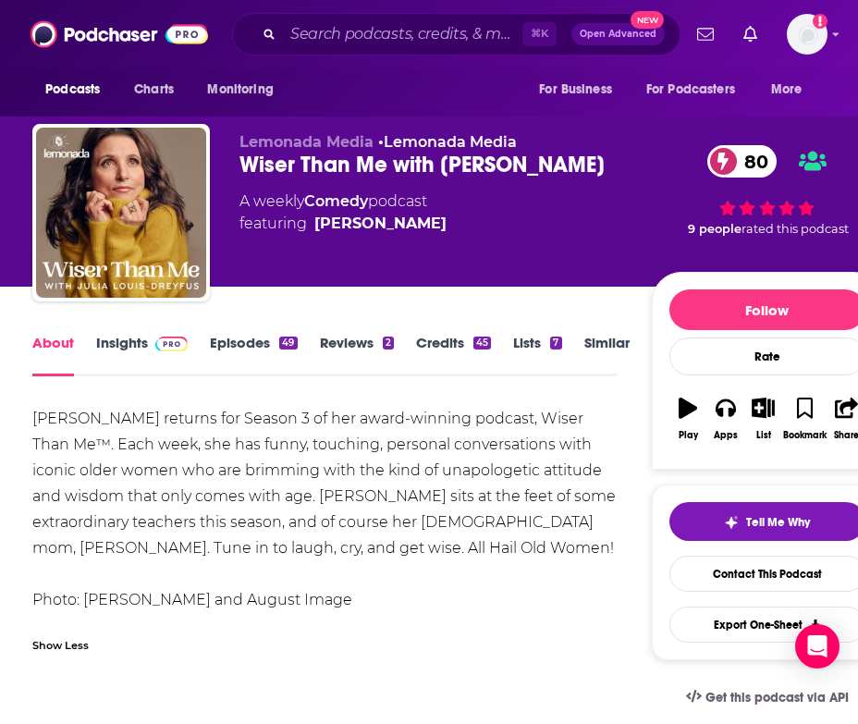
scroll to position [163, 0]
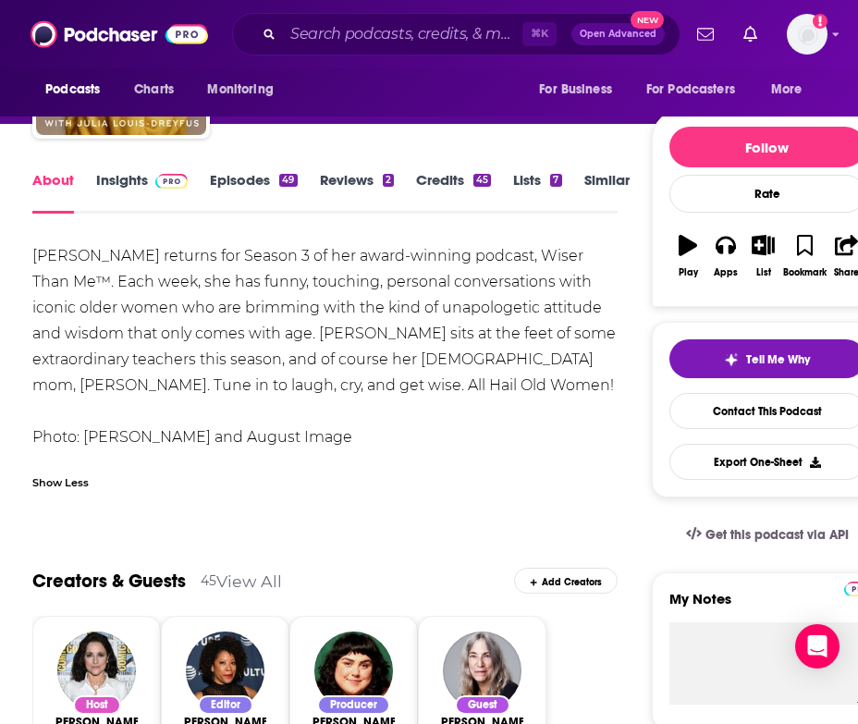
click at [261, 177] on link "Episodes 49" at bounding box center [253, 192] width 87 height 43
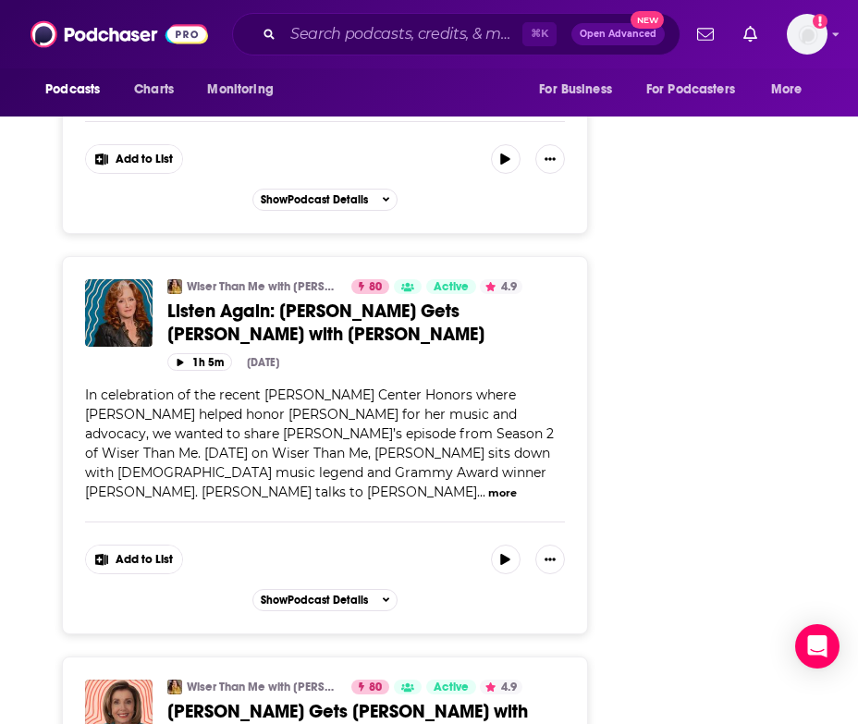
scroll to position [3773, 0]
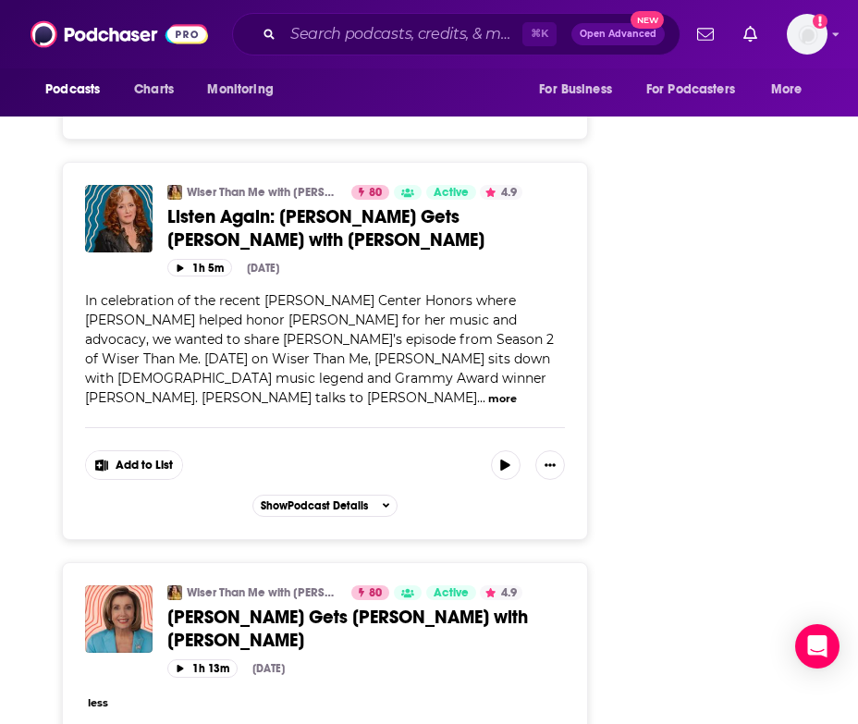
click at [102, 695] on button "less" at bounding box center [98, 703] width 20 height 16
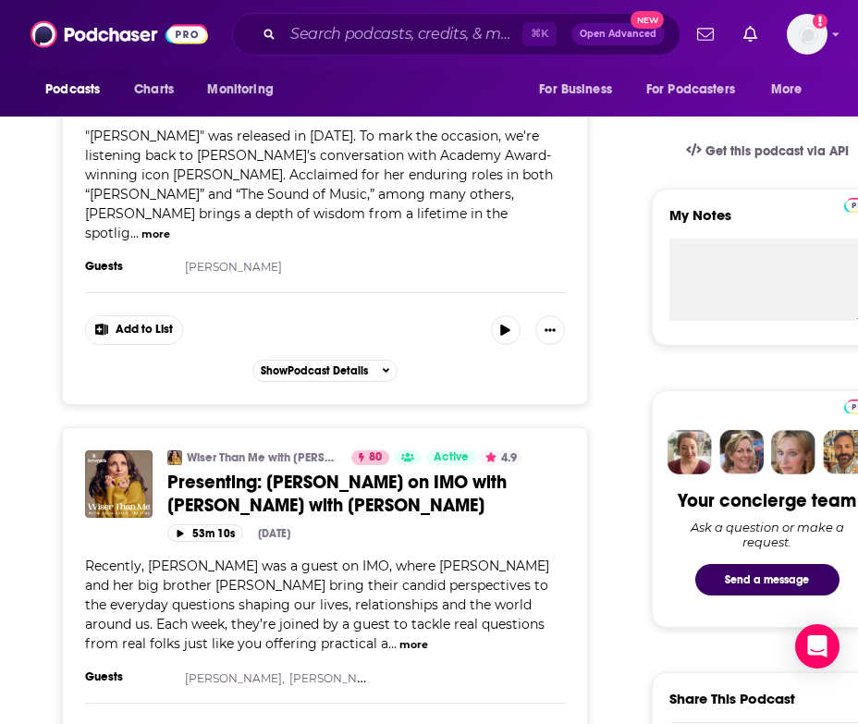
scroll to position [192, 0]
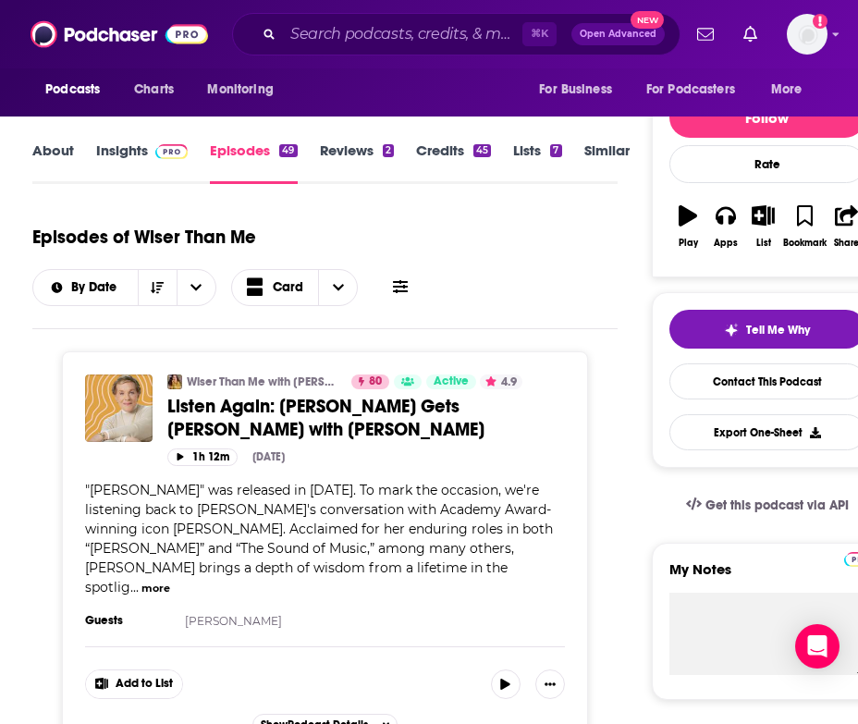
click at [56, 161] on link "About" at bounding box center [53, 162] width 42 height 43
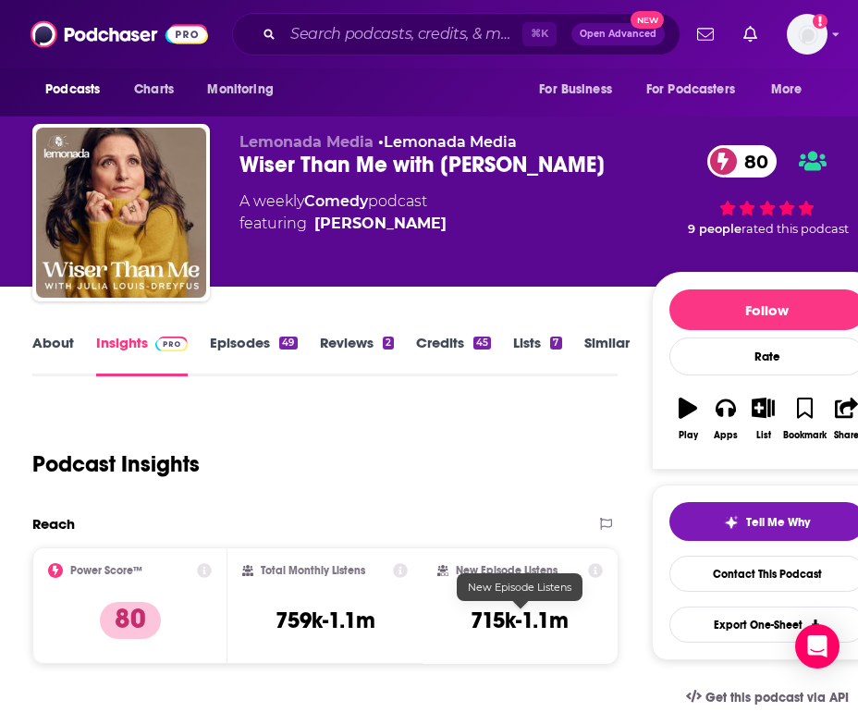
scroll to position [1, 0]
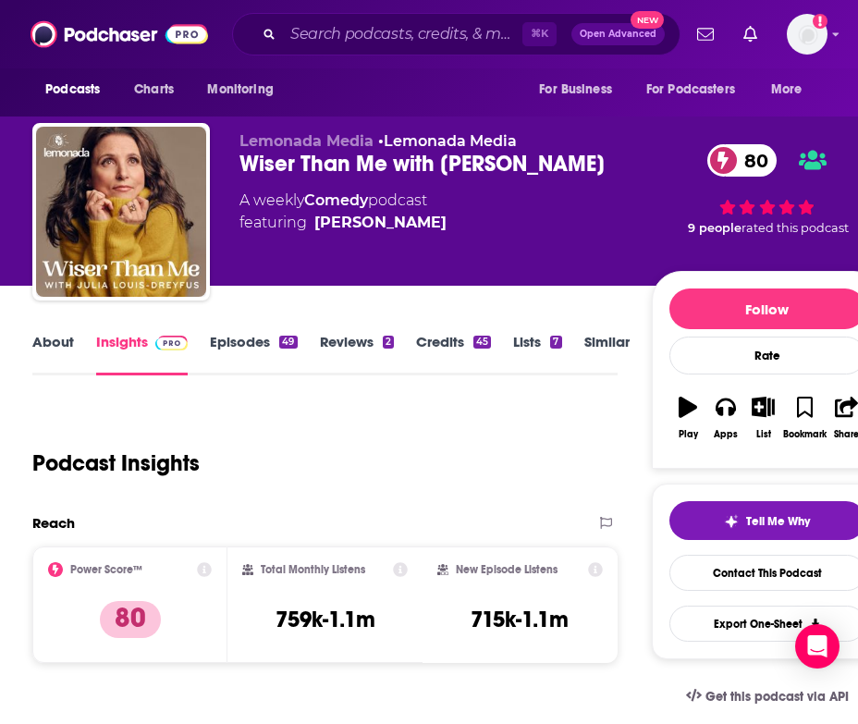
click at [720, 232] on span "9 people" at bounding box center [715, 228] width 54 height 14
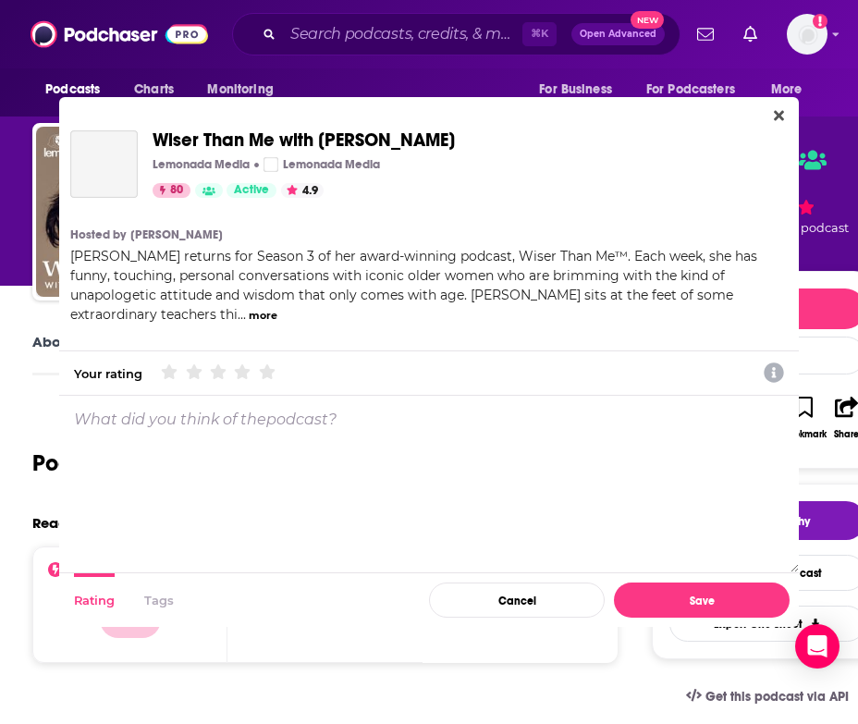
scroll to position [0, 0]
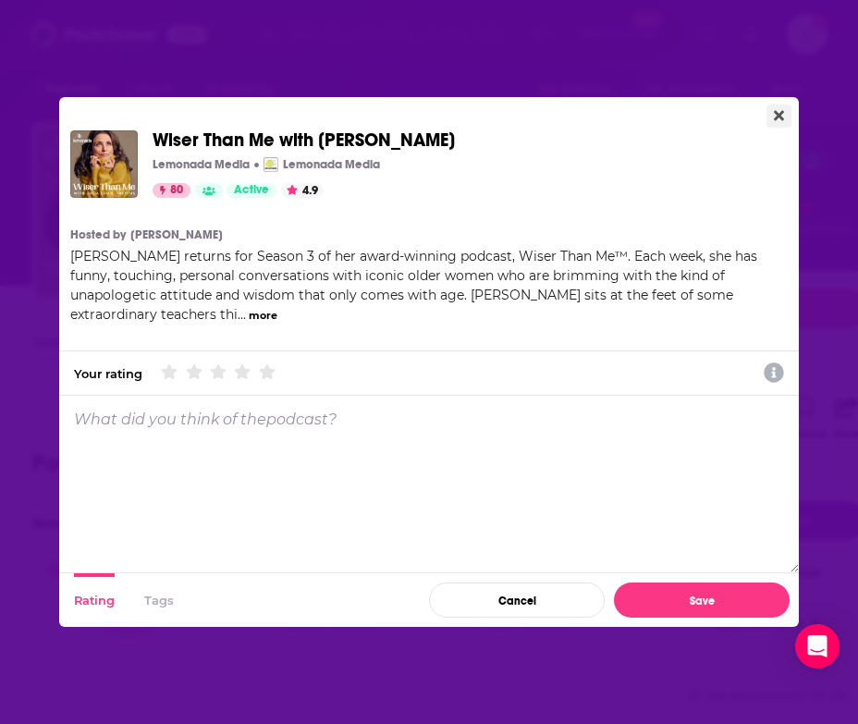
click at [788, 107] on button "Close" at bounding box center [778, 115] width 25 height 23
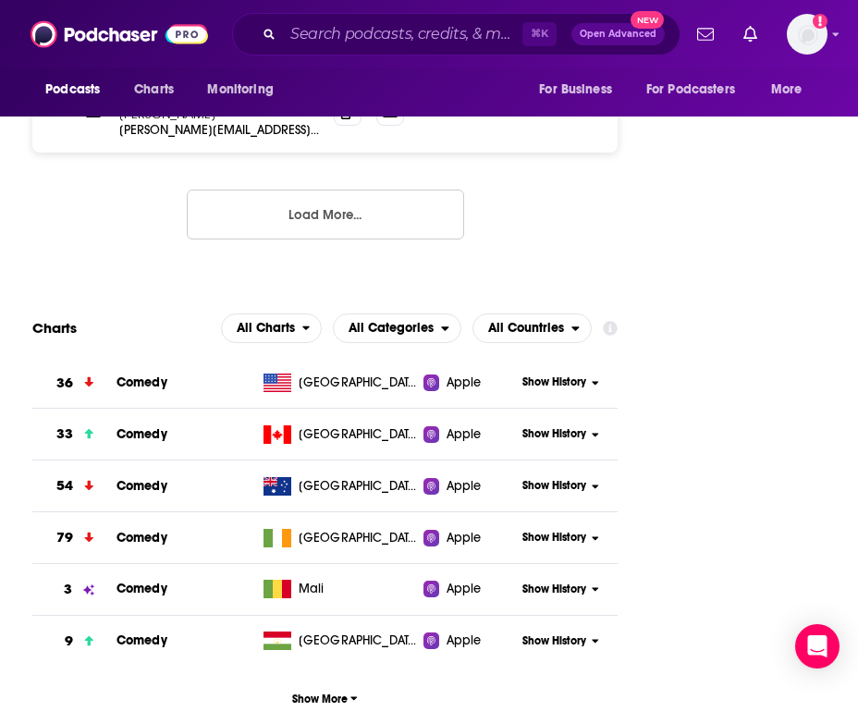
scroll to position [2285, 0]
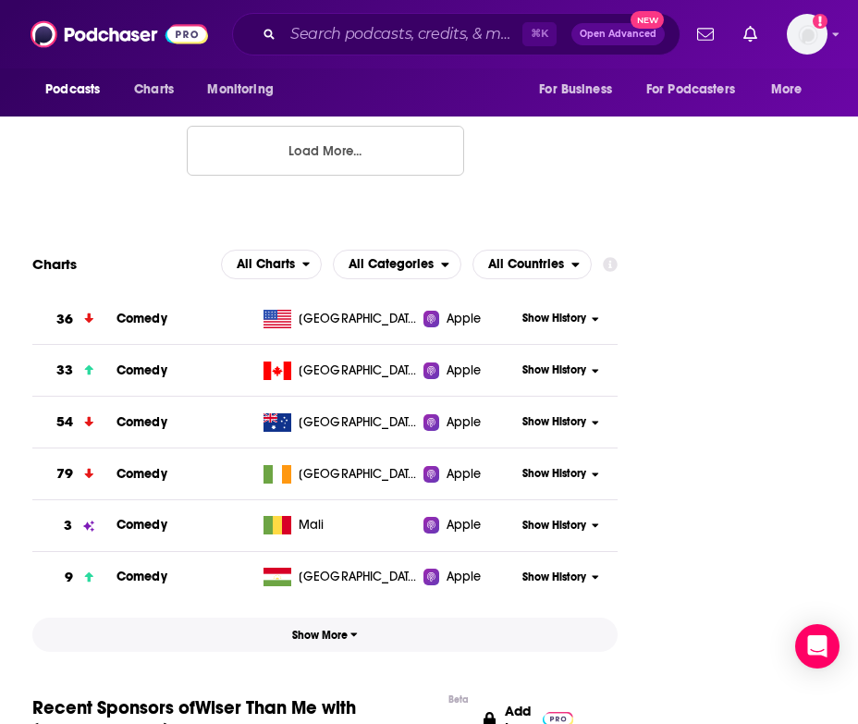
click at [314, 629] on span "Show More" at bounding box center [325, 635] width 66 height 13
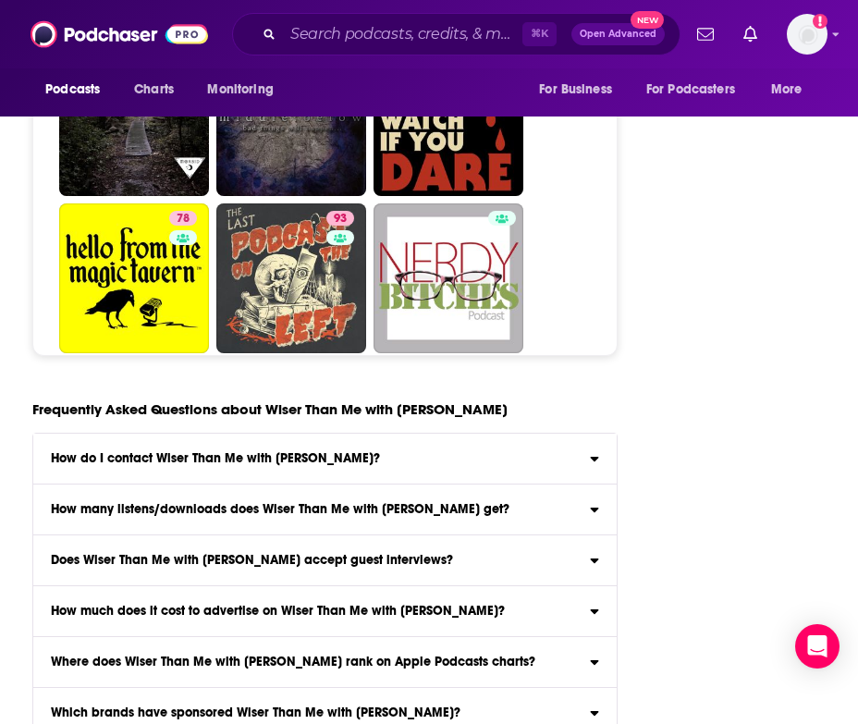
scroll to position [6738, 0]
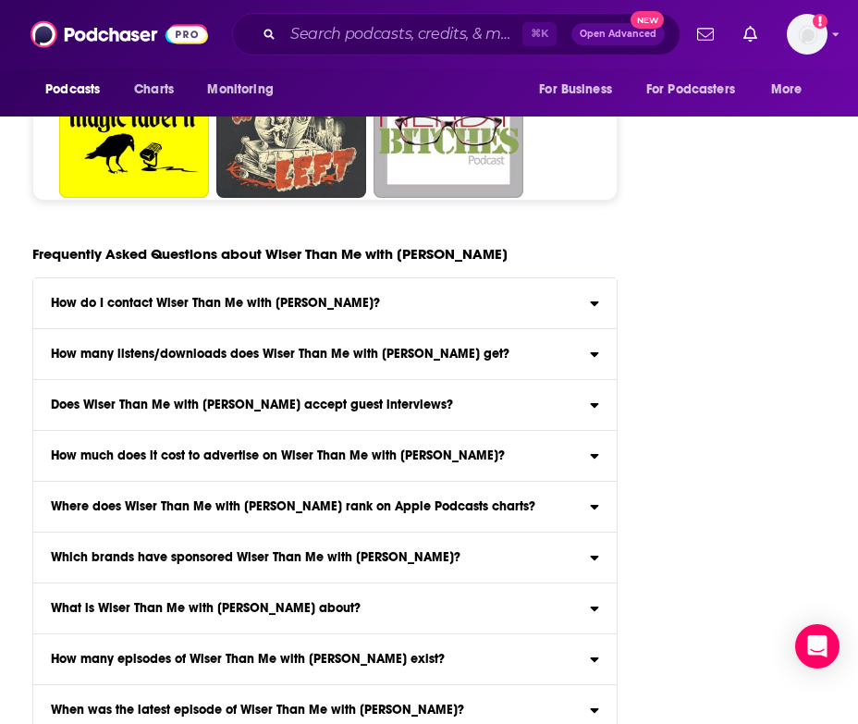
click at [587, 449] on div "How much does it cost to advertise on Wiser Than Me with Julia Louis-Dreyfus?" at bounding box center [324, 455] width 583 height 13
click at [0, 0] on input "How much does it cost to advertise on Wiser Than Me with Julia Louis-Dreyfus? C…" at bounding box center [0, 0] width 0 height 0
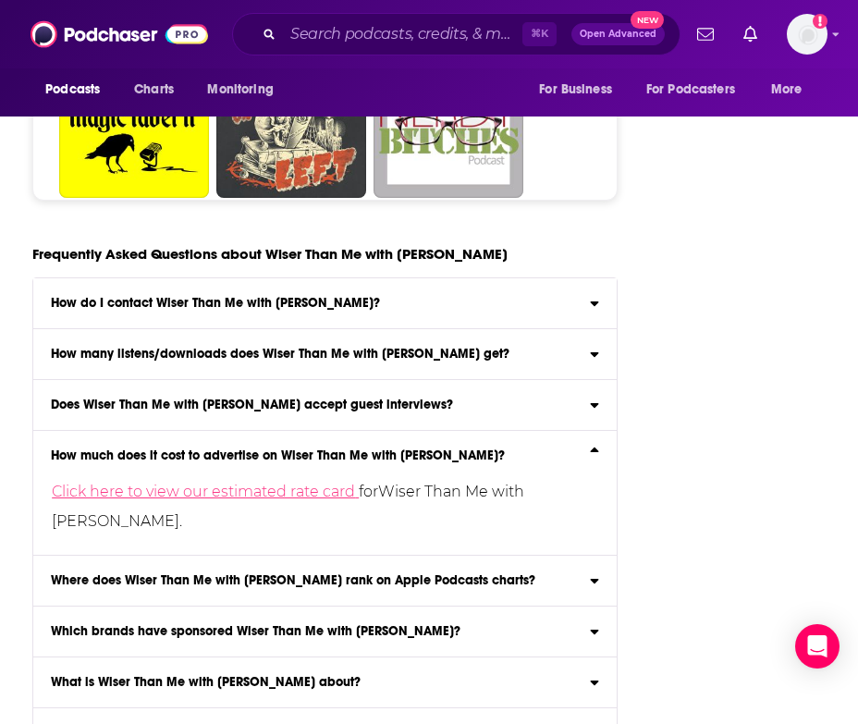
click at [300, 483] on link "Click here to view our estimated rate card" at bounding box center [205, 492] width 307 height 18
click at [227, 462] on div "Click here to view our estimated rate card for Wiser Than Me with Julia Louis-D…" at bounding box center [310, 499] width 554 height 74
click at [0, 0] on input "How much does it cost to advertise on Wiser Than Me with Julia Louis-Dreyfus? C…" at bounding box center [0, 0] width 0 height 0
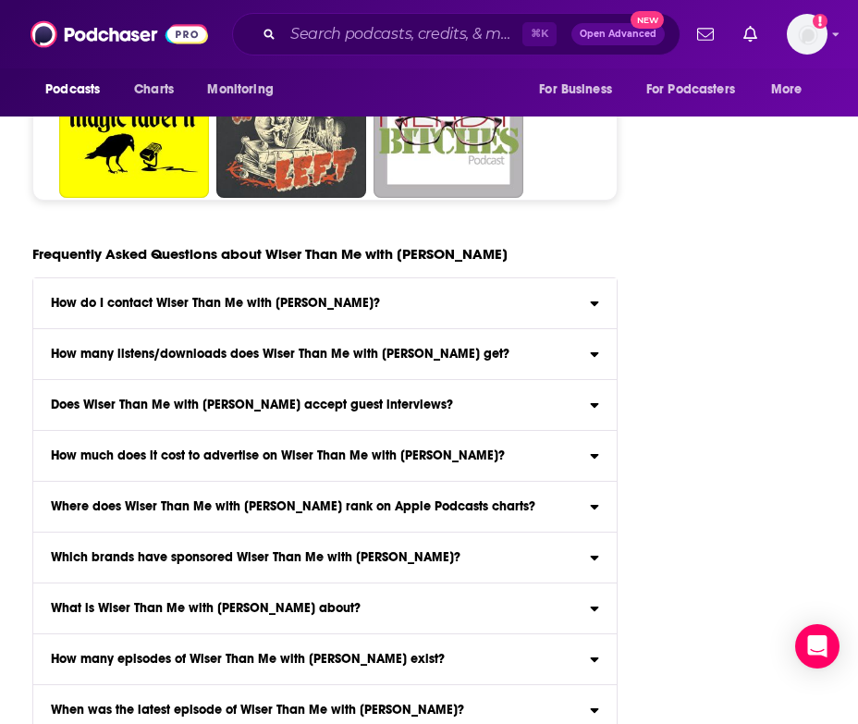
click at [221, 431] on label "How much does it cost to advertise on Wiser Than Me with Julia Louis-Dreyfus? C…" at bounding box center [324, 456] width 583 height 51
click at [0, 0] on input "How much does it cost to advertise on Wiser Than Me with Julia Louis-Dreyfus? C…" at bounding box center [0, 0] width 0 height 0
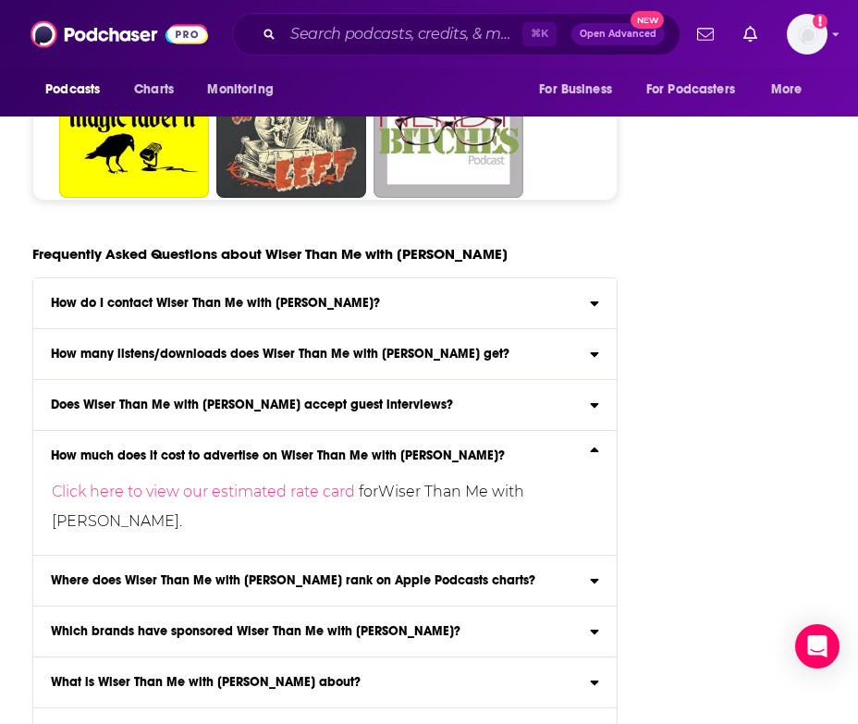
click at [214, 477] on p "Click here to view our estimated rate card for Wiser Than Me with Julia Louis-D…" at bounding box center [319, 506] width 535 height 59
click at [0, 0] on input "How much does it cost to advertise on Wiser Than Me with Julia Louis-Dreyfus? C…" at bounding box center [0, 0] width 0 height 0
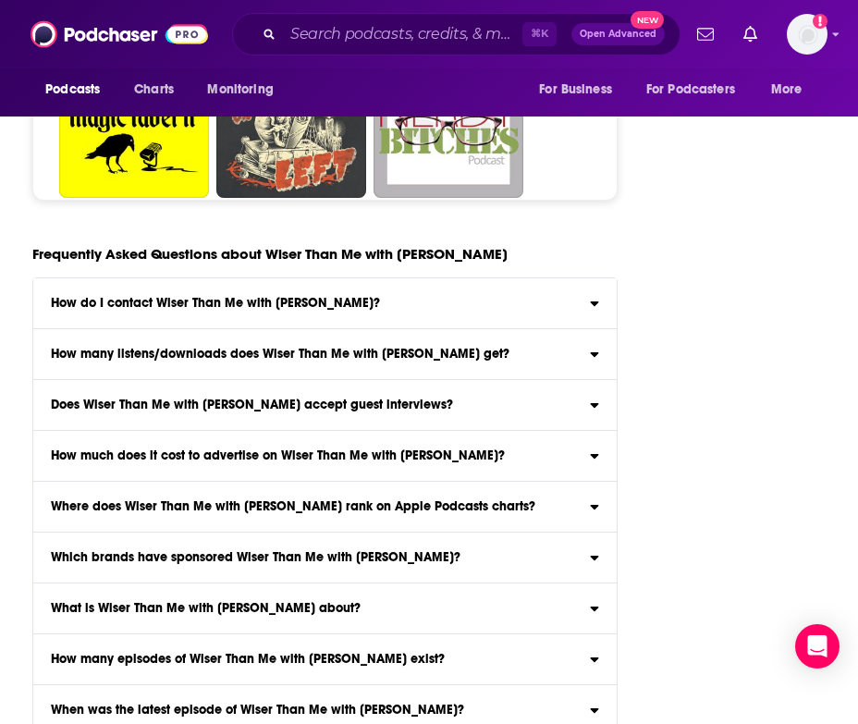
click at [199, 431] on label "How much does it cost to advertise on Wiser Than Me with Julia Louis-Dreyfus? C…" at bounding box center [324, 456] width 583 height 51
click at [0, 0] on input "How much does it cost to advertise on Wiser Than Me with Julia Louis-Dreyfus? C…" at bounding box center [0, 0] width 0 height 0
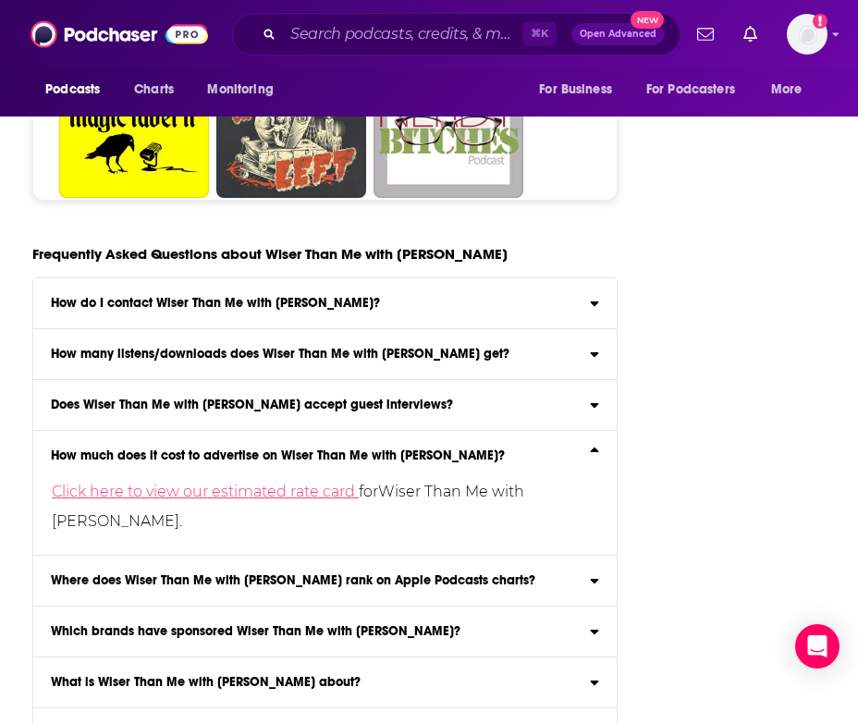
click at [204, 483] on link "Click here to view our estimated rate card" at bounding box center [205, 492] width 307 height 18
click at [254, 574] on h3 "Where does Wiser Than Me with Julia Louis-Dreyfus rank on Apple Podcasts charts?" at bounding box center [293, 580] width 484 height 13
click at [0, 0] on input "Where does Wiser Than Me with Julia Louis-Dreyfus rank on Apple Podcasts charts…" at bounding box center [0, 0] width 0 height 0
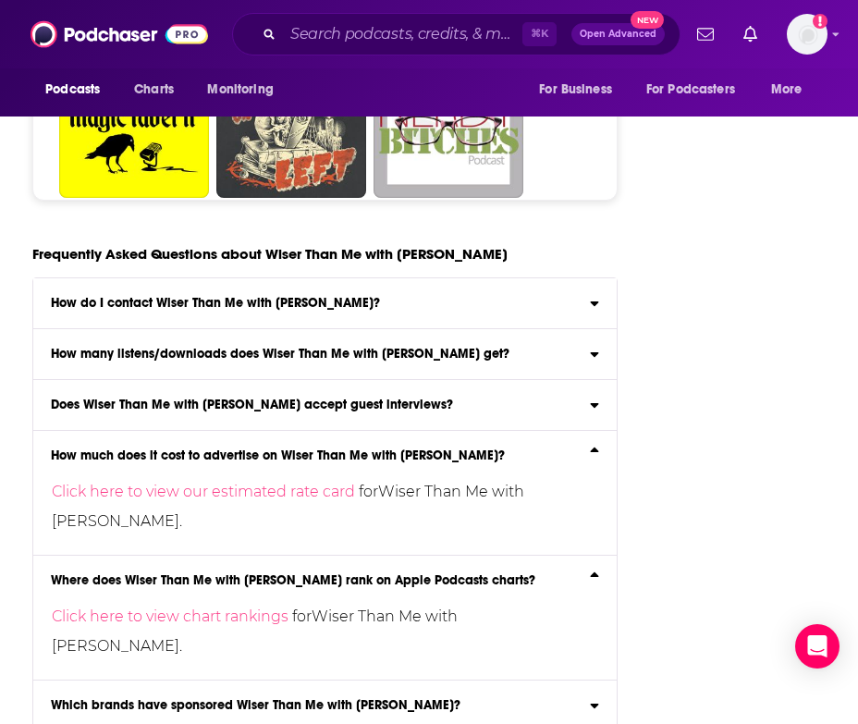
scroll to position [6933, 0]
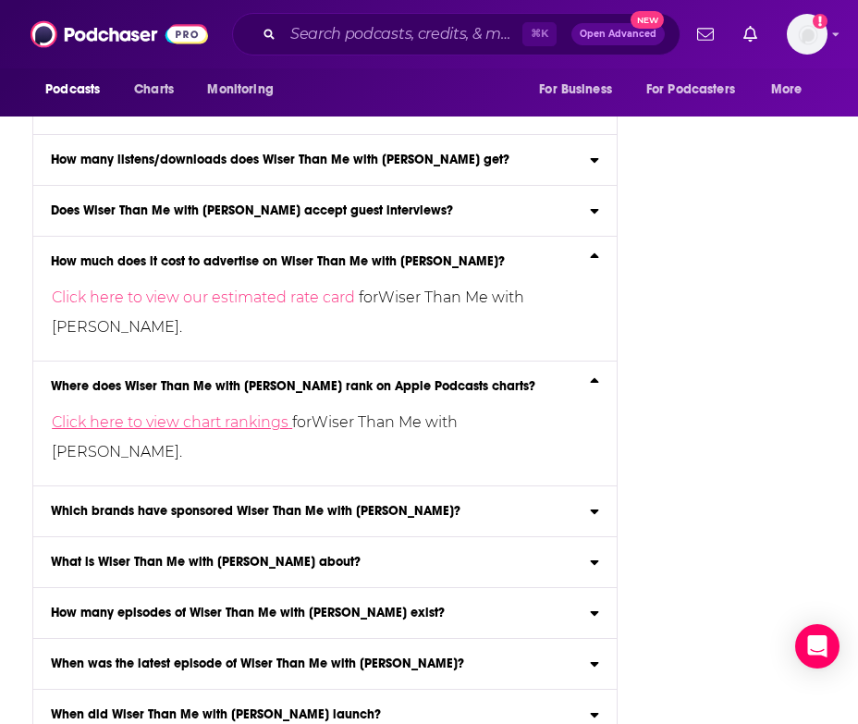
click at [199, 413] on link "Click here to view chart rankings" at bounding box center [172, 422] width 240 height 18
click at [214, 486] on label "Which brands have sponsored Wiser Than Me with Julia Louis-Dreyfus? Click here …" at bounding box center [324, 511] width 583 height 51
click at [0, 0] on input "Which brands have sponsored Wiser Than Me with Julia Louis-Dreyfus? Click here …" at bounding box center [0, 0] width 0 height 0
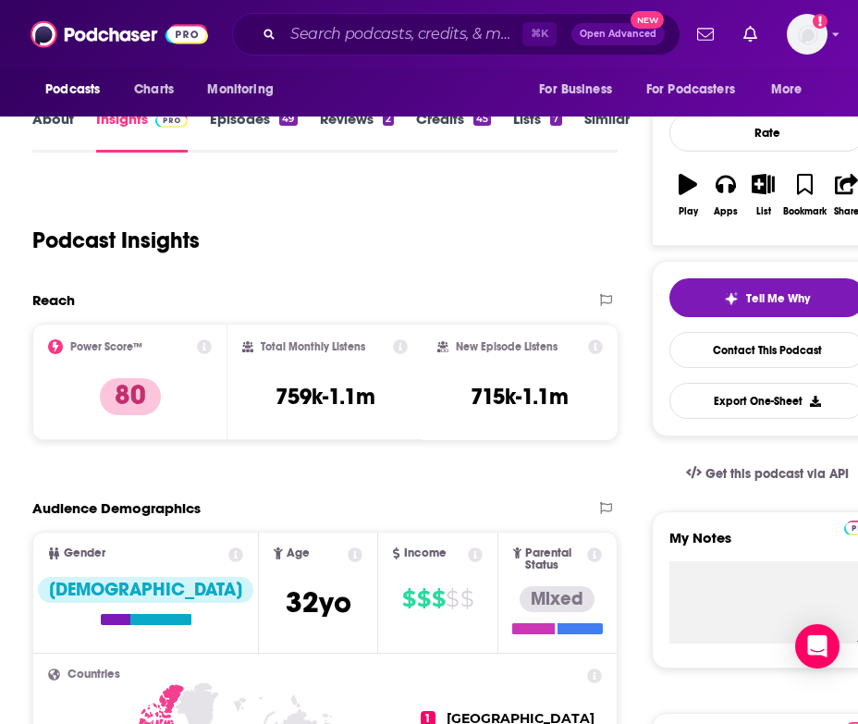
scroll to position [405, 0]
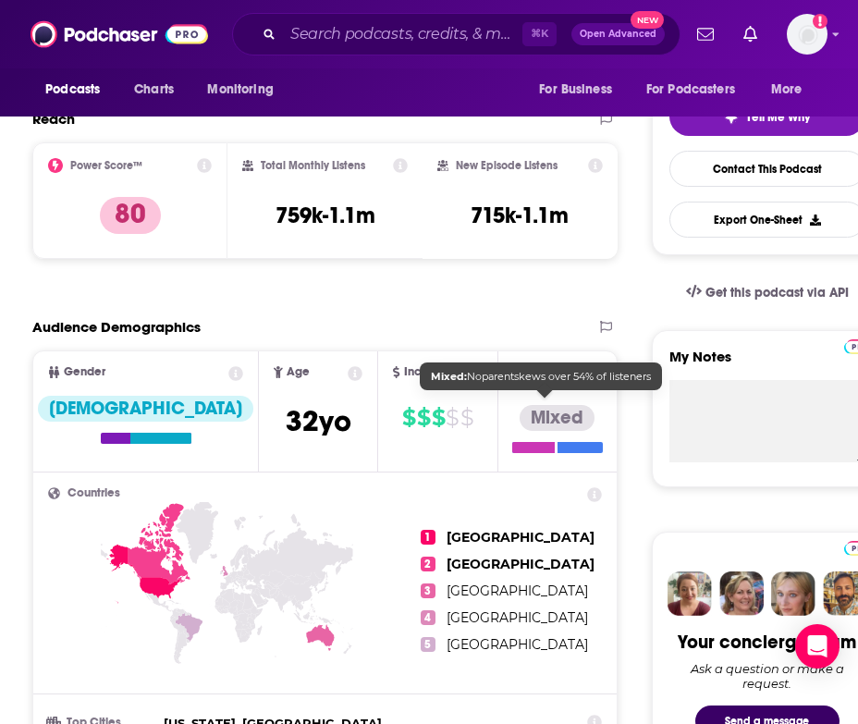
click at [581, 442] on div at bounding box center [557, 447] width 91 height 11
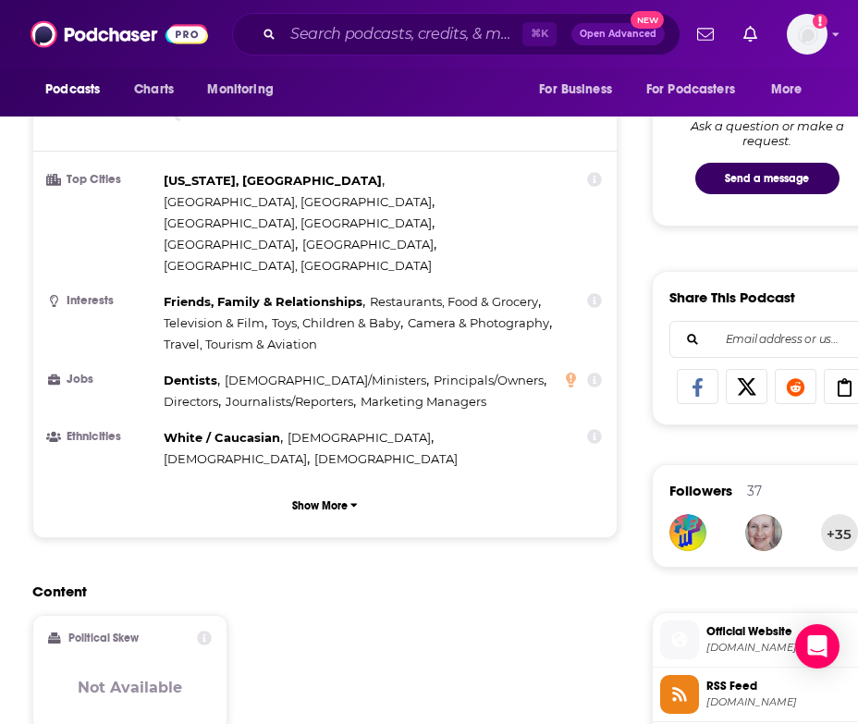
scroll to position [1357, 0]
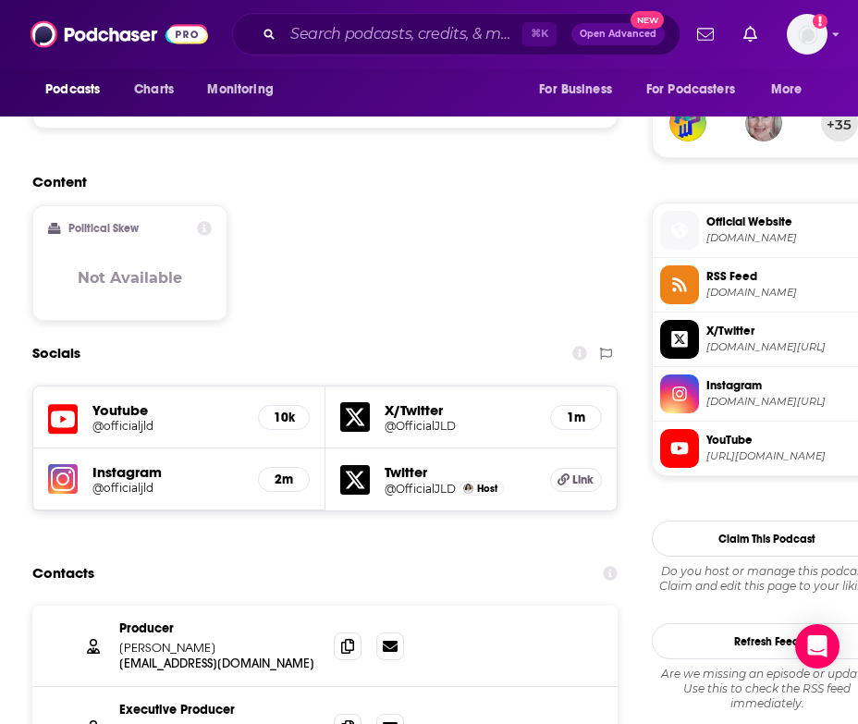
click at [202, 221] on icon at bounding box center [204, 228] width 15 height 15
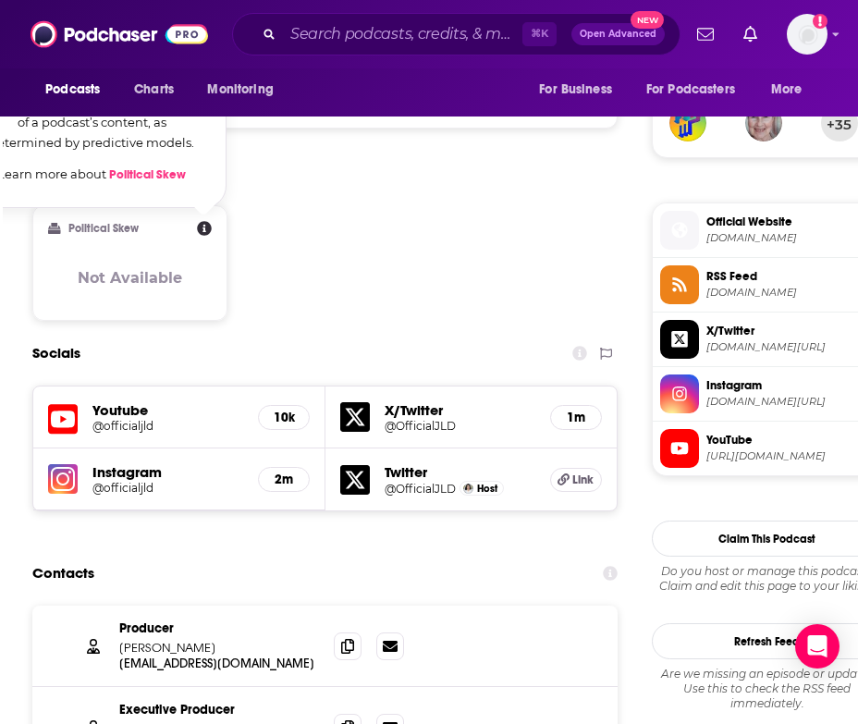
click at [202, 221] on icon at bounding box center [204, 228] width 15 height 15
click at [49, 29] on img at bounding box center [119, 34] width 177 height 35
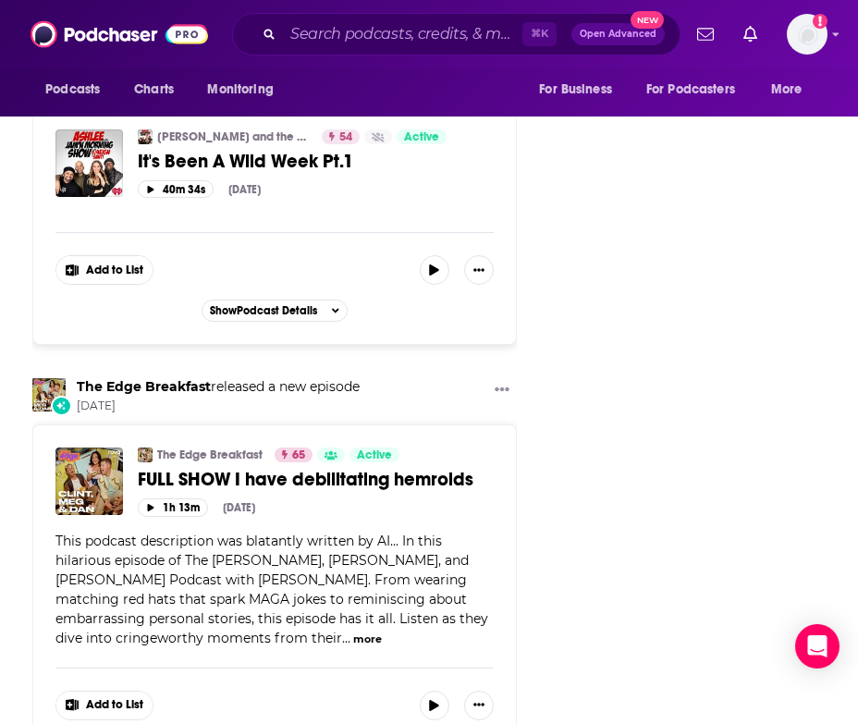
scroll to position [3980, 0]
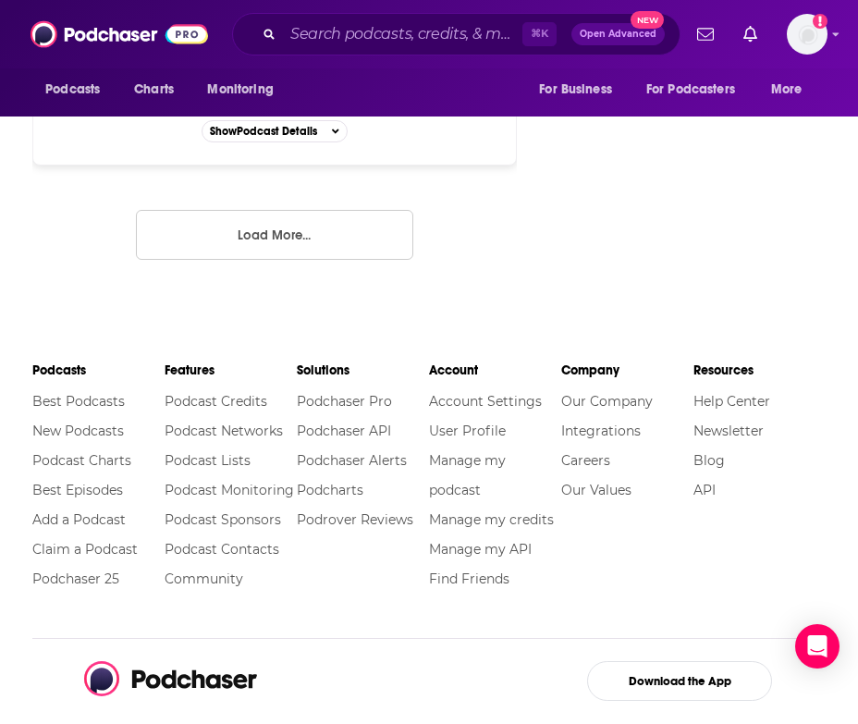
click at [601, 32] on span "Open Advanced" at bounding box center [618, 34] width 77 height 9
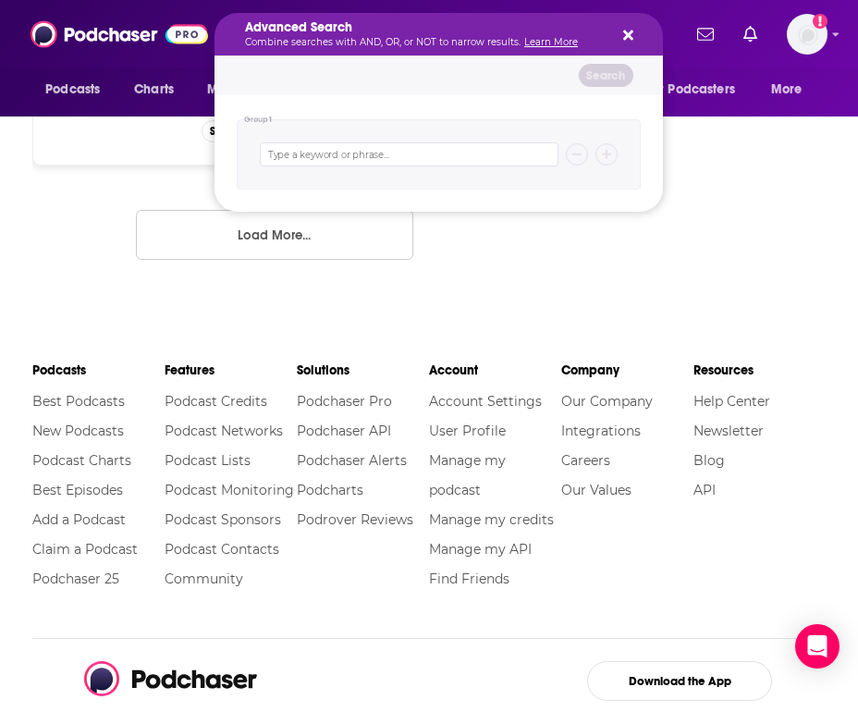
click at [72, 322] on div "Podcasts Best Podcasts New Podcasts Podcast Charts Best Episodes Add a Podcast …" at bounding box center [429, 609] width 858 height 574
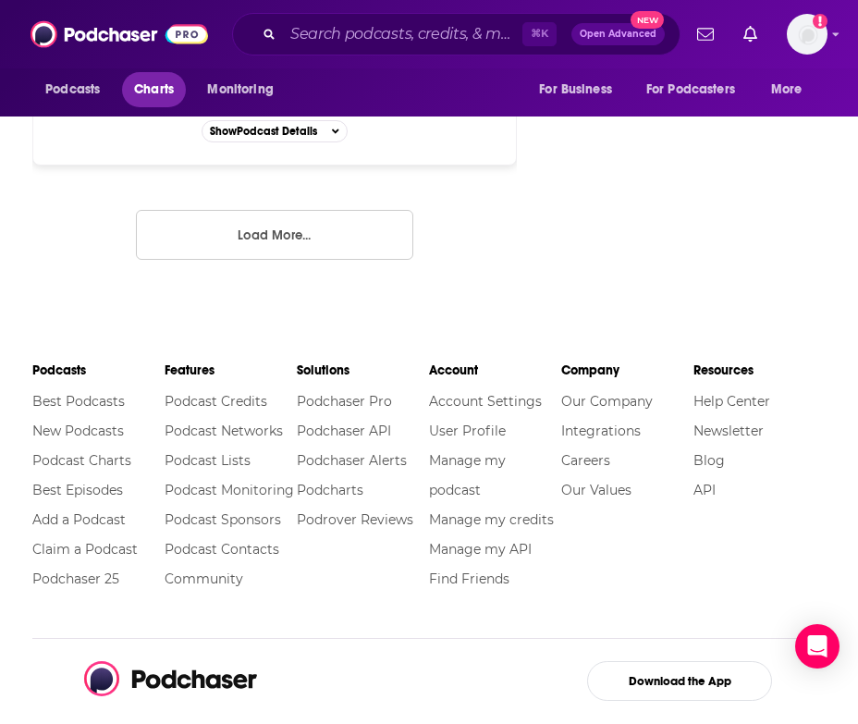
click at [147, 95] on span "Charts" at bounding box center [154, 90] width 40 height 26
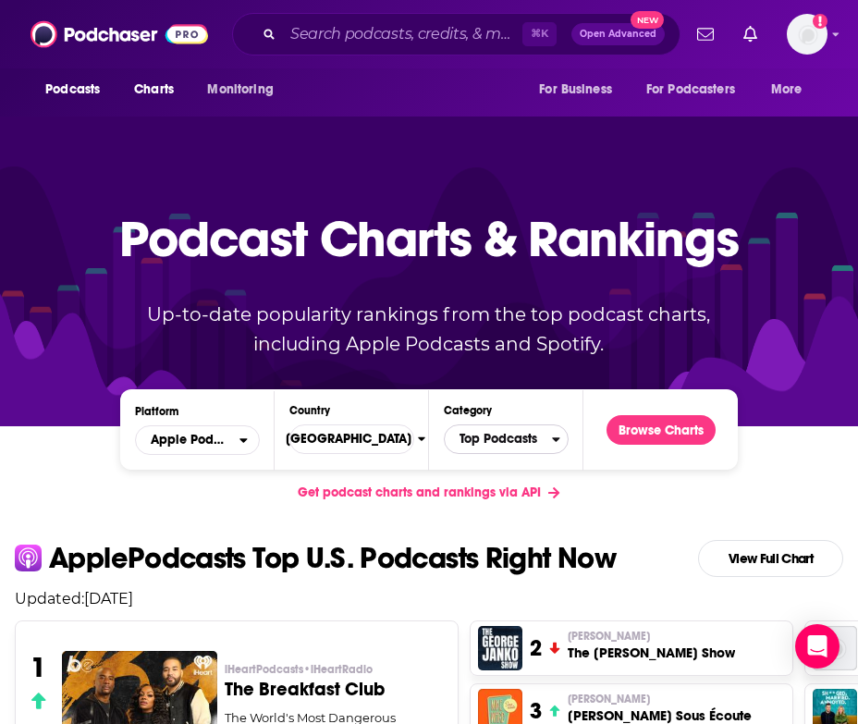
click at [502, 443] on span "Top Podcasts" at bounding box center [498, 438] width 107 height 31
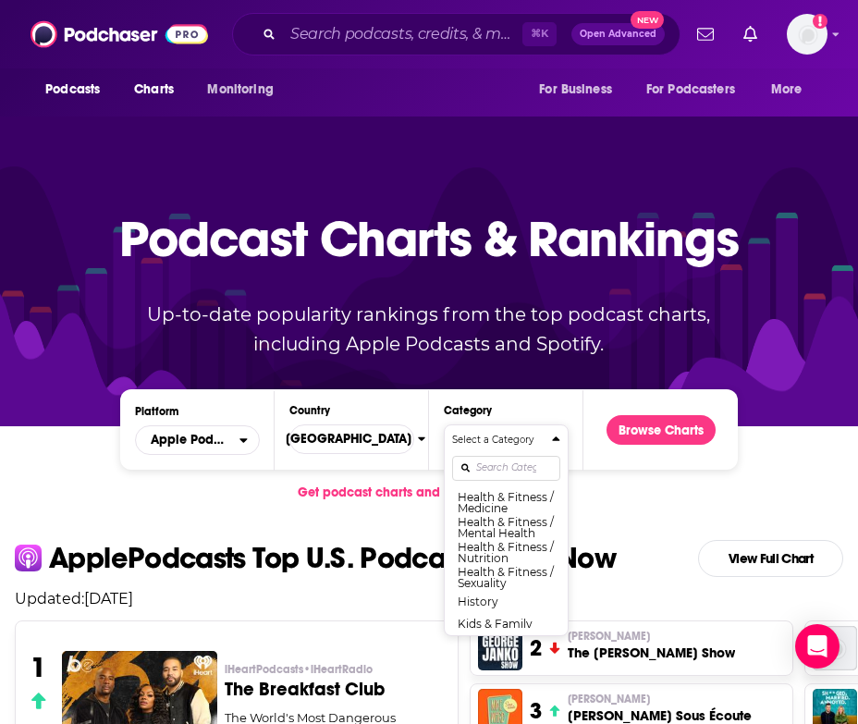
scroll to position [796, 0]
click at [618, 601] on p "Updated: August 19, 2025" at bounding box center [429, 599] width 858 height 18
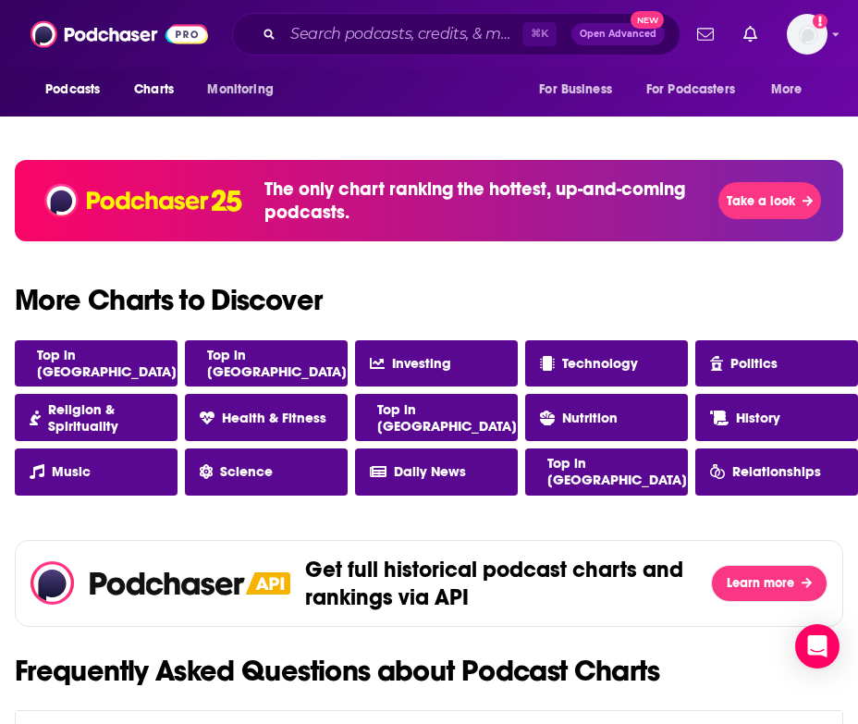
scroll to position [1459, 0]
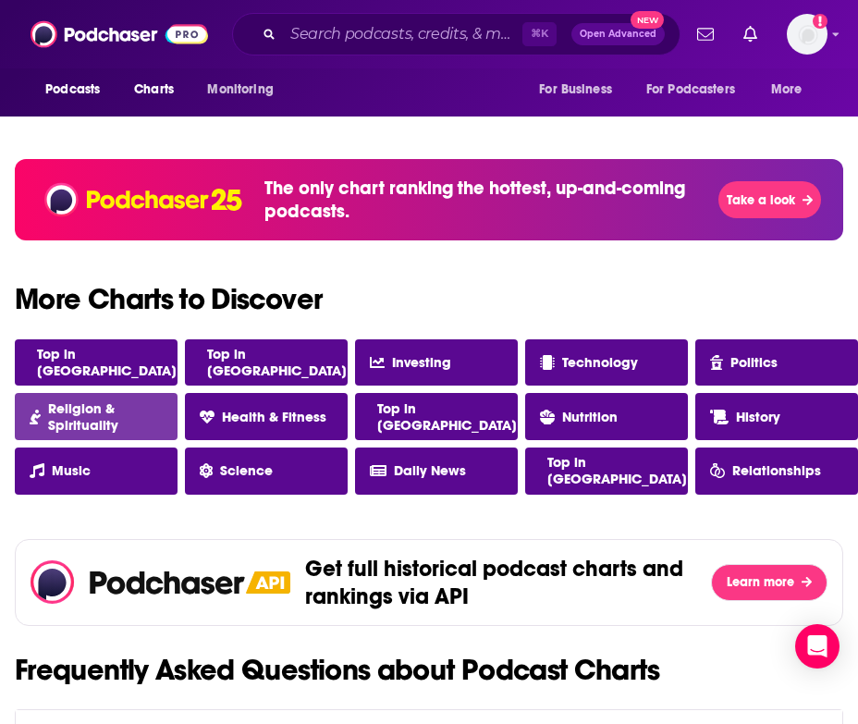
click at [132, 427] on span "Religion & Spirituality" at bounding box center [105, 416] width 115 height 33
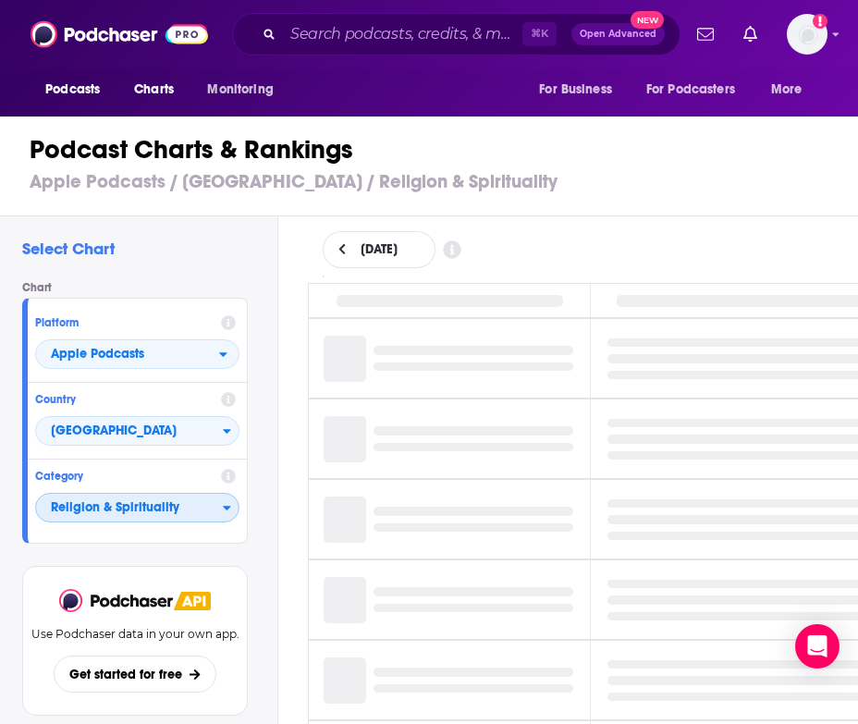
click at [188, 508] on span "Religion & Spirituality" at bounding box center [129, 508] width 187 height 31
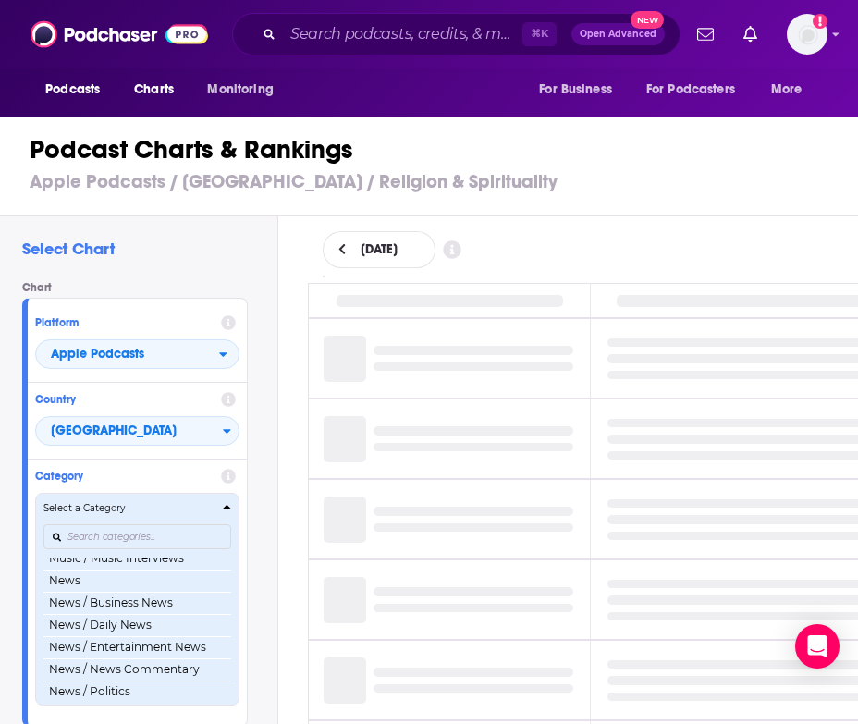
scroll to position [1290, 0]
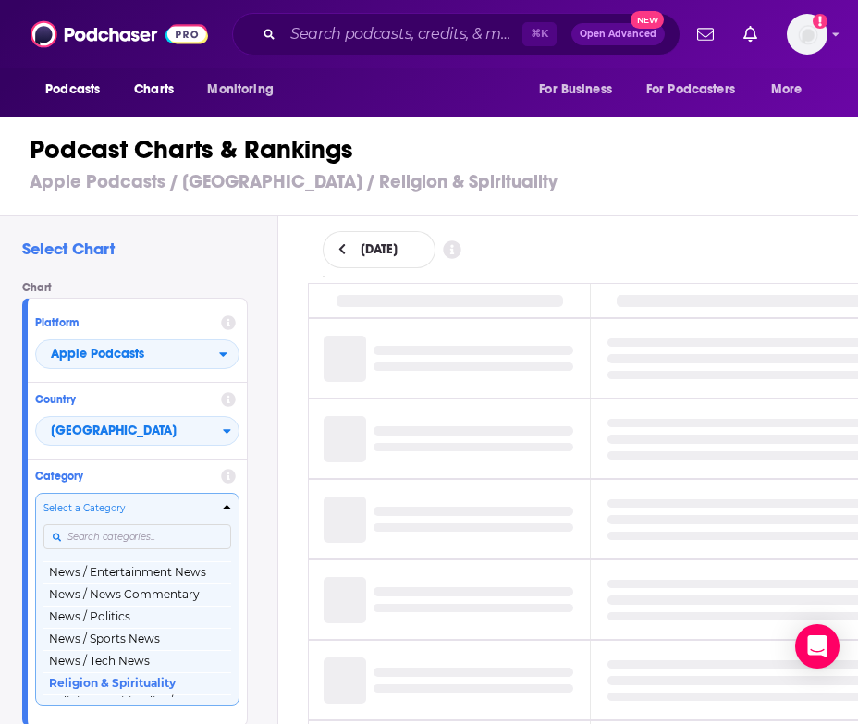
click at [683, 208] on div "Podcast Charts & Rankings Apple Podcasts / United States / Religion & Spiritual…" at bounding box center [437, 163] width 874 height 105
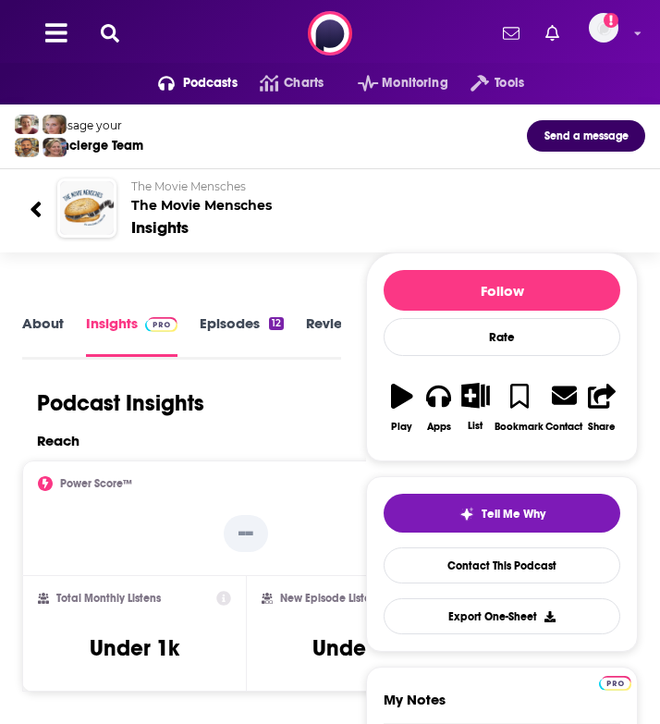
click at [215, 324] on link "Episodes 12" at bounding box center [242, 335] width 84 height 43
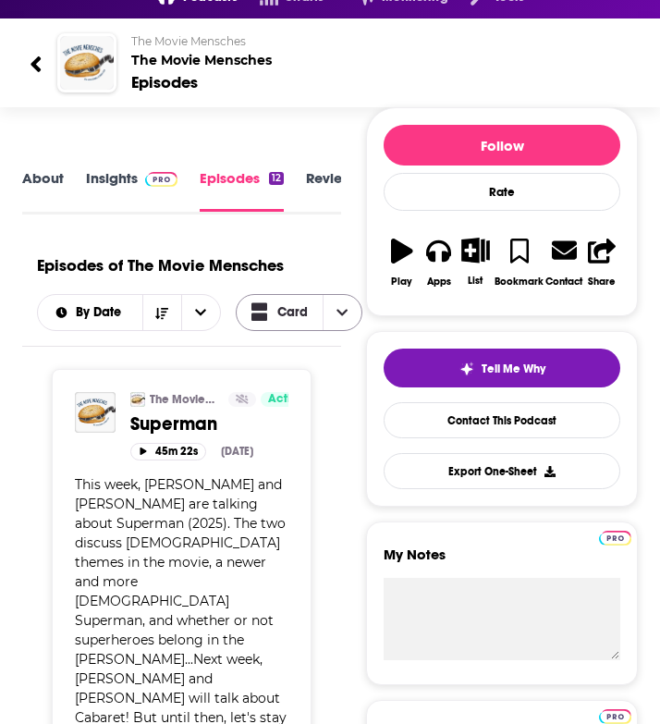
scroll to position [88, 0]
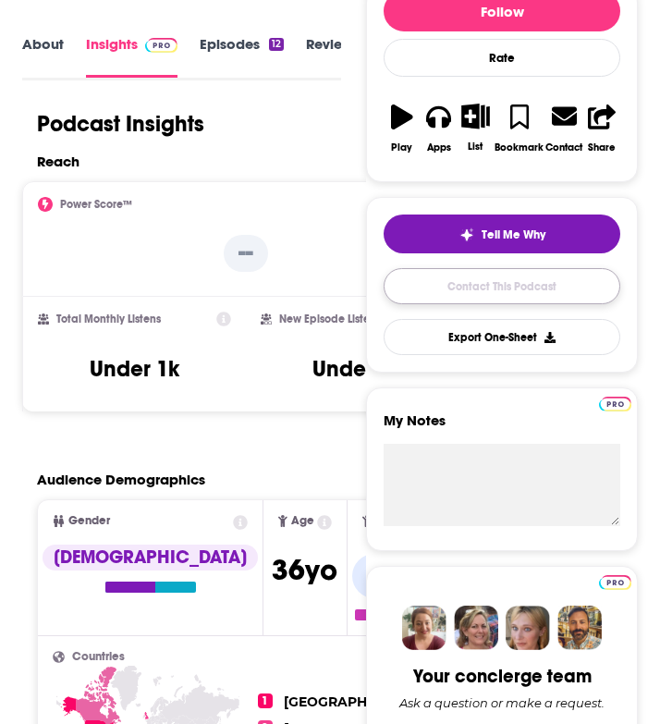
click at [440, 286] on link "Contact This Podcast" at bounding box center [502, 286] width 237 height 36
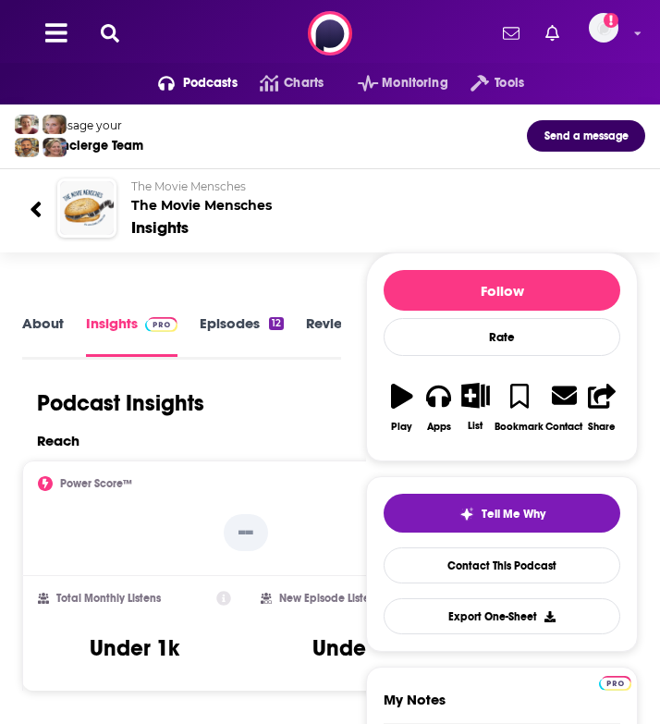
click at [55, 312] on div "About Insights Episodes 12 Reviews Credits Lists Similar" at bounding box center [181, 335] width 319 height 47
click at [53, 327] on link "About" at bounding box center [43, 335] width 42 height 42
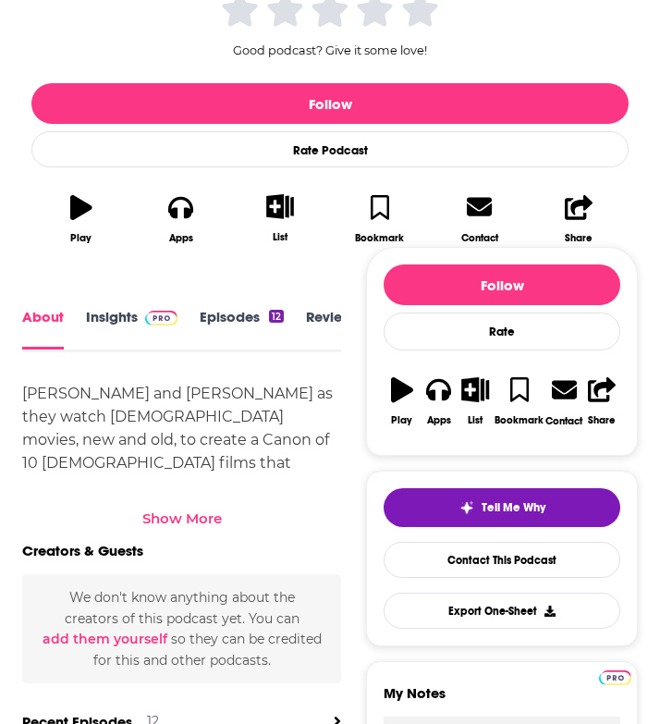
scroll to position [3, 0]
click at [183, 518] on div "Show More" at bounding box center [182, 518] width 80 height 18
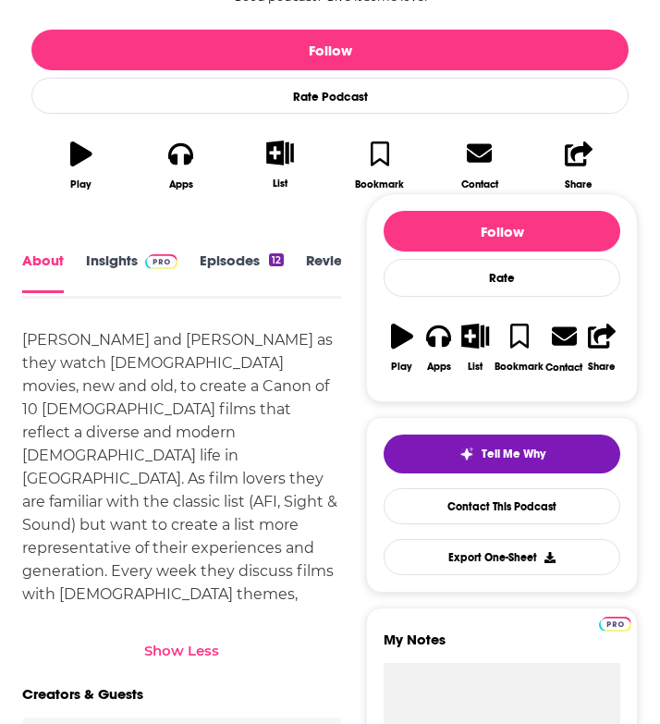
scroll to position [512, 0]
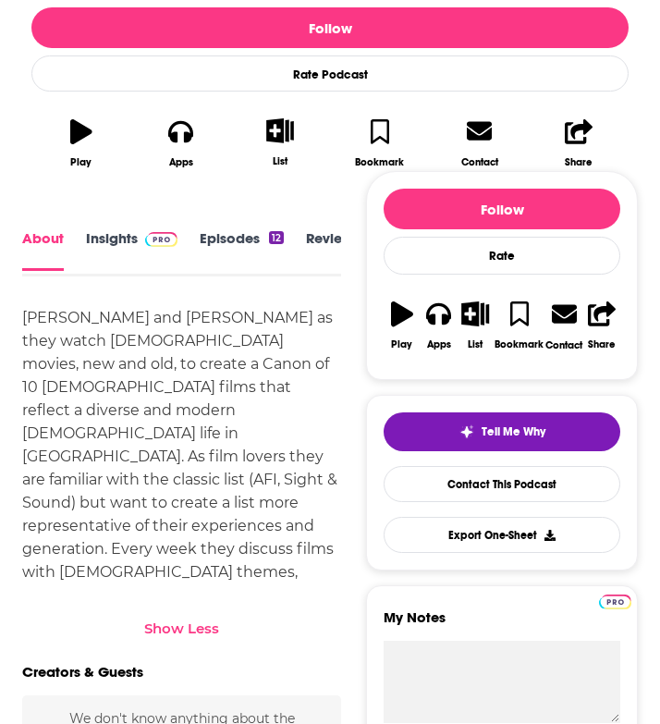
click at [237, 246] on link "Episodes 12" at bounding box center [242, 250] width 84 height 41
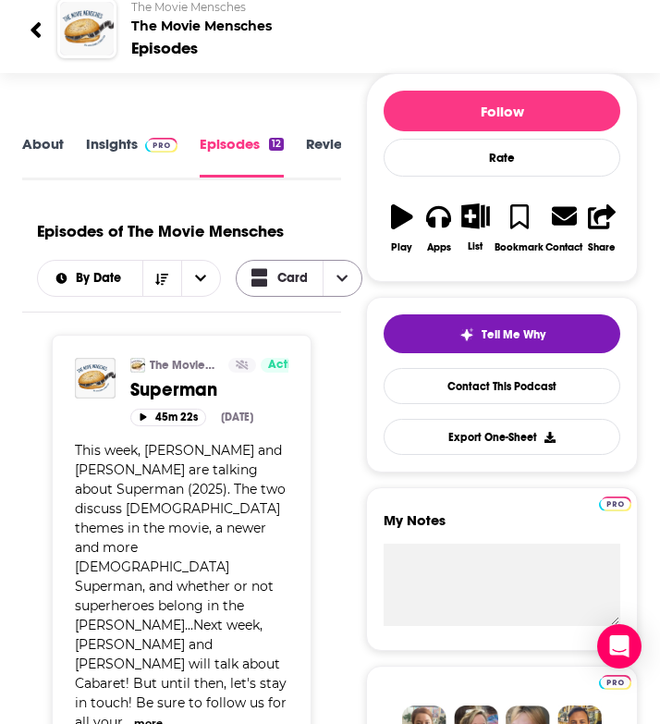
scroll to position [121, 0]
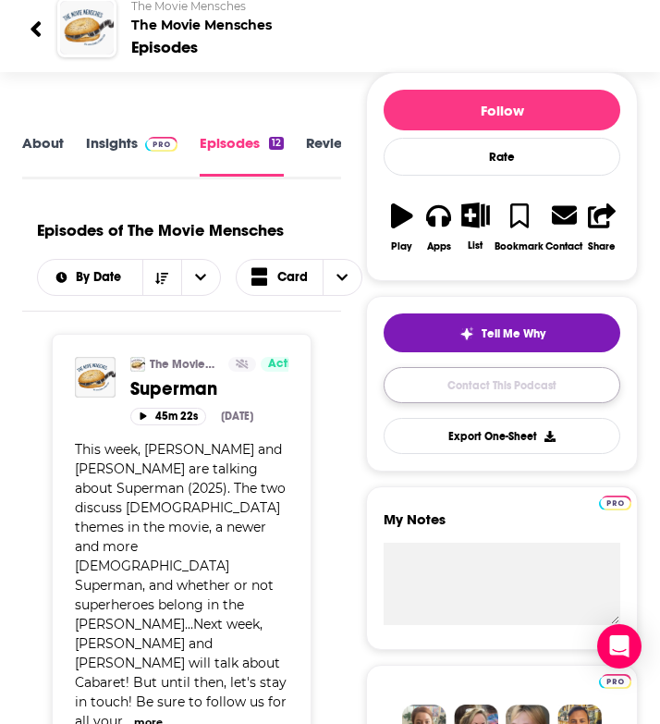
click at [528, 377] on link "Contact This Podcast" at bounding box center [502, 385] width 237 height 36
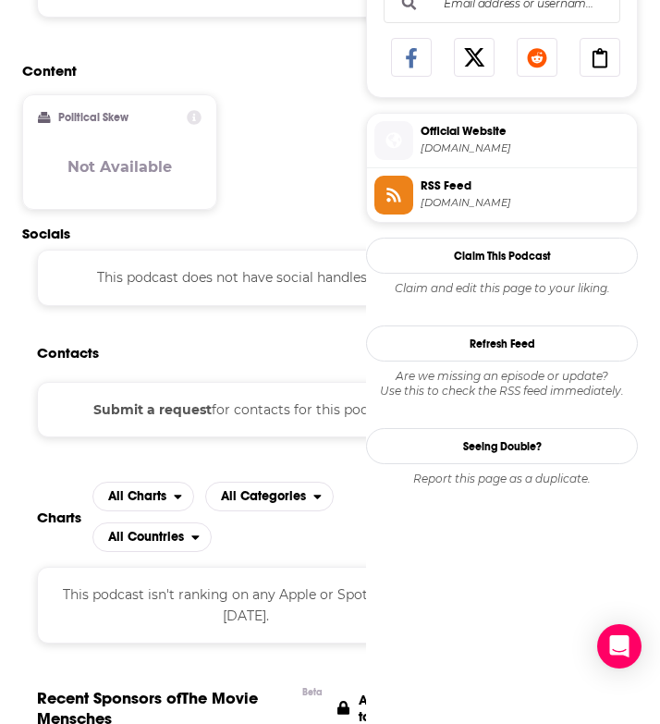
scroll to position [1122, 0]
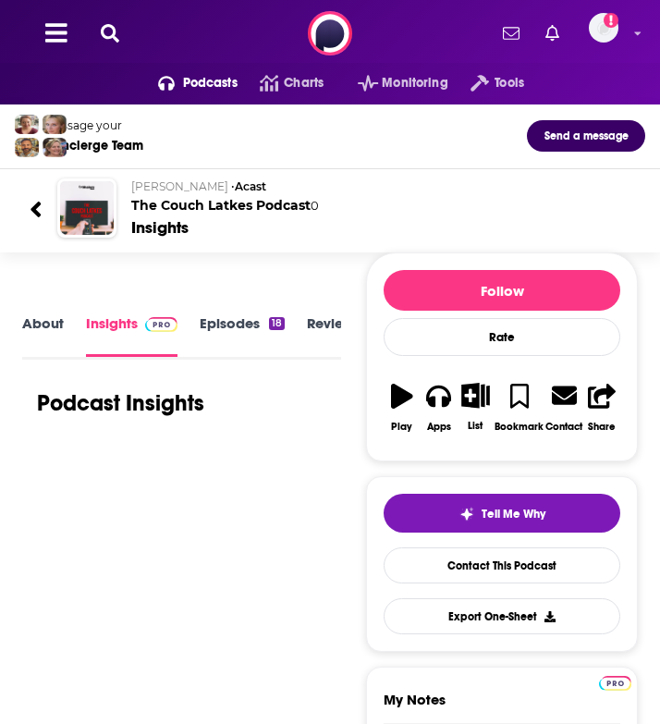
click at [37, 324] on link "About" at bounding box center [43, 335] width 42 height 42
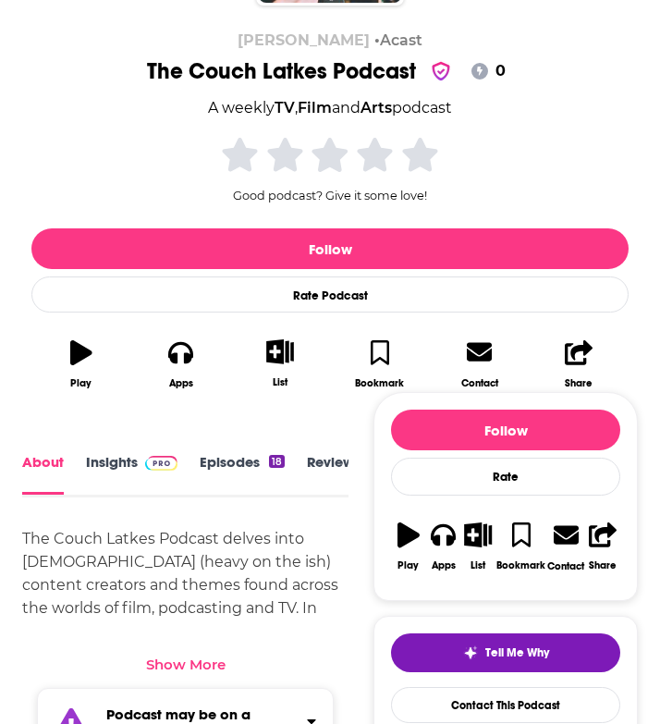
scroll to position [3, 0]
click at [221, 463] on link "Episodes 18" at bounding box center [242, 471] width 85 height 41
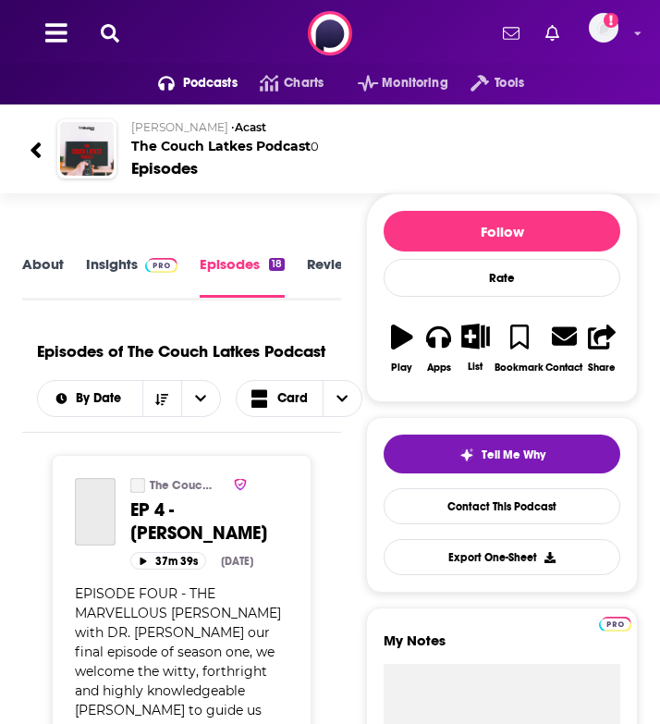
scroll to position [94, 0]
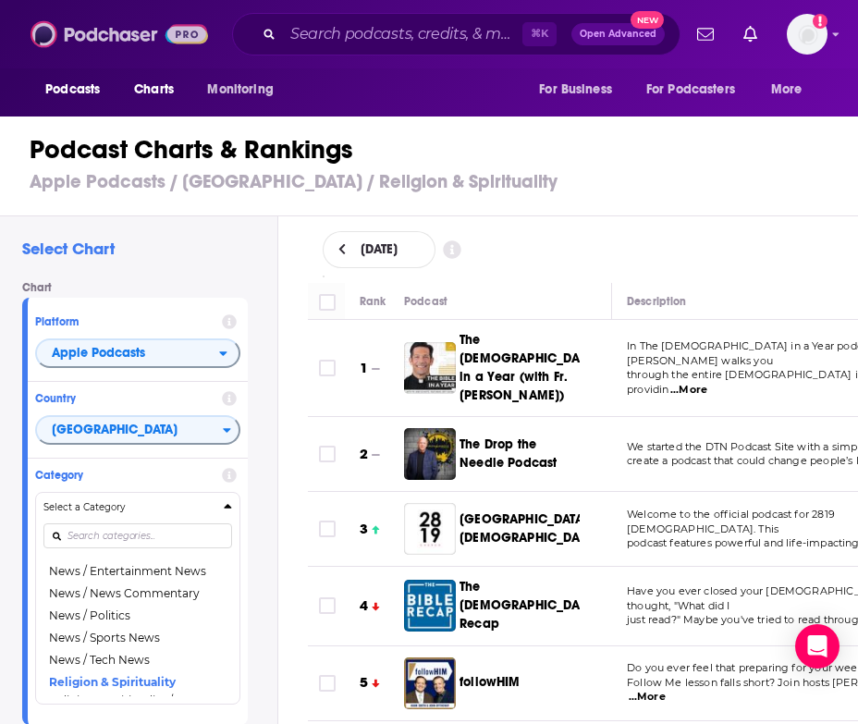
click at [83, 34] on img at bounding box center [119, 34] width 177 height 35
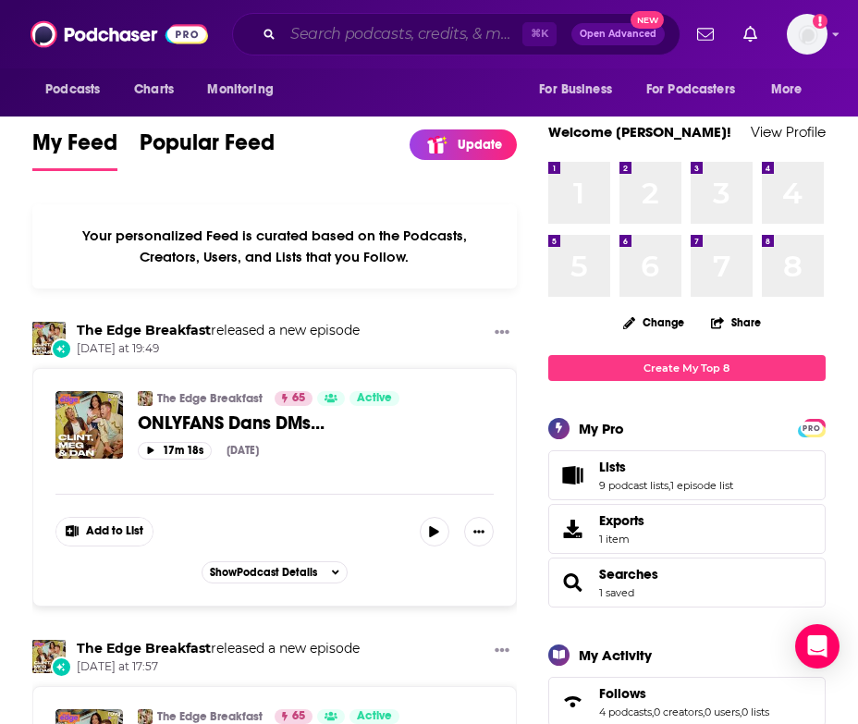
click at [313, 39] on input "Search podcasts, credits, & more..." at bounding box center [402, 34] width 239 height 30
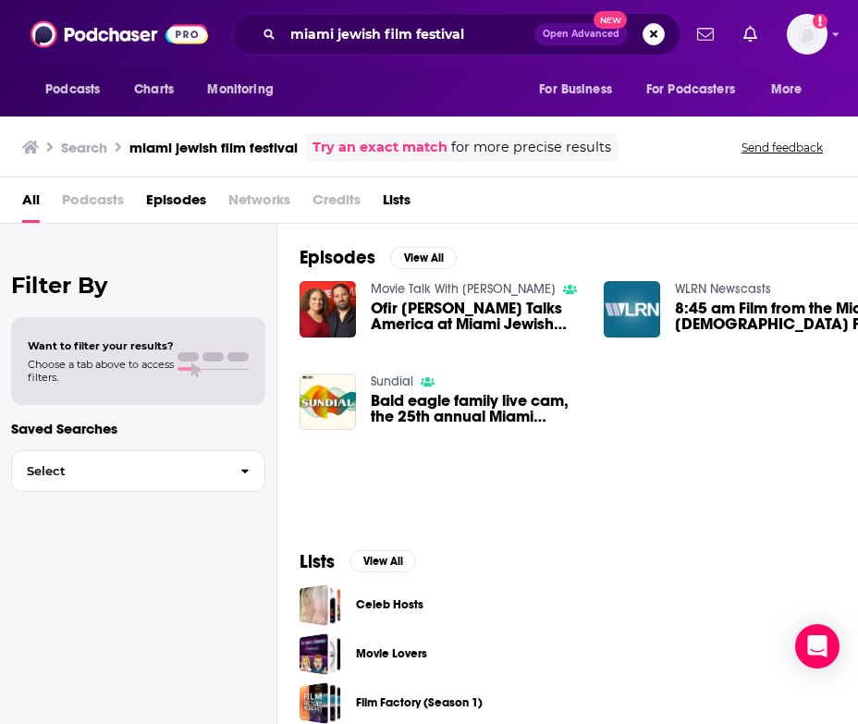
click at [98, 196] on span "Podcasts" at bounding box center [93, 204] width 62 height 38
click at [345, 31] on input "miami jewish film festival" at bounding box center [408, 34] width 251 height 30
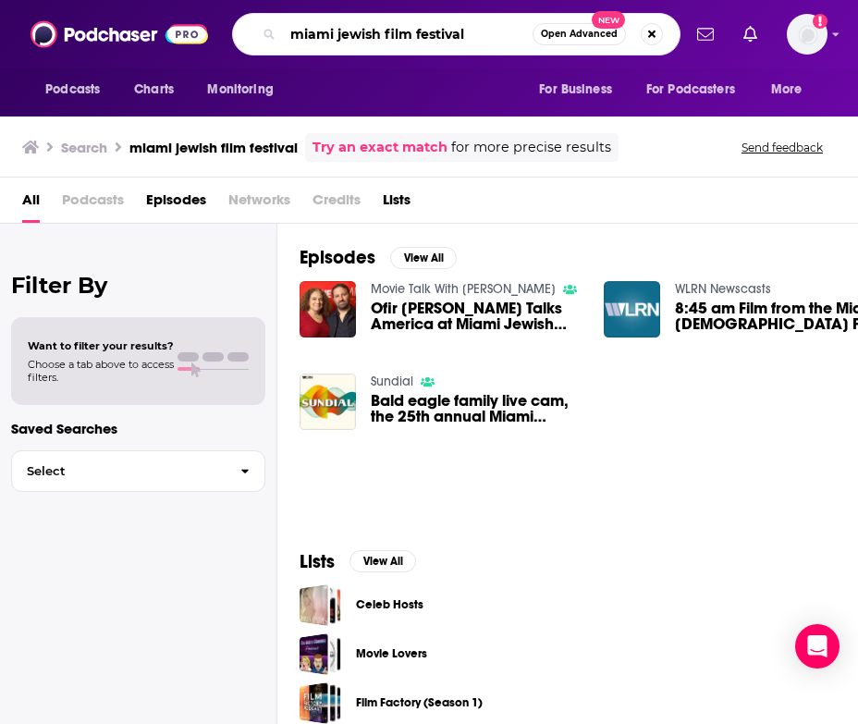
click at [345, 31] on input "miami jewish film festival" at bounding box center [408, 34] width 250 height 30
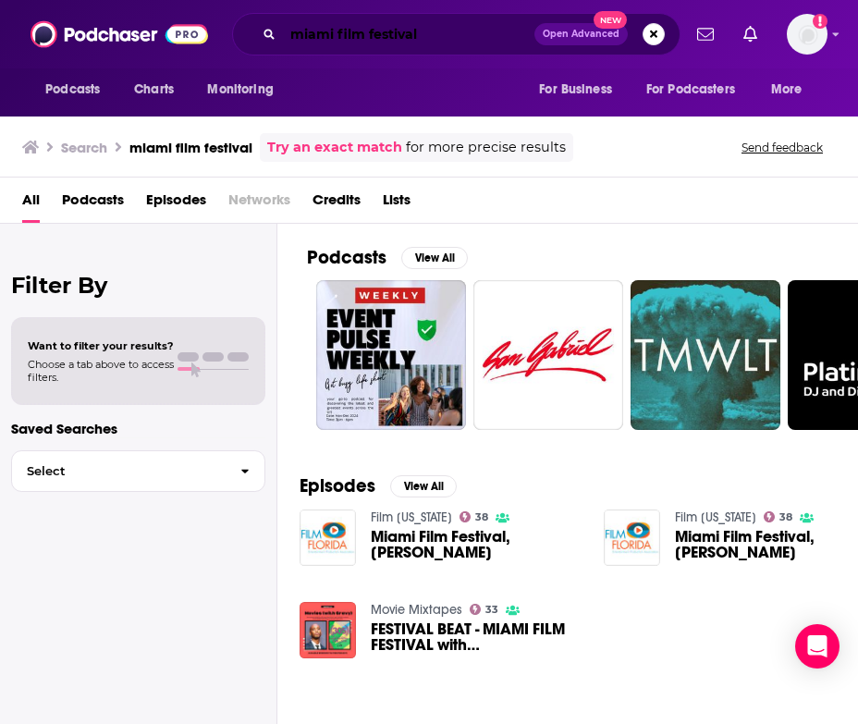
click at [318, 22] on input "miami film festival" at bounding box center [408, 34] width 251 height 30
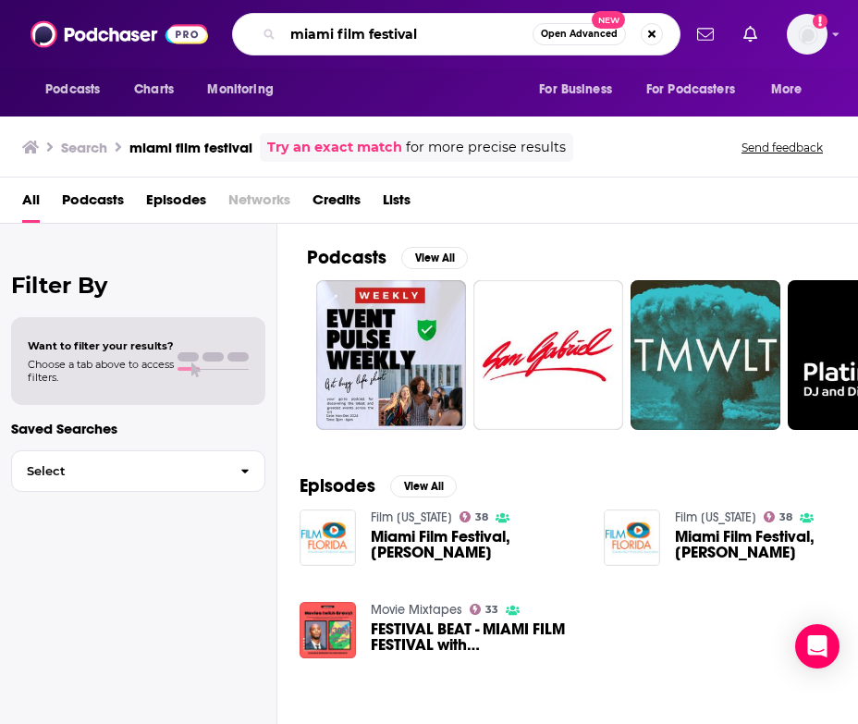
click at [317, 31] on input "miami film festival" at bounding box center [408, 34] width 250 height 30
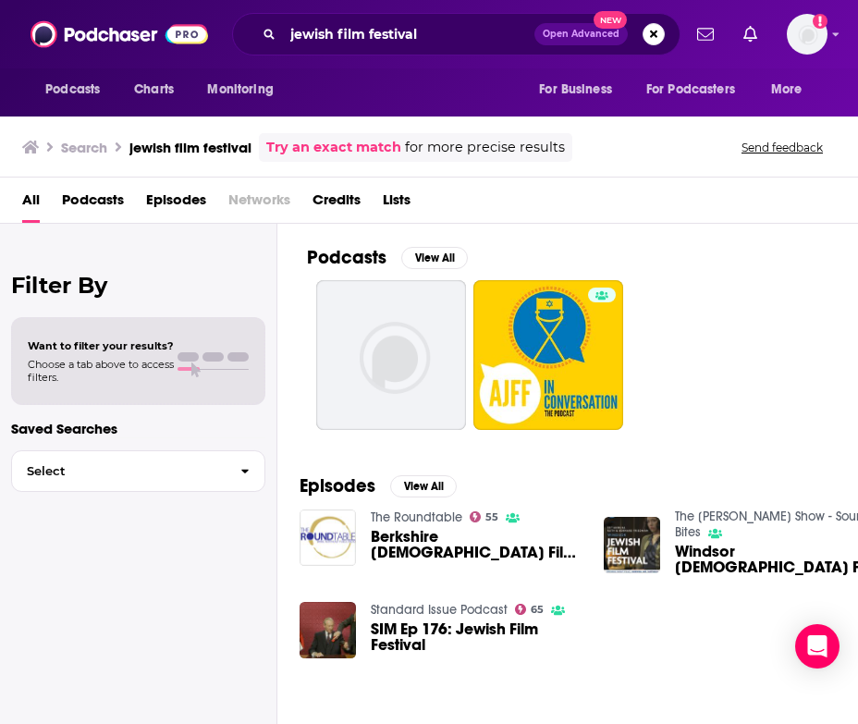
click at [103, 206] on span "Podcasts" at bounding box center [93, 204] width 62 height 38
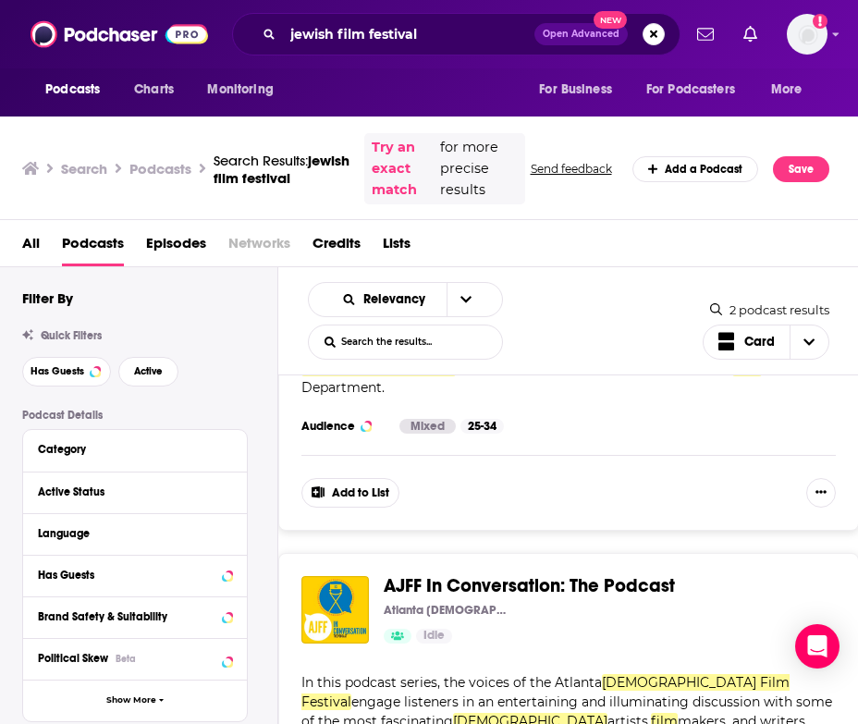
scroll to position [456, 0]
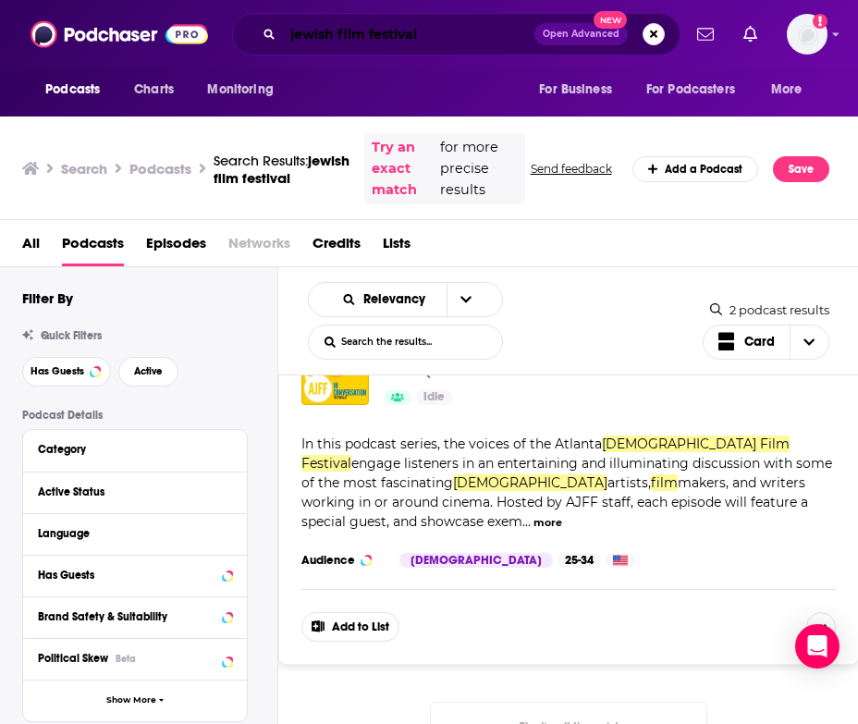
click at [334, 39] on input "jewish film festival" at bounding box center [408, 34] width 251 height 30
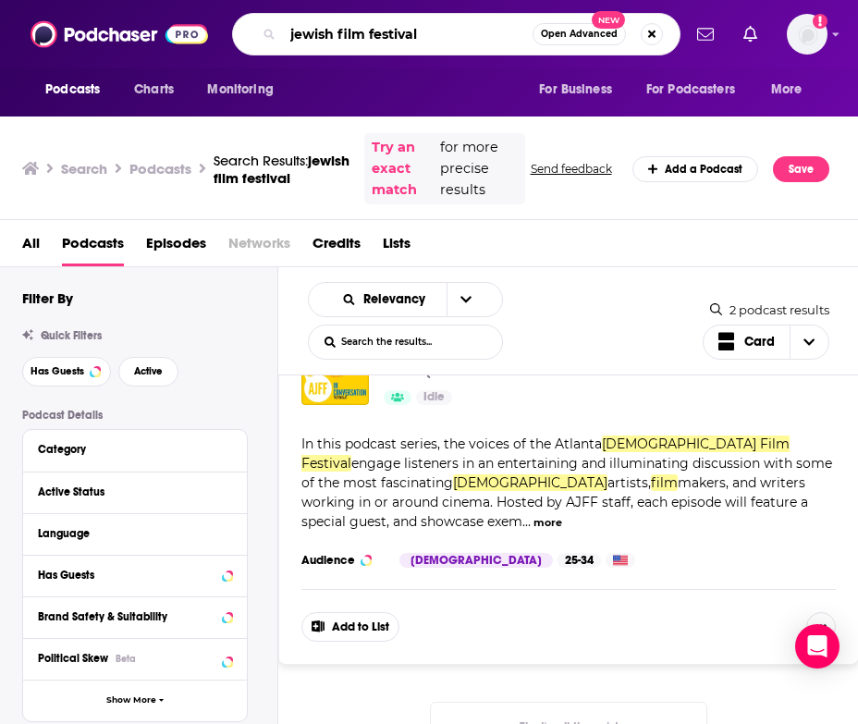
click at [334, 39] on input "jewish film festival" at bounding box center [408, 34] width 250 height 30
paste input "Filmmaking Friends Podcast"
type input "Filmmaking Friends Podcast"
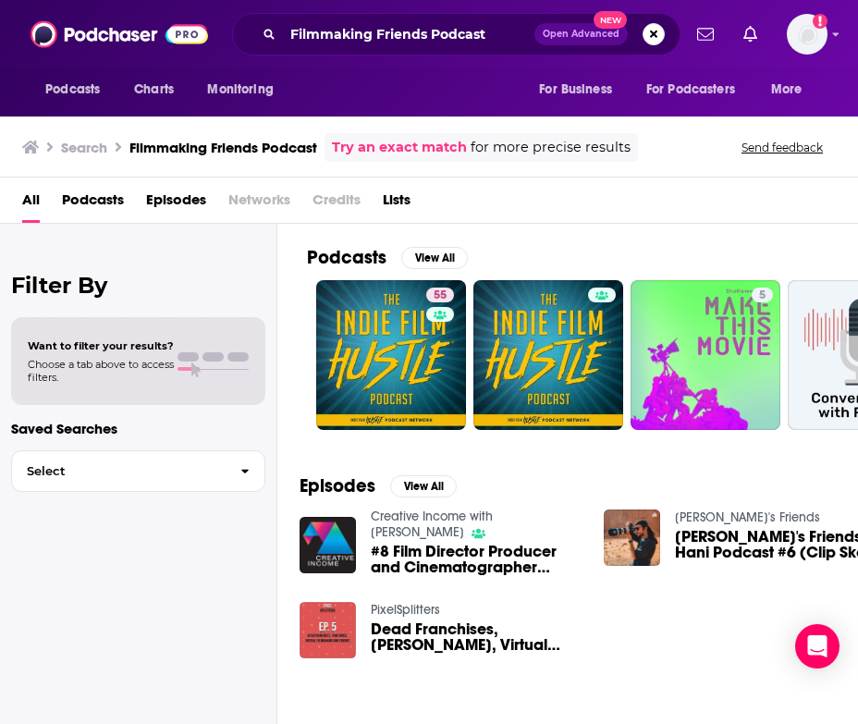
click at [113, 196] on span "Podcasts" at bounding box center [93, 204] width 62 height 38
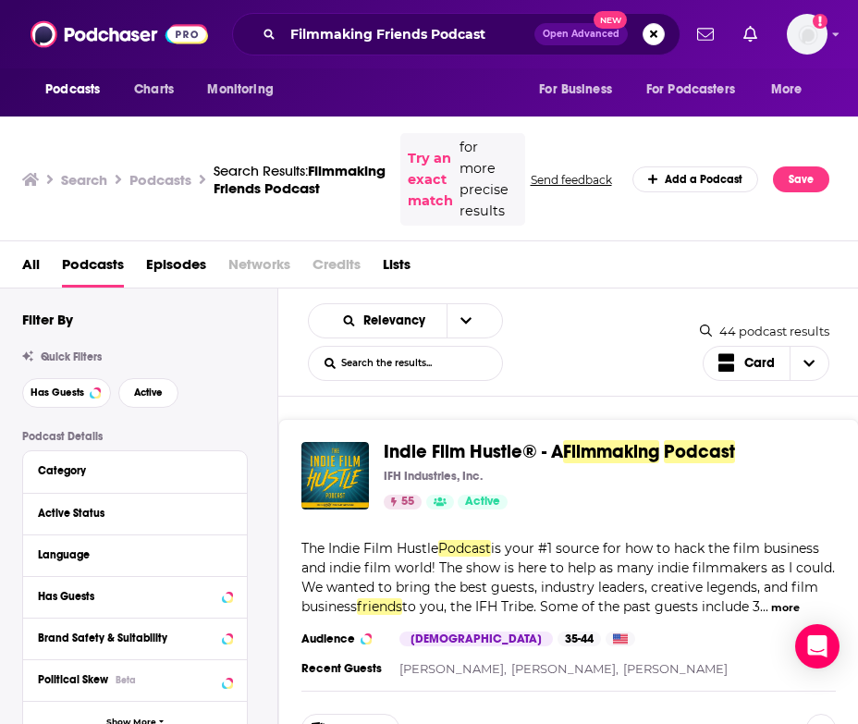
click at [484, 450] on span "Indie Film Hustle® - A" at bounding box center [473, 451] width 179 height 23
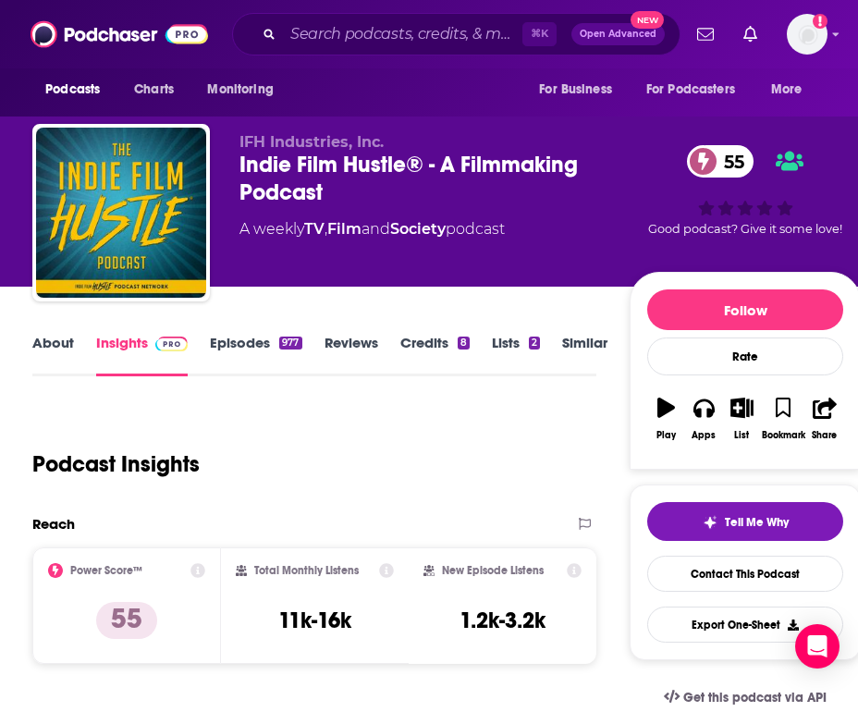
click at [274, 345] on link "Episodes 977" at bounding box center [256, 355] width 92 height 43
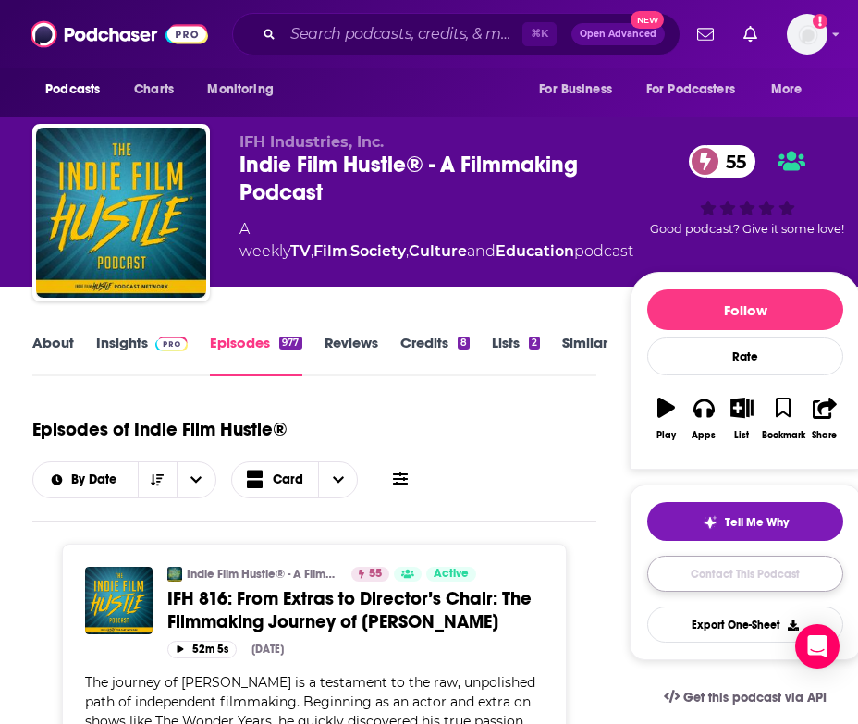
click at [724, 578] on link "Contact This Podcast" at bounding box center [745, 574] width 196 height 36
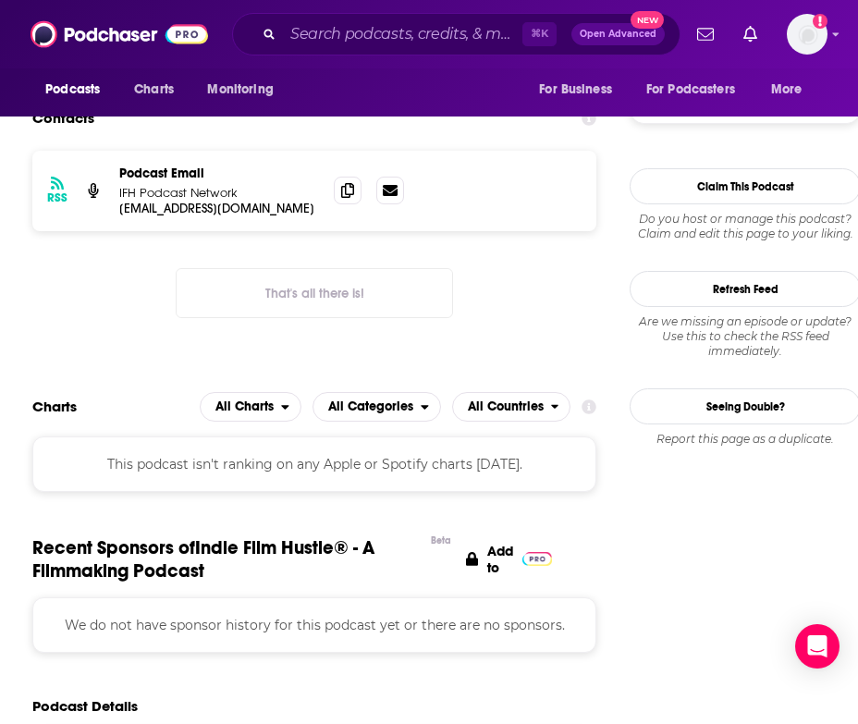
scroll to position [1769, 0]
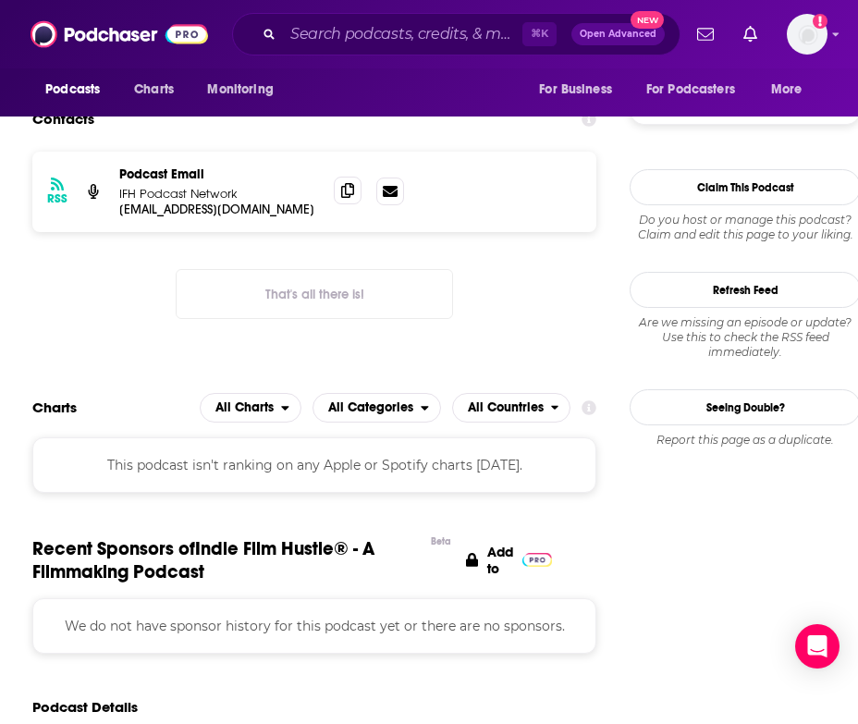
click at [338, 204] on span at bounding box center [348, 191] width 28 height 28
click at [347, 198] on icon at bounding box center [347, 190] width 13 height 15
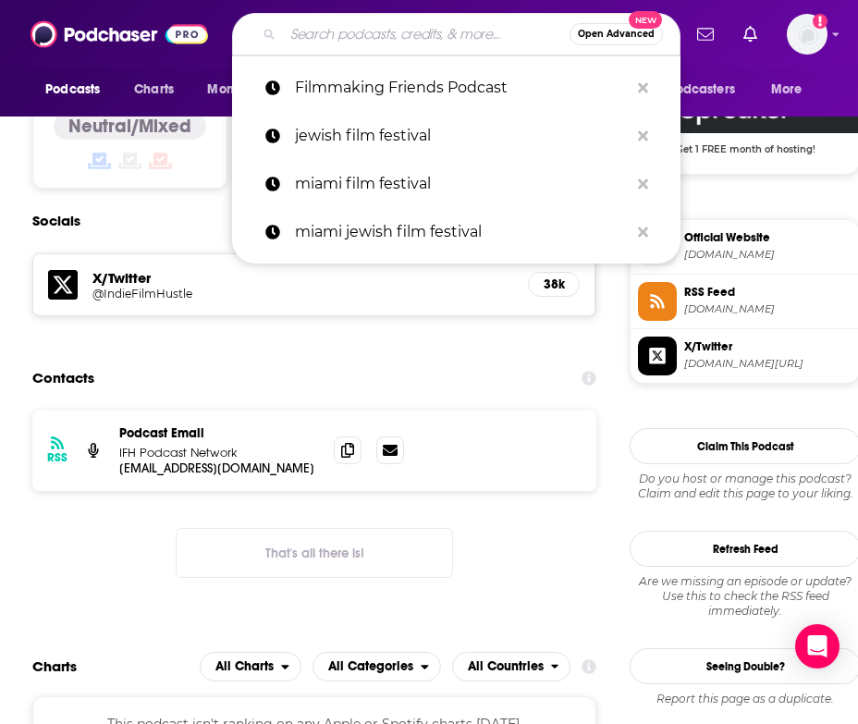
click at [293, 29] on input "Search podcasts, credits, & more..." at bounding box center [426, 34] width 287 height 30
paste input "The Movie Podcast with [PERSON_NAME] & [PERSON_NAME]"
type input "The Movie Podcast with [PERSON_NAME] & [PERSON_NAME]"
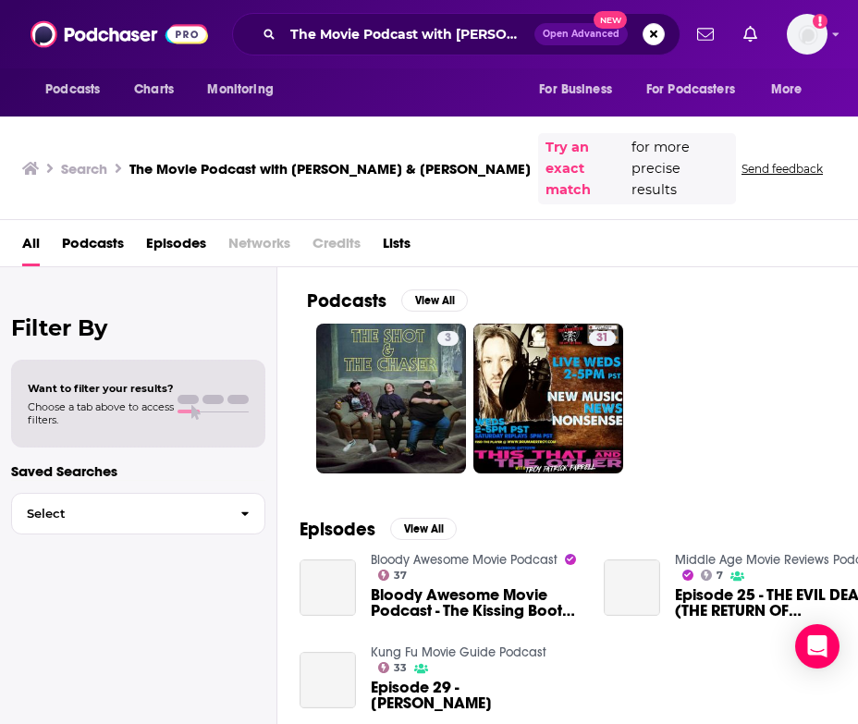
click at [92, 227] on span "Podcasts" at bounding box center [93, 246] width 62 height 38
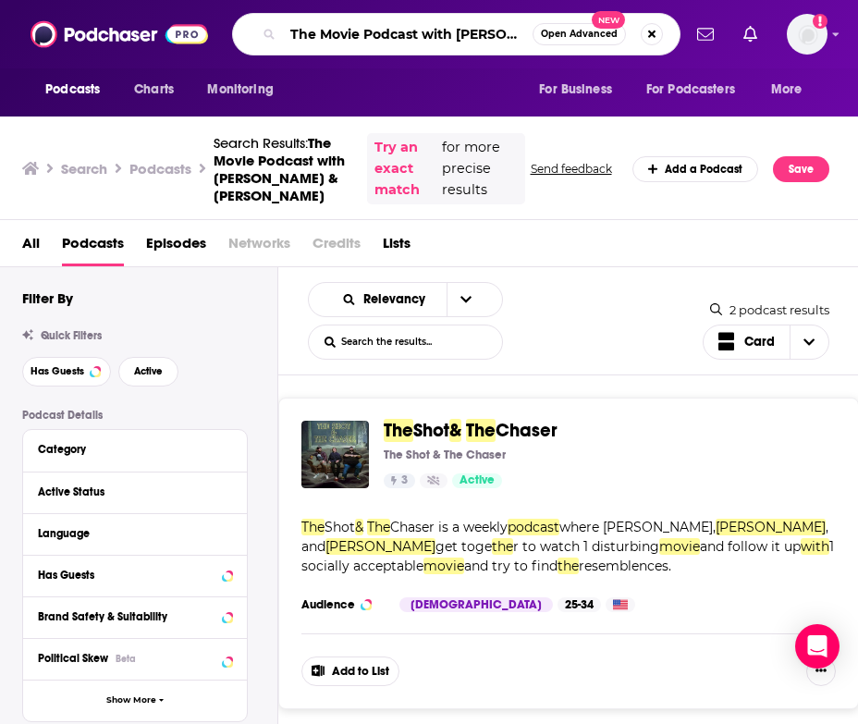
drag, startPoint x: 455, startPoint y: 36, endPoint x: 146, endPoint y: 33, distance: 308.8
click at [146, 33] on div "Podcasts Charts Monitoring The Movie Podcast with [PERSON_NAME] & [PERSON_NAME]…" at bounding box center [429, 34] width 858 height 68
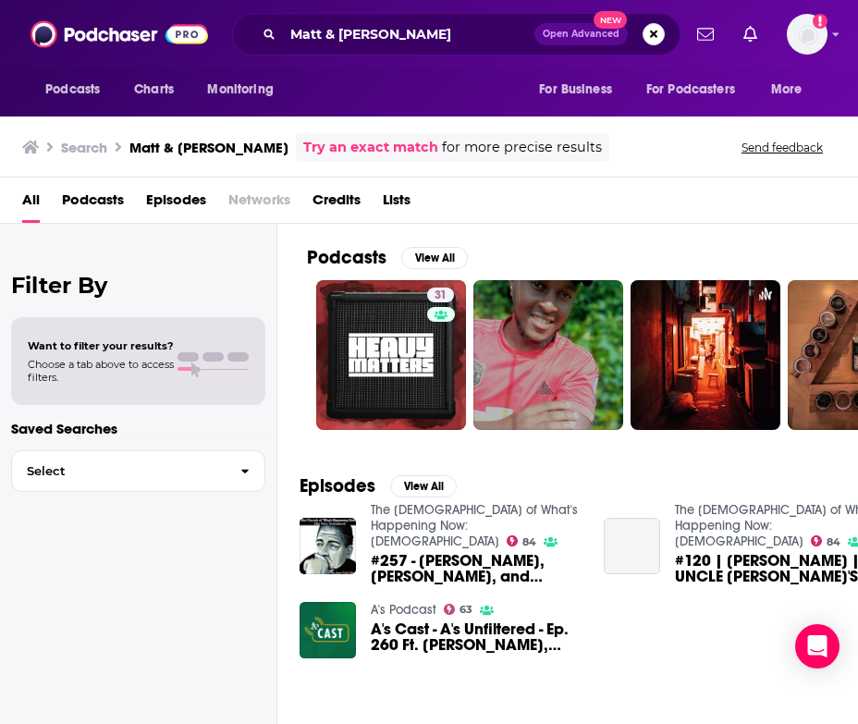
click at [82, 206] on span "Podcasts" at bounding box center [93, 204] width 62 height 38
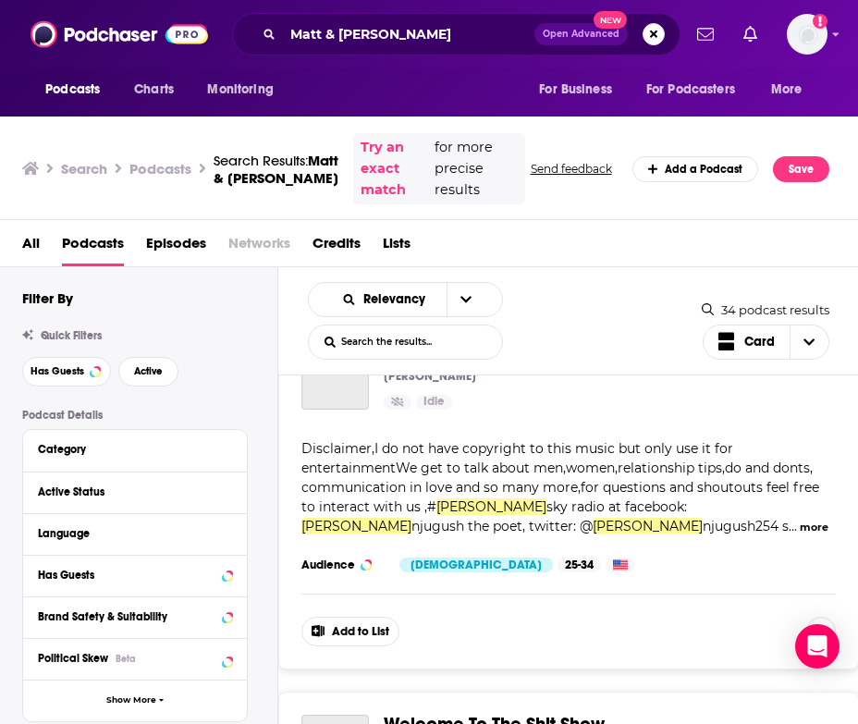
scroll to position [467, 0]
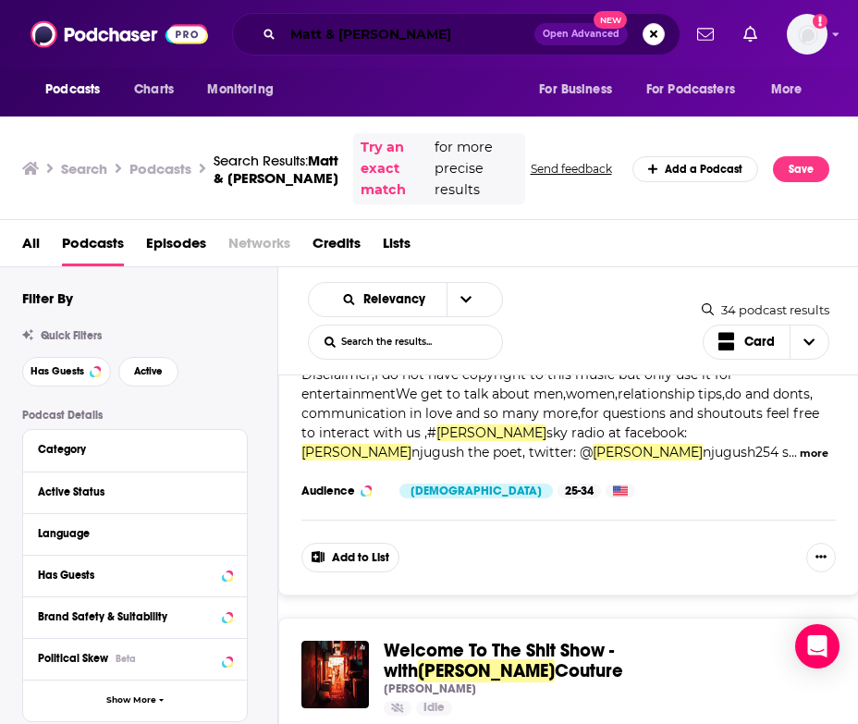
click at [365, 42] on input "Matt & [PERSON_NAME]" at bounding box center [408, 34] width 251 height 30
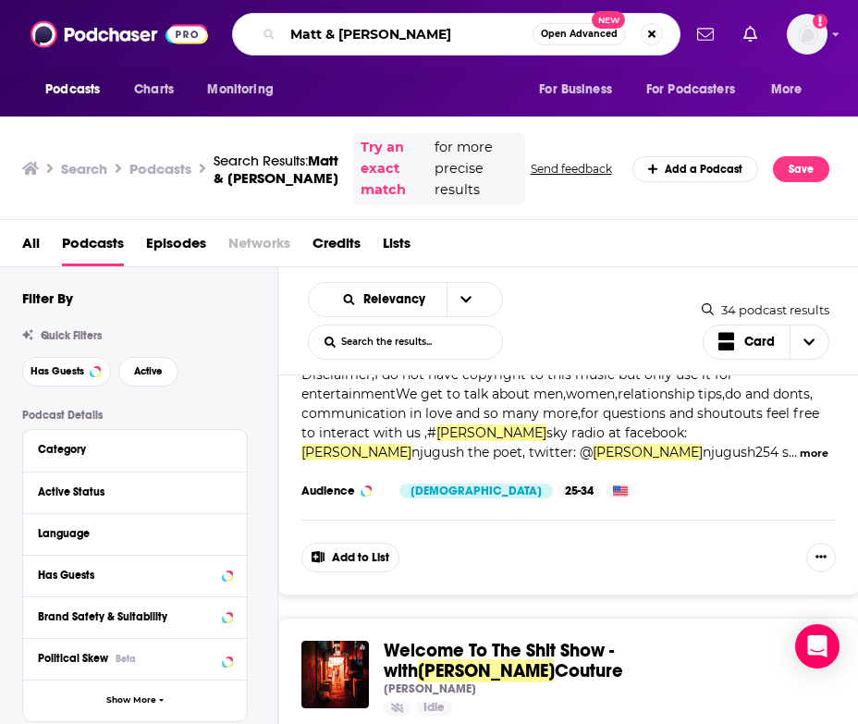
click at [365, 42] on input "Matt & [PERSON_NAME]" at bounding box center [408, 34] width 250 height 30
paste input "The Big Picture Podcast"
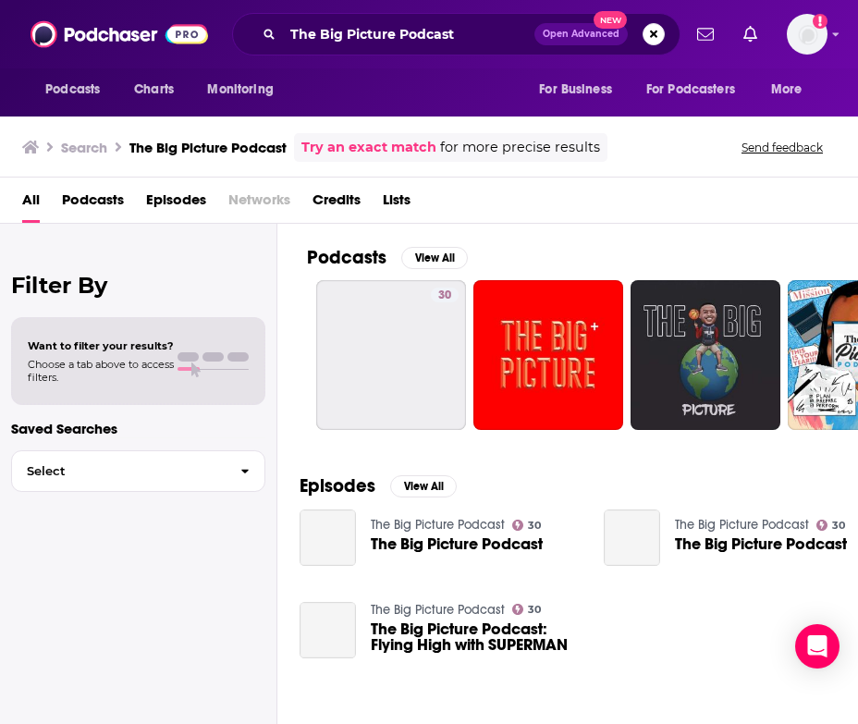
click at [99, 204] on span "Podcasts" at bounding box center [93, 204] width 62 height 38
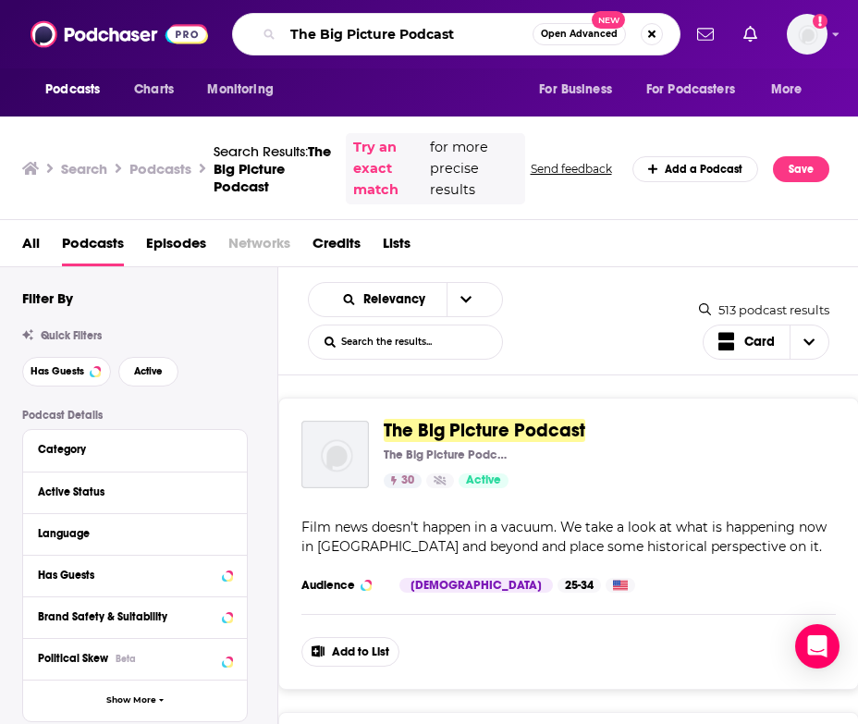
click at [361, 29] on input "The Big Picture Podcast" at bounding box center [408, 34] width 250 height 30
paste input "Longest Shortest Time"
type input "The Longest Shortest Time"
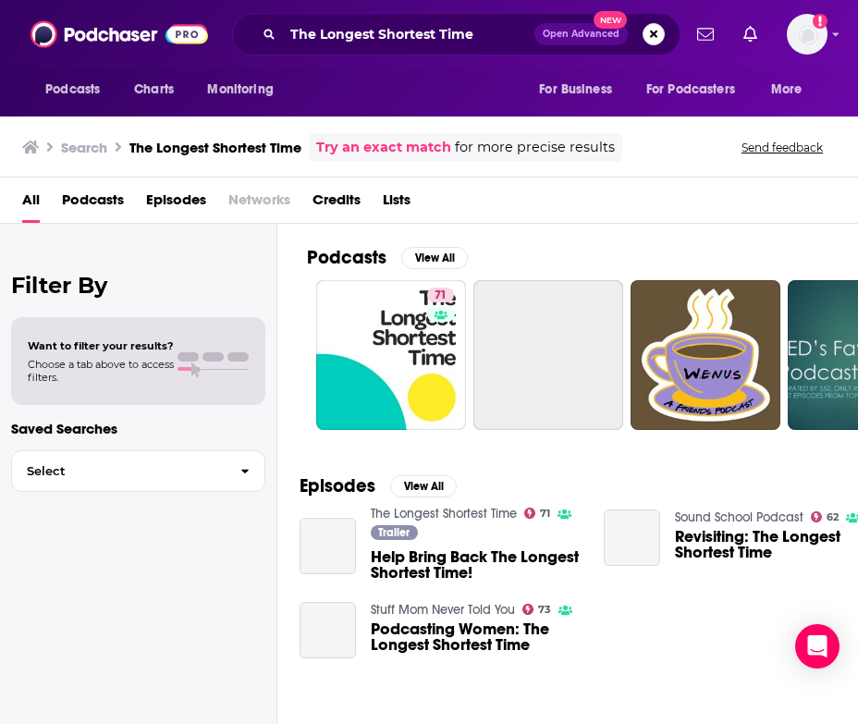
click at [115, 197] on span "Podcasts" at bounding box center [93, 204] width 62 height 38
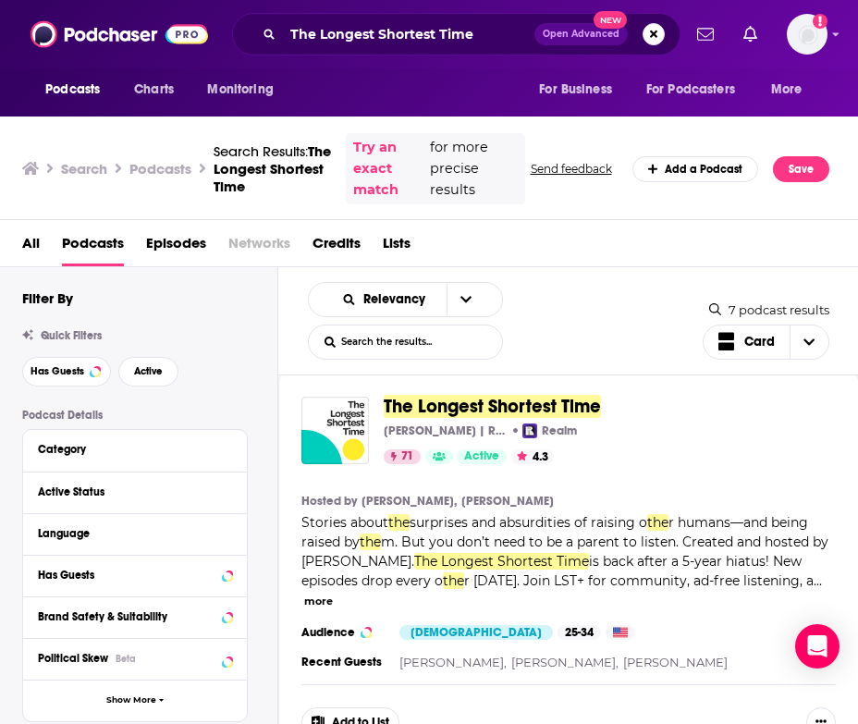
scroll to position [37, 0]
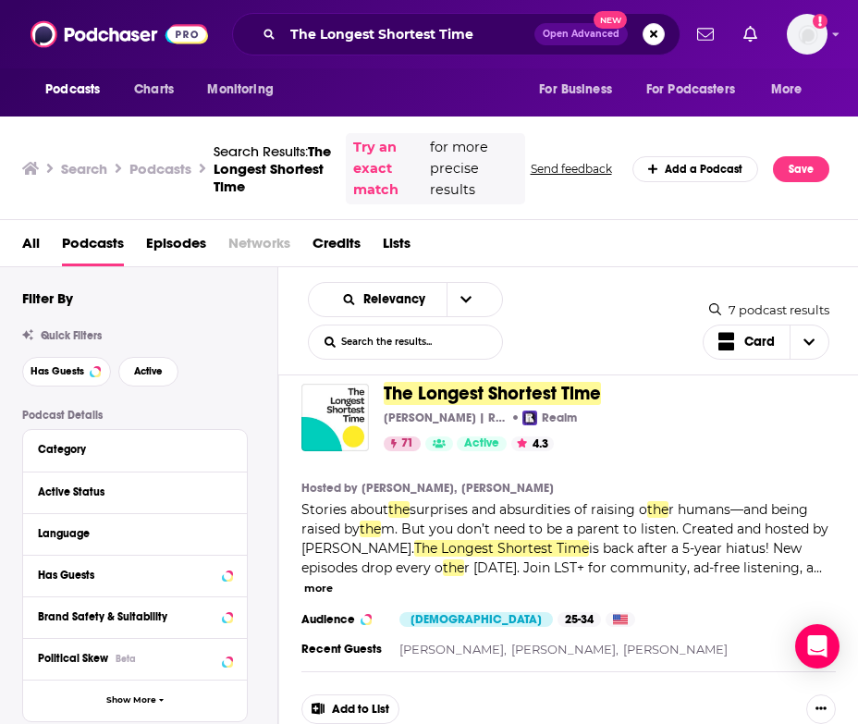
click at [452, 409] on div "The Longest Shortest Time [PERSON_NAME] | Realm Realm 71 Active 4.3 Categories …" at bounding box center [602, 417] width 437 height 67
click at [440, 398] on span "The Longest Shortest Time" at bounding box center [492, 393] width 217 height 23
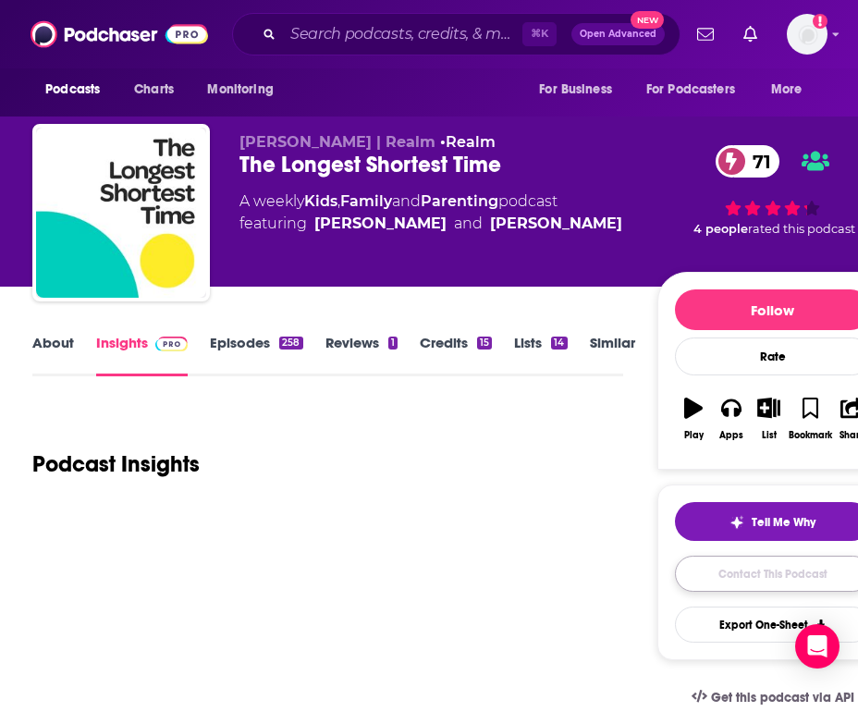
click at [765, 577] on link "Contact This Podcast" at bounding box center [773, 574] width 196 height 36
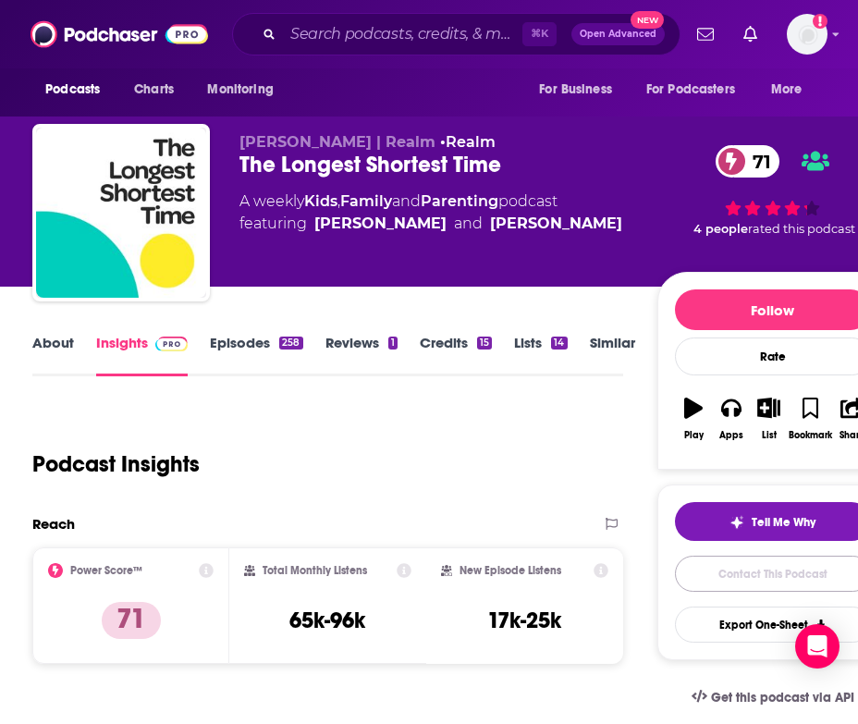
scroll to position [1818, 0]
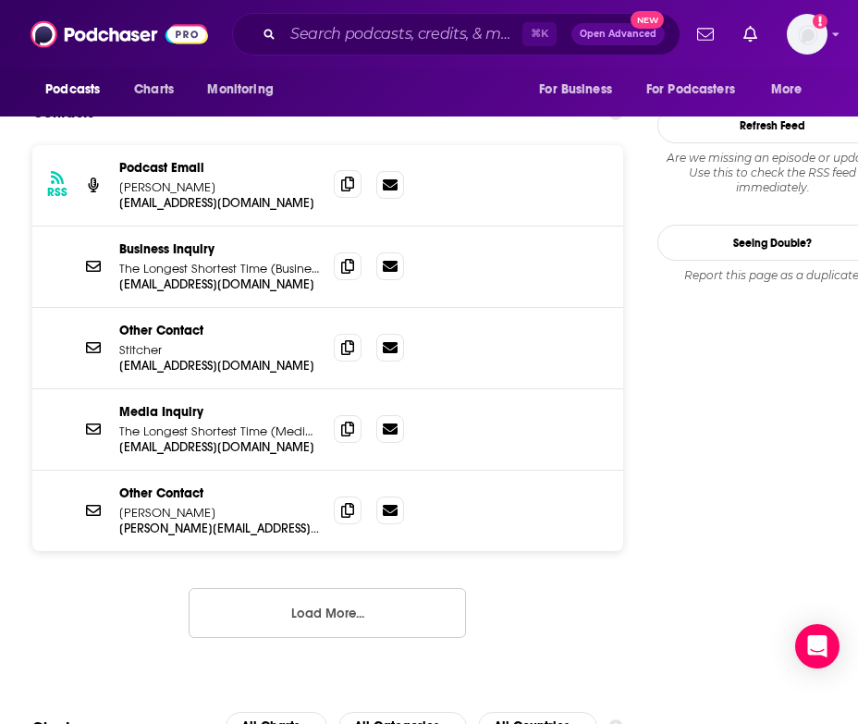
click at [352, 308] on div "Business Inquiry The Longest Shortest Time (Business Inquiry) [EMAIL_ADDRESS][D…" at bounding box center [327, 266] width 590 height 81
click at [342, 191] on icon at bounding box center [347, 184] width 13 height 15
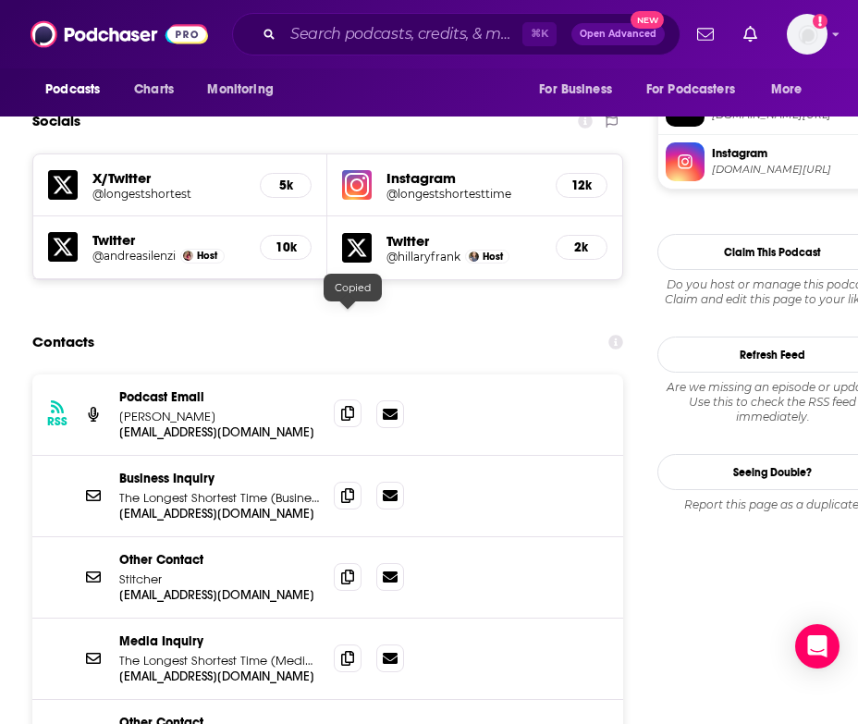
click at [337, 399] on span at bounding box center [348, 413] width 28 height 28
click at [345, 487] on icon at bounding box center [347, 494] width 13 height 15
click at [336, 562] on span at bounding box center [348, 576] width 28 height 28
click at [348, 551] on div at bounding box center [348, 546] width 16 height 16
click at [344, 650] on icon at bounding box center [347, 657] width 13 height 15
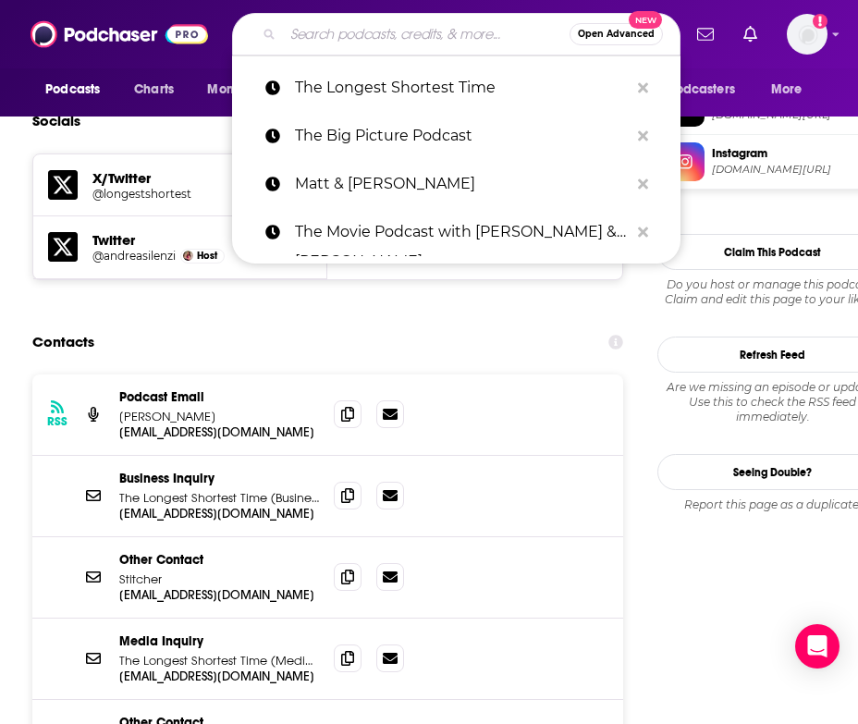
click at [315, 44] on input "Search podcasts, credits, & more..." at bounding box center [426, 34] width 287 height 30
paste input "Best of Both Worlds Parenting Podcast"
type input "Best of Both Worlds Parenting Podcast"
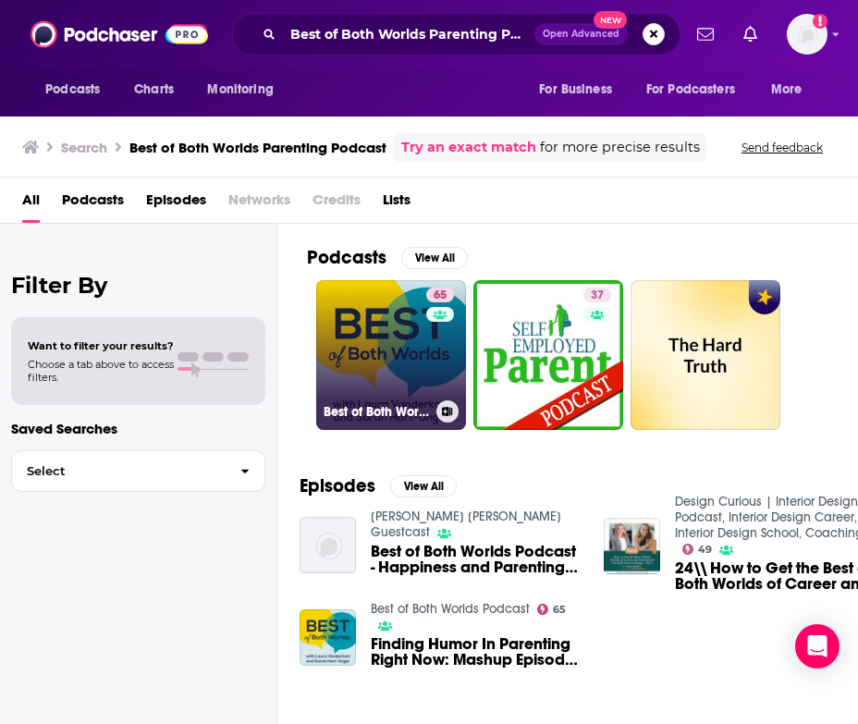
click at [383, 324] on link "65 Best of Both Worlds Podcast" at bounding box center [391, 355] width 150 height 150
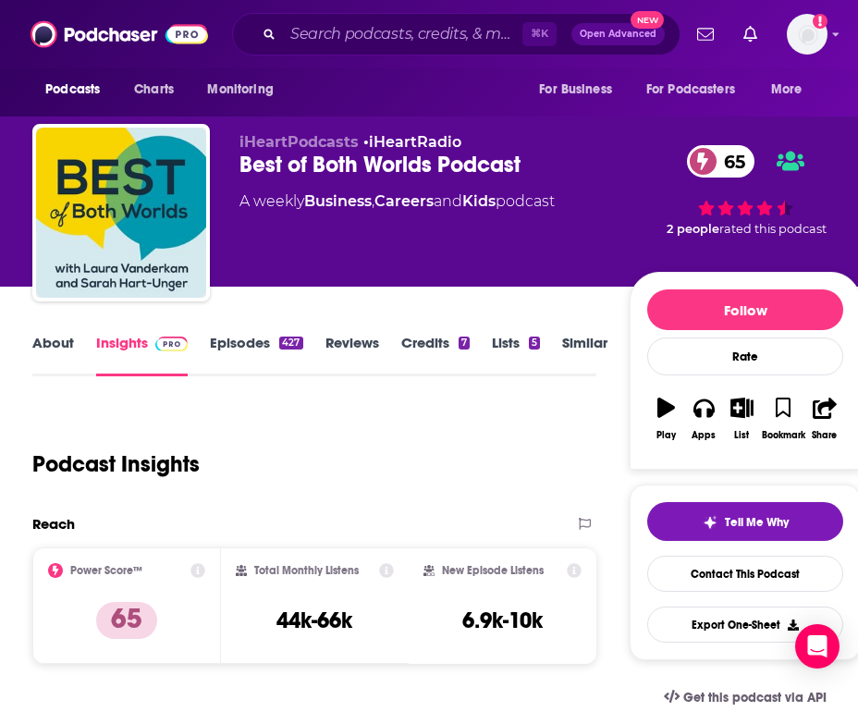
click at [60, 332] on div "About Insights Episodes 427 Reviews Credits 7 Lists 5 Similar" at bounding box center [314, 353] width 564 height 45
click at [52, 340] on link "About" at bounding box center [53, 355] width 42 height 43
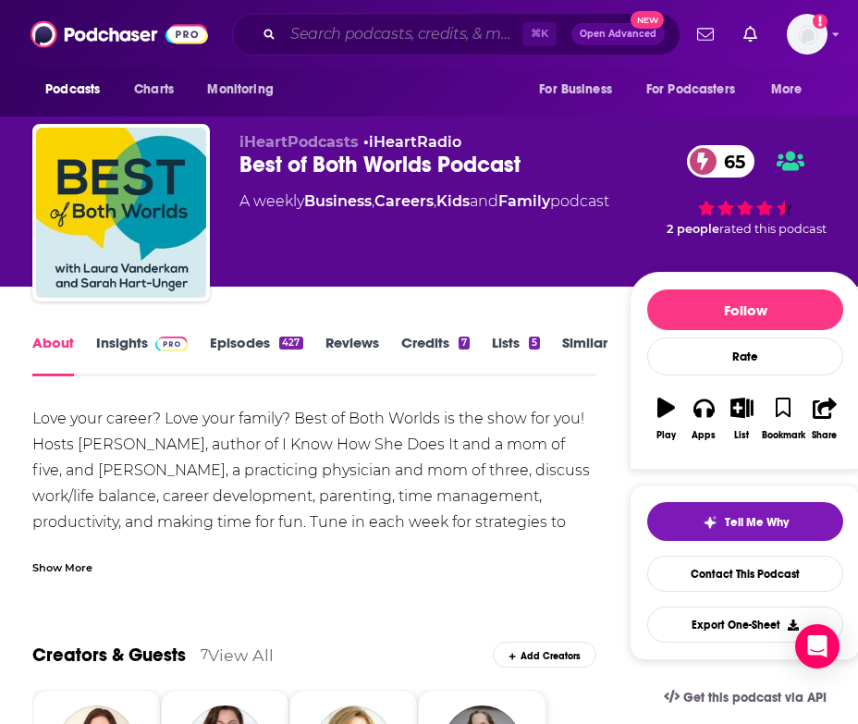
click at [306, 43] on input "Search podcasts, credits, & more..." at bounding box center [402, 34] width 239 height 30
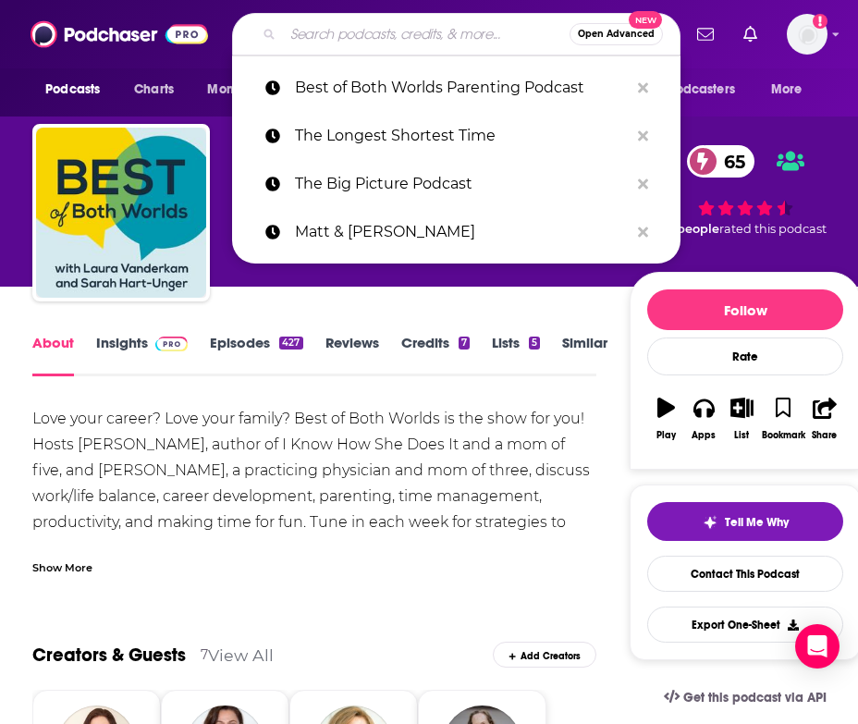
paste input "Family Film Club Podcast"
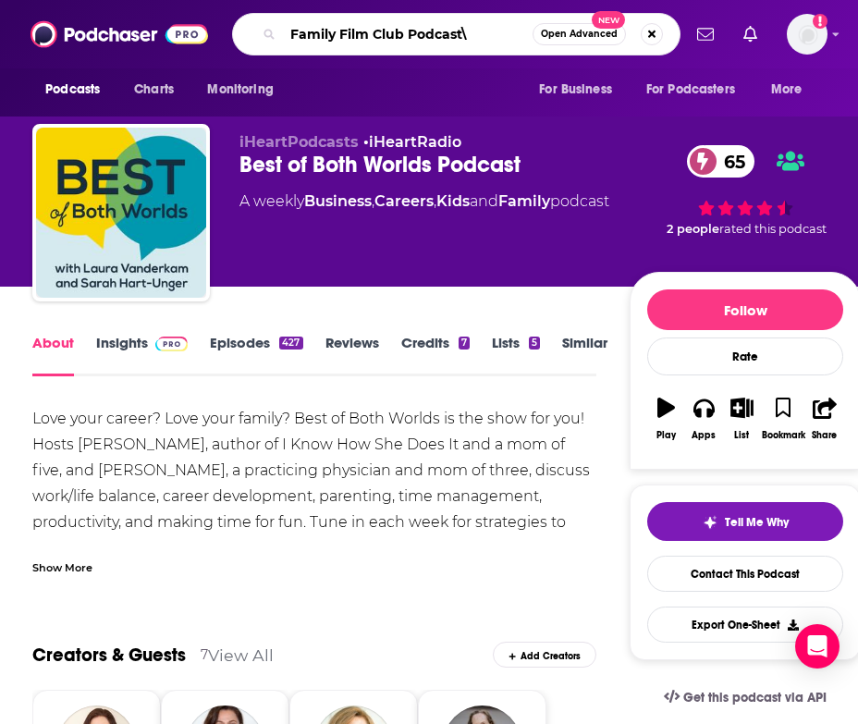
type input "Family Film Club Podcast"
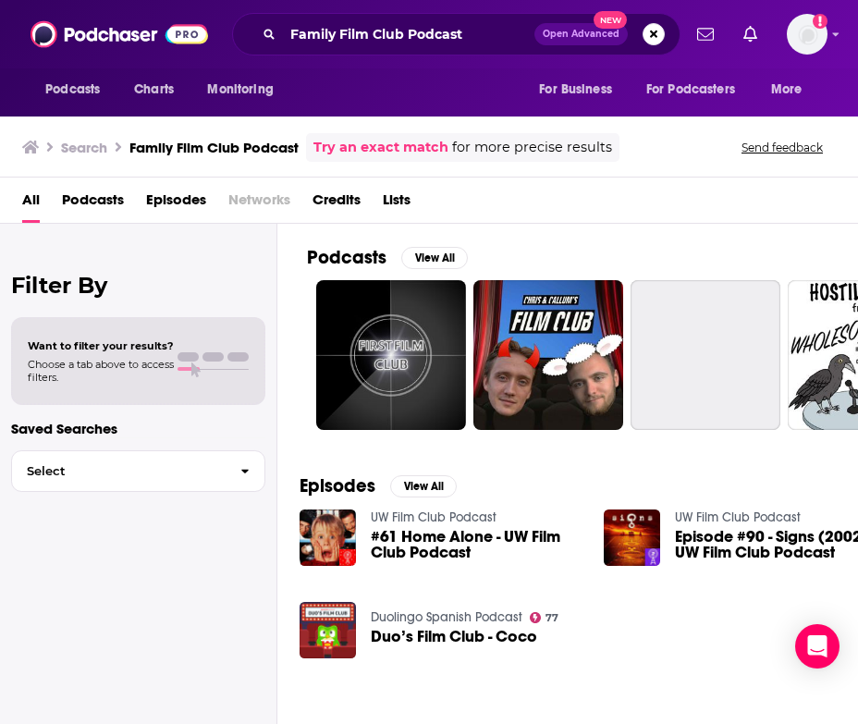
click at [89, 202] on span "Podcasts" at bounding box center [93, 204] width 62 height 38
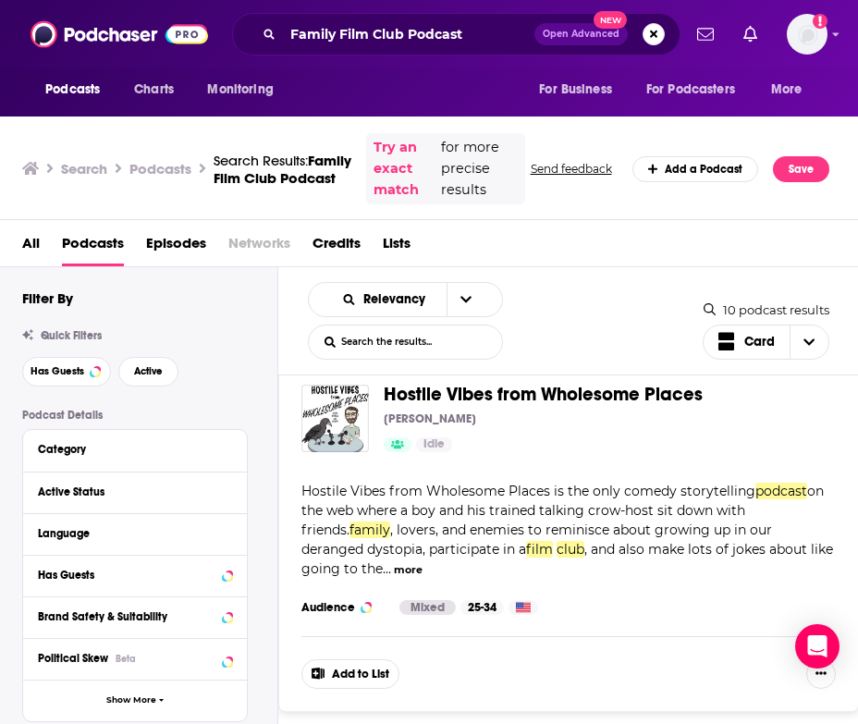
scroll to position [1134, 0]
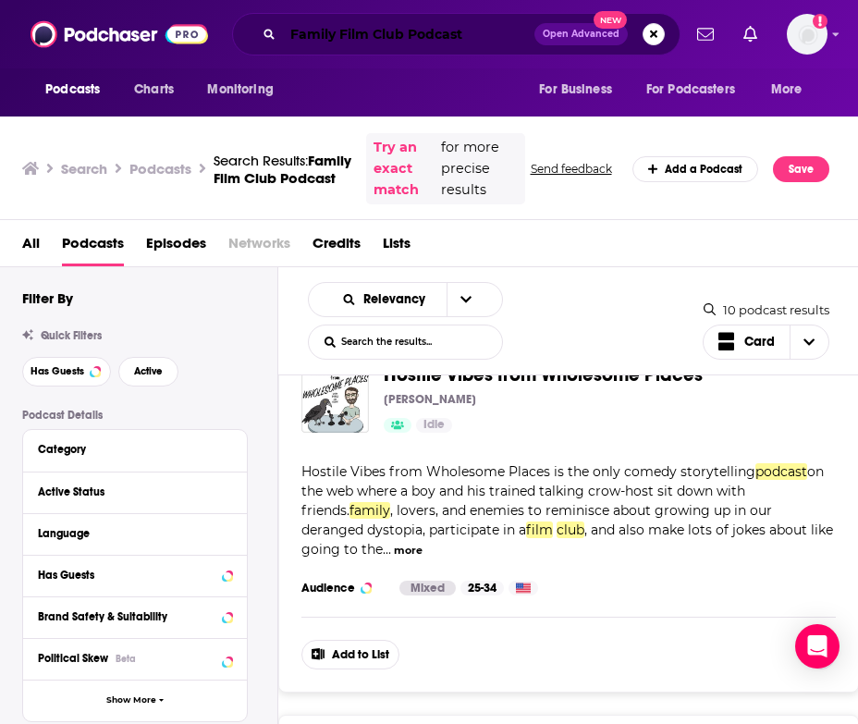
click at [338, 42] on input "Family Film Club Podcast" at bounding box center [408, 34] width 251 height 30
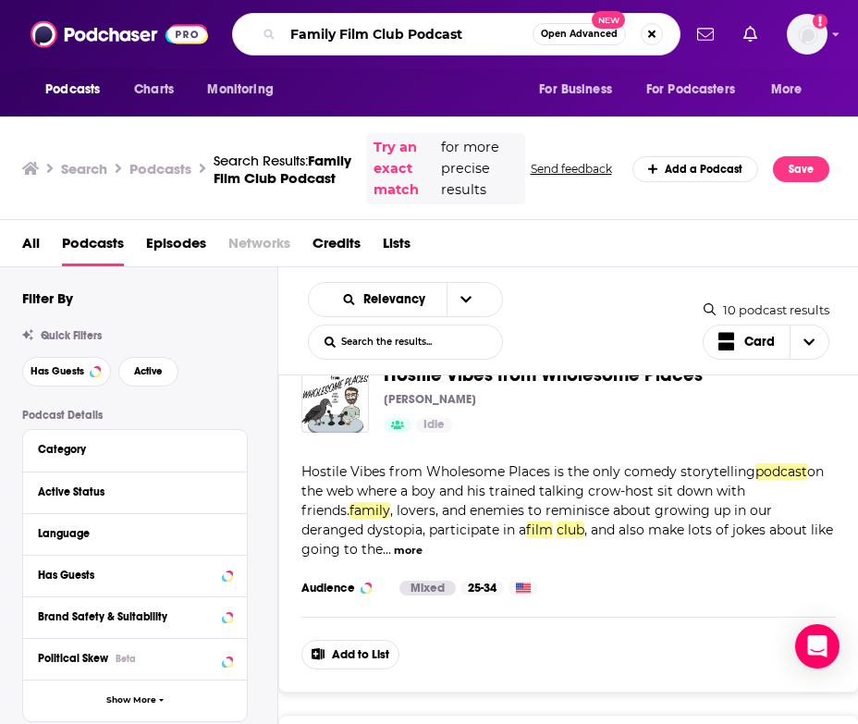
click at [338, 42] on input "Family Film Club Podcast" at bounding box center [408, 34] width 250 height 30
paste input "Women in Film & TV Podcas"
type input "Women in Film & TV Podcas"
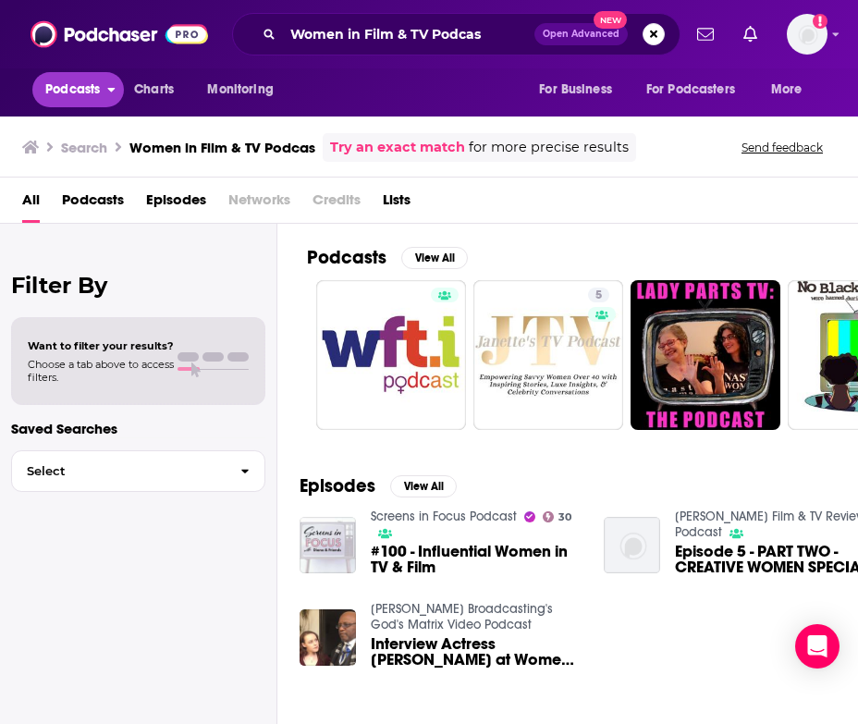
click at [74, 91] on span "Podcasts" at bounding box center [72, 90] width 55 height 26
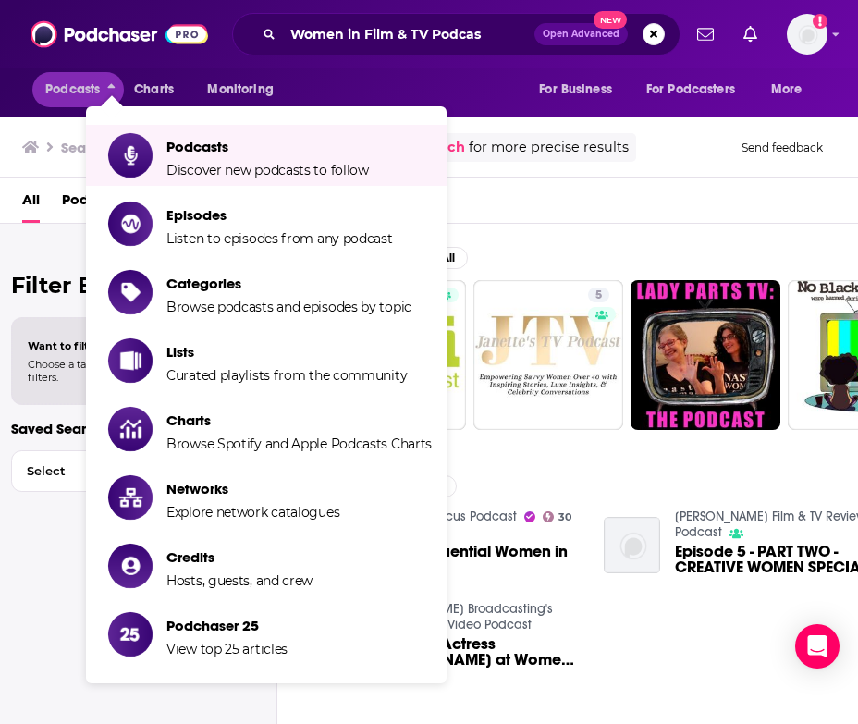
click at [590, 253] on div "Podcasts View All" at bounding box center [582, 263] width 551 height 34
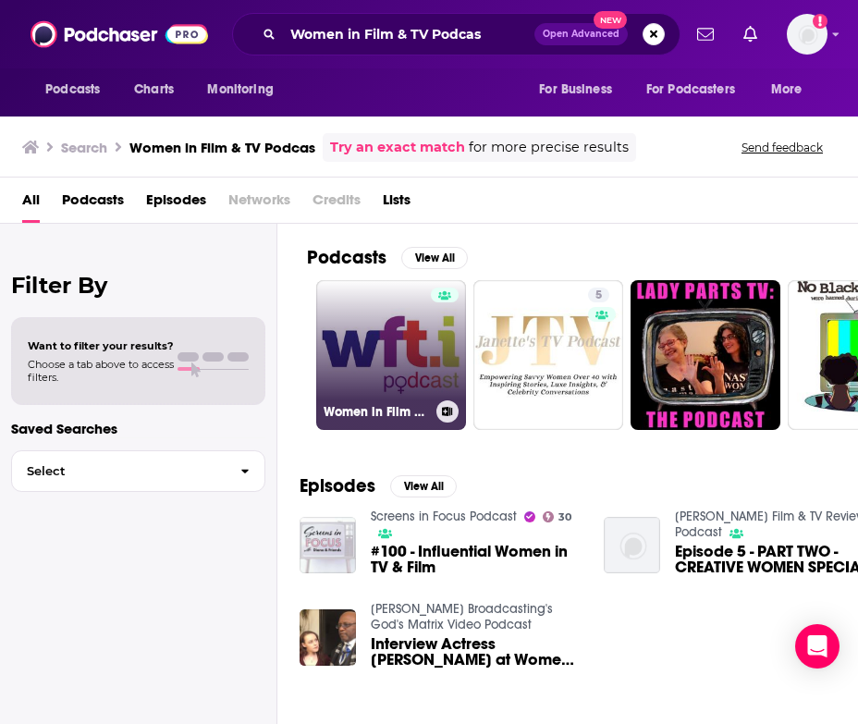
click at [348, 381] on link "Women in Film and TV Podcast" at bounding box center [391, 355] width 150 height 150
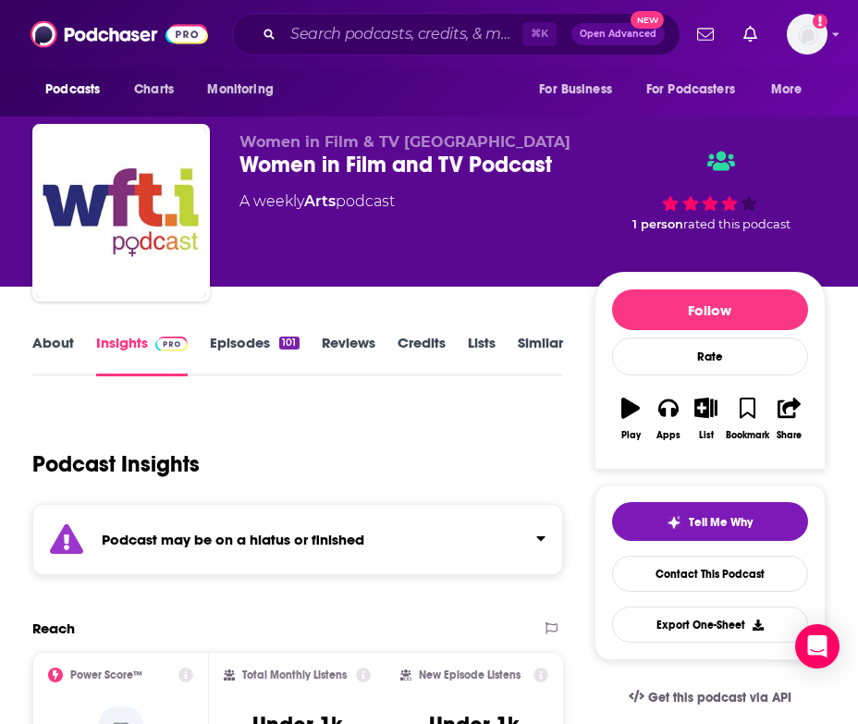
click at [235, 355] on link "Episodes 101" at bounding box center [254, 355] width 89 height 43
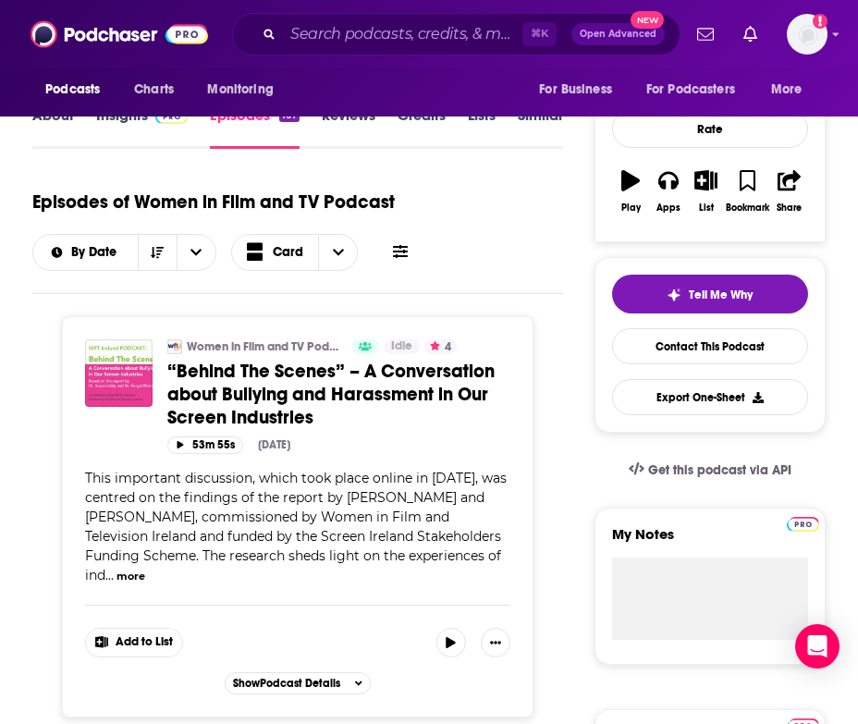
scroll to position [43, 0]
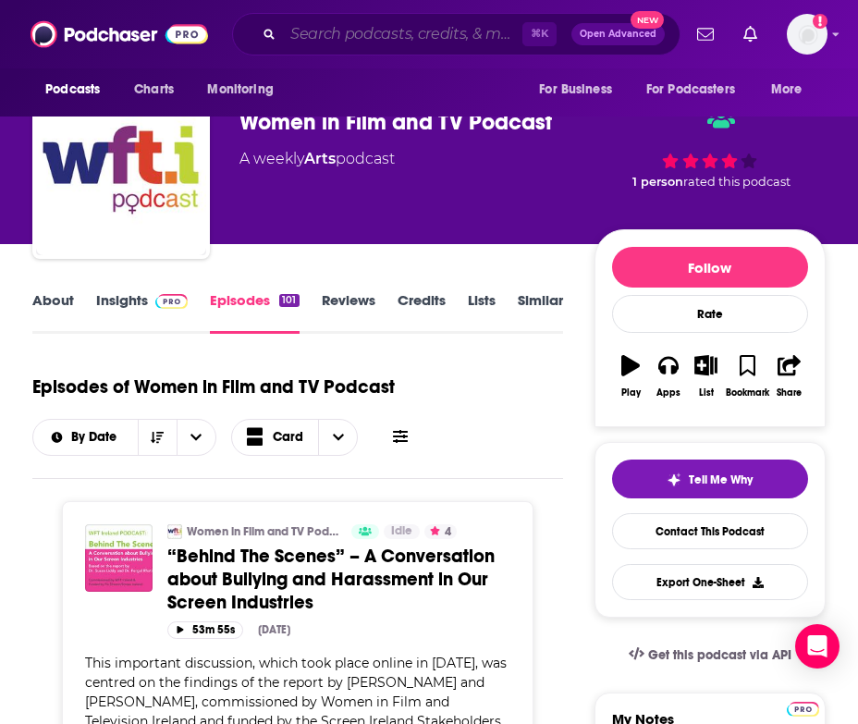
click at [349, 40] on input "Search podcasts, credits, & more..." at bounding box center [402, 34] width 239 height 30
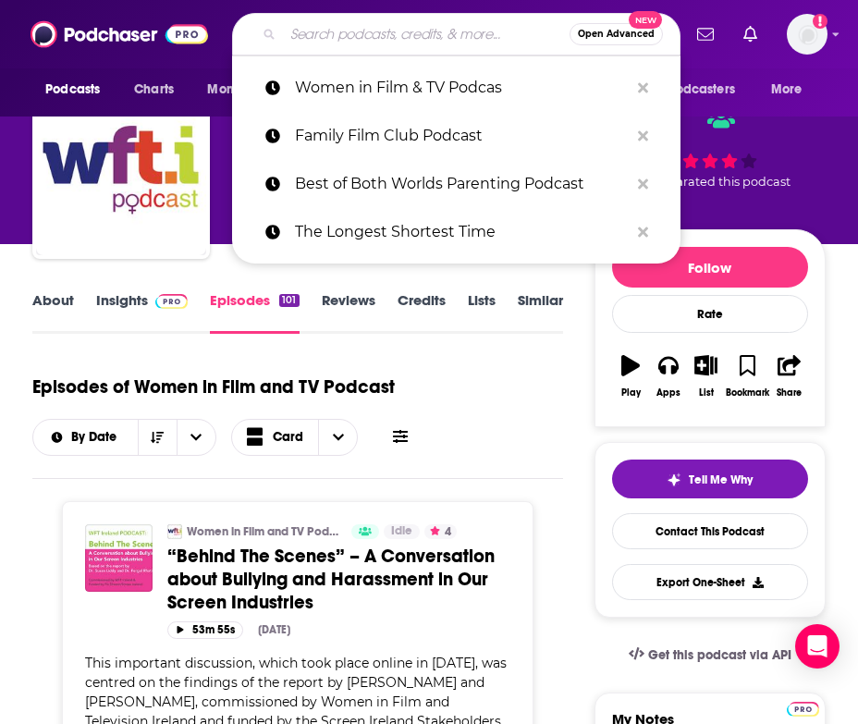
paste input "Call Me [PERSON_NAME] Podcast"
type input "Call Me [PERSON_NAME] Podcast"
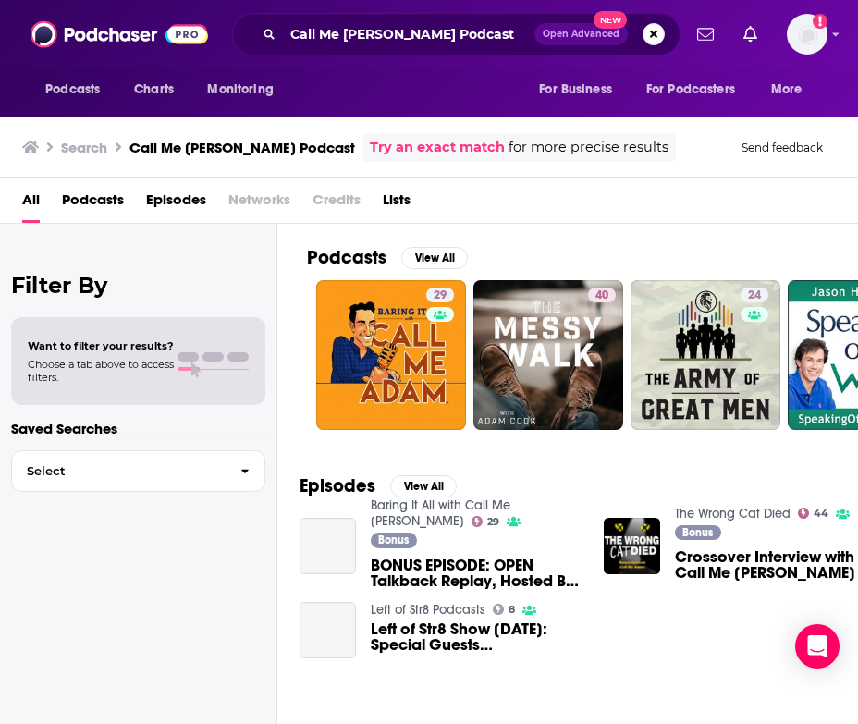
click at [94, 186] on span "Podcasts" at bounding box center [93, 204] width 62 height 38
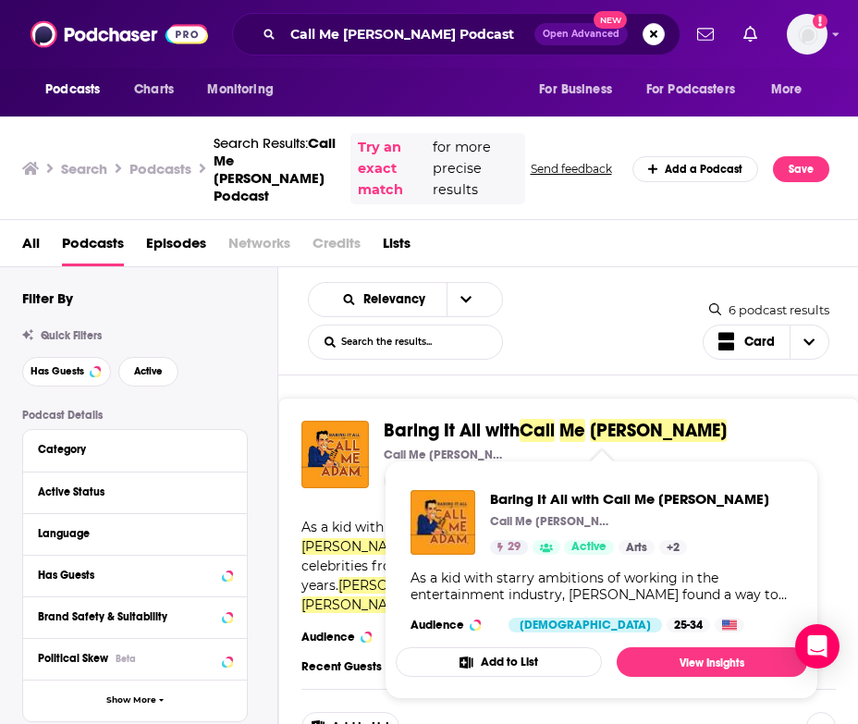
click at [469, 432] on span "Baring It All with" at bounding box center [452, 430] width 136 height 23
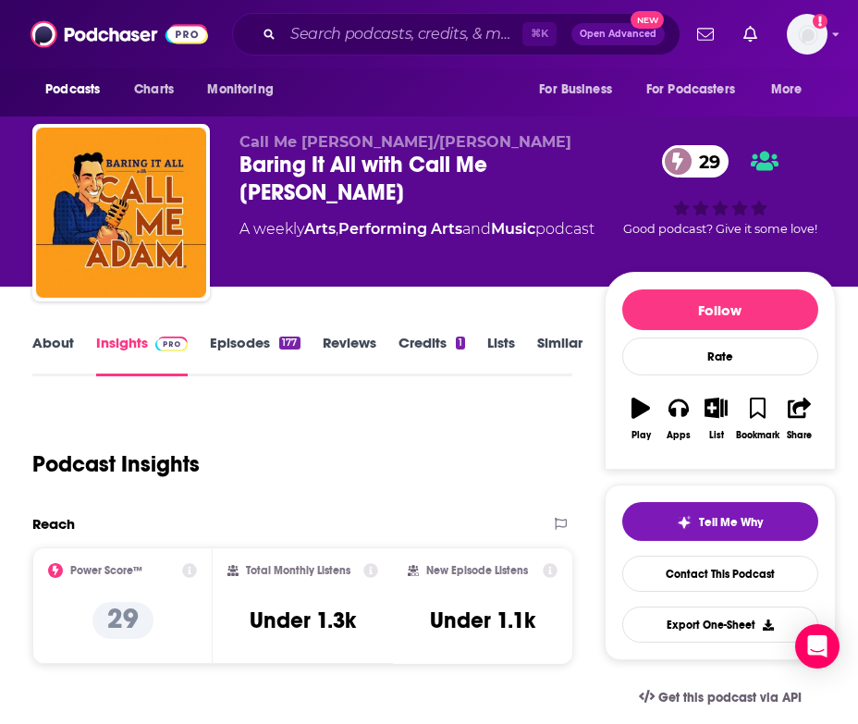
click at [264, 340] on link "Episodes 177" at bounding box center [255, 355] width 90 height 43
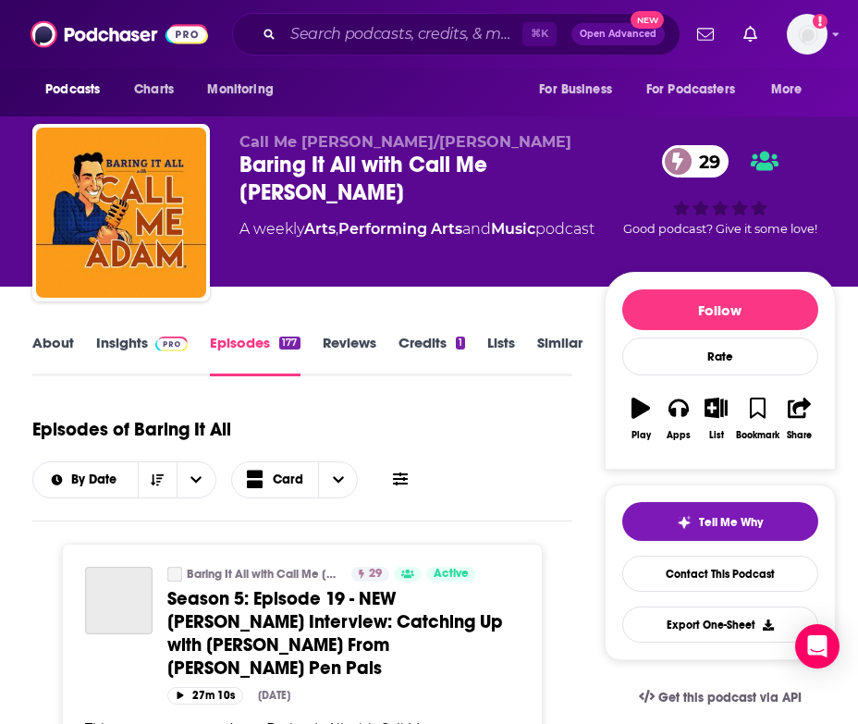
click at [48, 337] on link "About" at bounding box center [53, 355] width 42 height 43
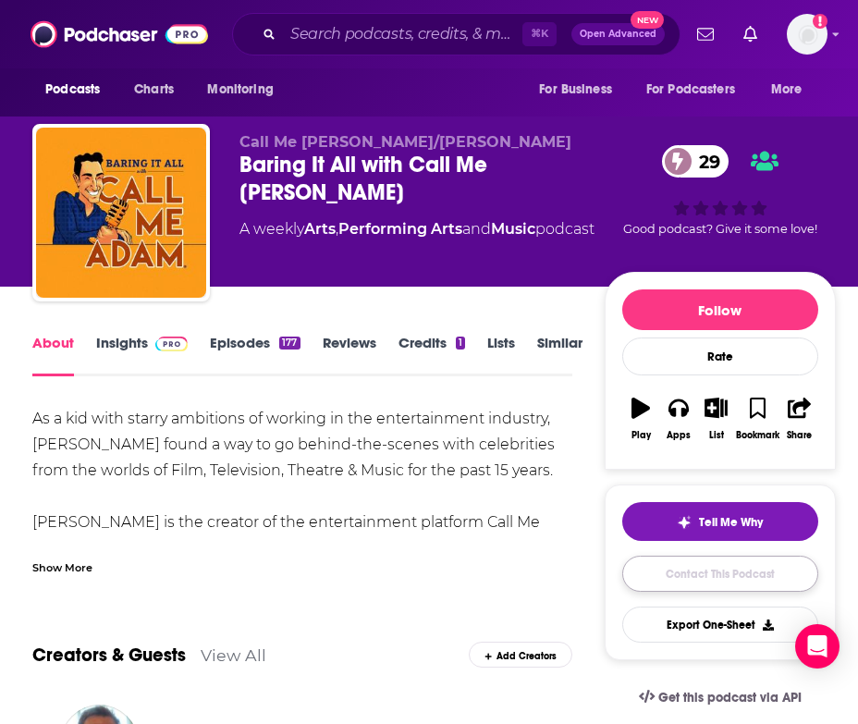
click at [698, 576] on link "Contact This Podcast" at bounding box center [720, 574] width 196 height 36
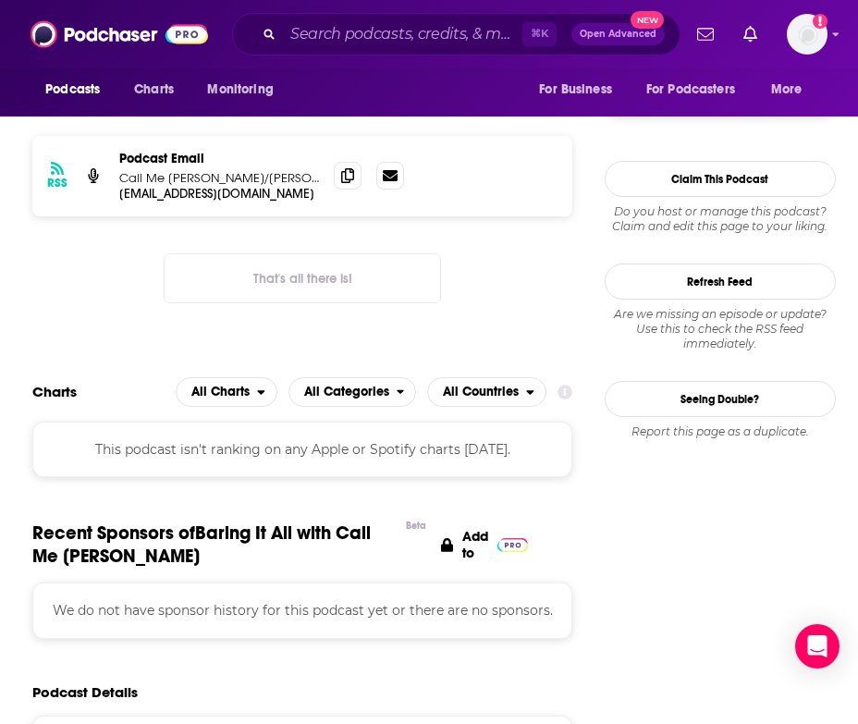
scroll to position [1429, 0]
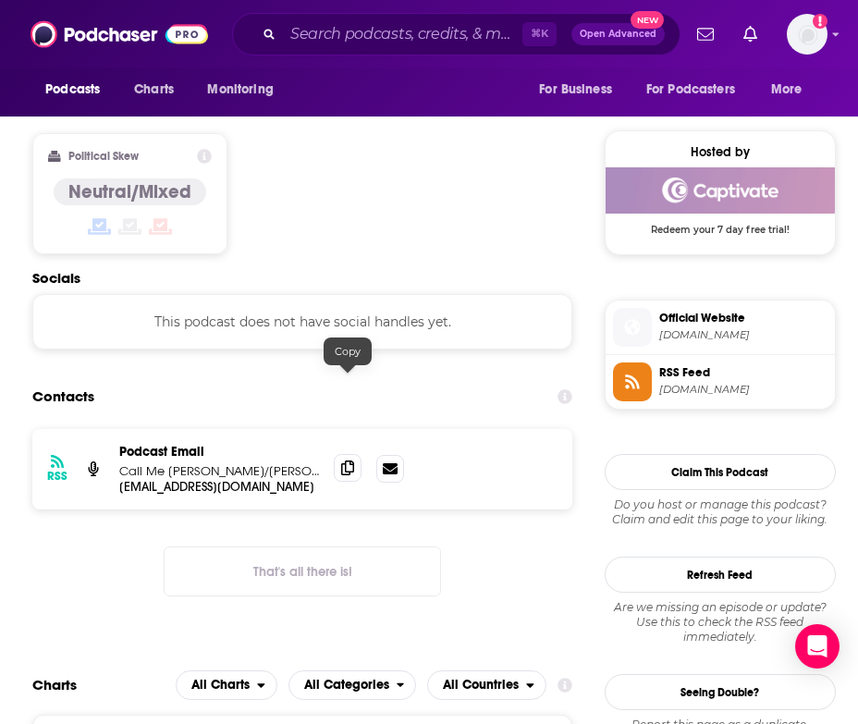
click at [342, 454] on span at bounding box center [348, 468] width 28 height 28
click at [178, 463] on p "Call Me [PERSON_NAME]/[PERSON_NAME]" at bounding box center [219, 471] width 200 height 16
drag, startPoint x: 208, startPoint y: 386, endPoint x: 313, endPoint y: 386, distance: 105.4
click at [313, 463] on p "Call Me [PERSON_NAME]/[PERSON_NAME]" at bounding box center [219, 471] width 200 height 16
copy p "[PERSON_NAME]"
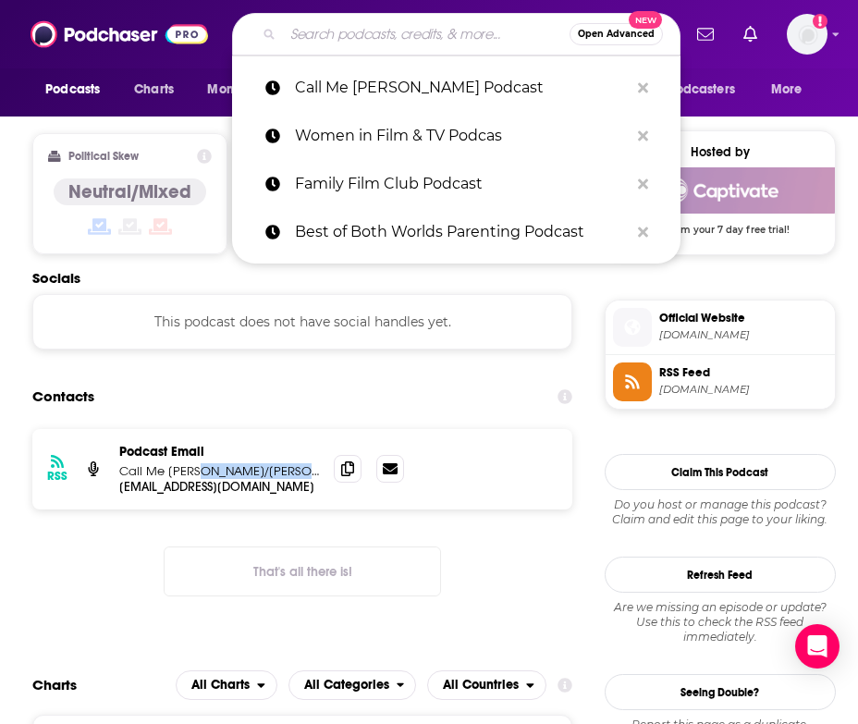
click at [342, 39] on input "Search podcasts, credits, & more..." at bounding box center [426, 34] width 287 height 30
paste input "[DEMOGRAPHIC_DATA] Insider: Arts & Cultur"
type input "[DEMOGRAPHIC_DATA] Insider: Arts & Cultur"
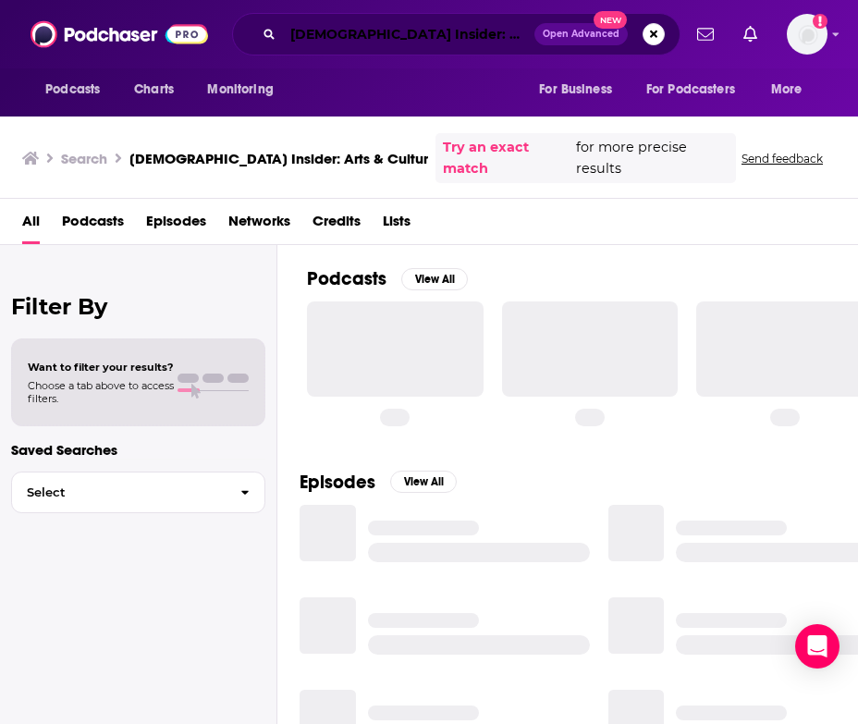
click at [342, 39] on input "[DEMOGRAPHIC_DATA] Insider: Arts & Cultur" at bounding box center [408, 34] width 251 height 30
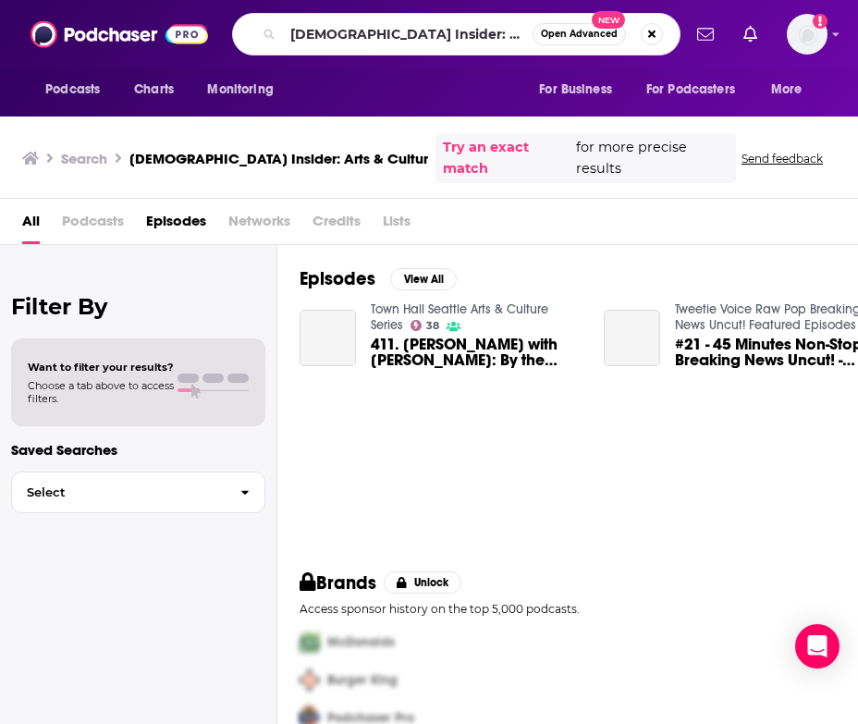
click at [89, 206] on span "Podcasts" at bounding box center [93, 225] width 62 height 38
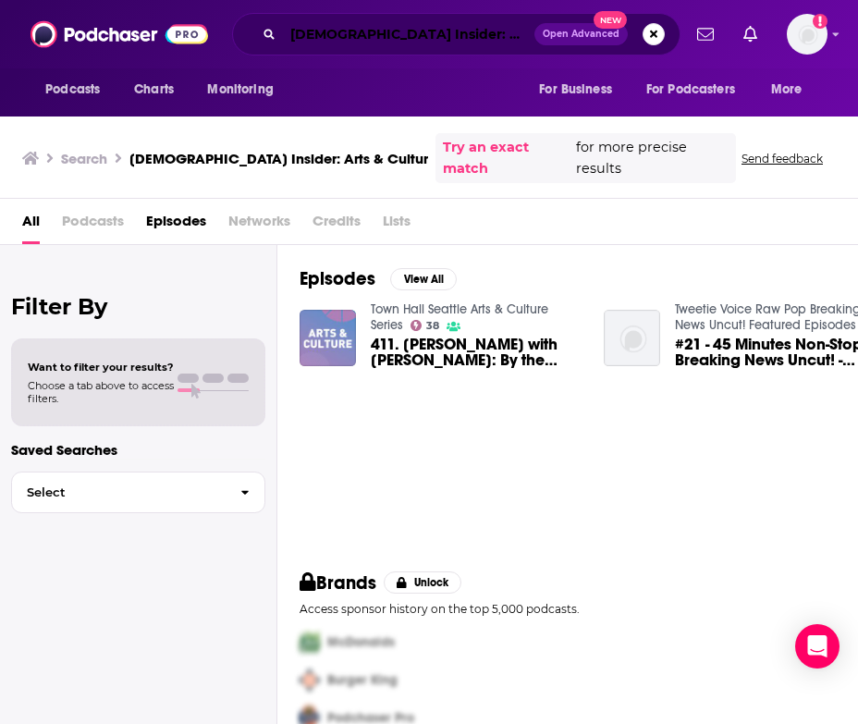
click at [409, 34] on input "[DEMOGRAPHIC_DATA] Insider: Arts & Cultur" at bounding box center [408, 34] width 251 height 30
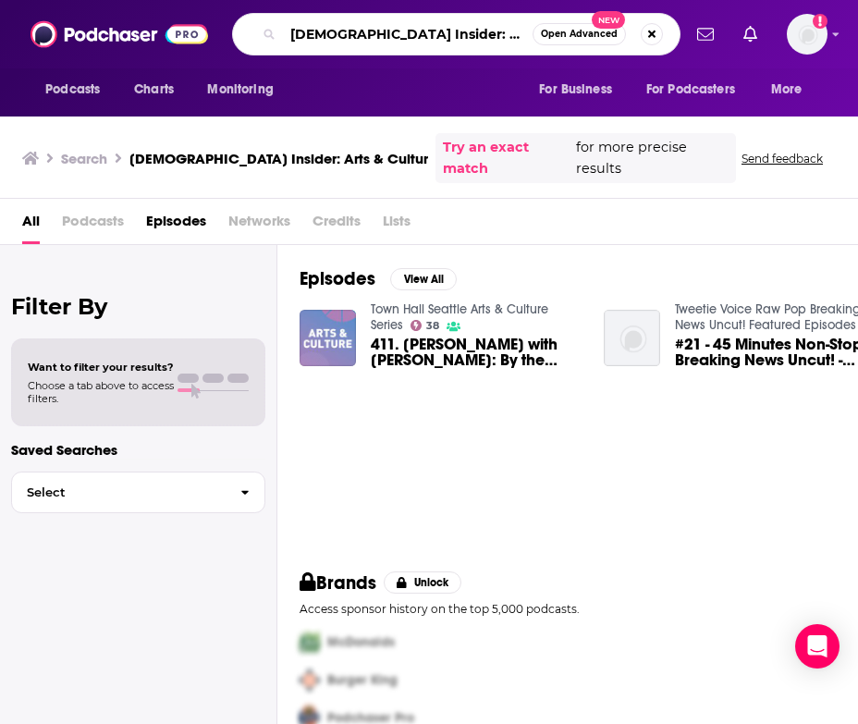
click at [409, 34] on input "[DEMOGRAPHIC_DATA] Insider: Arts & Cultur" at bounding box center [408, 34] width 250 height 30
paste input "The Happy Family Podcast"
type input "The Happy Family Podcast"
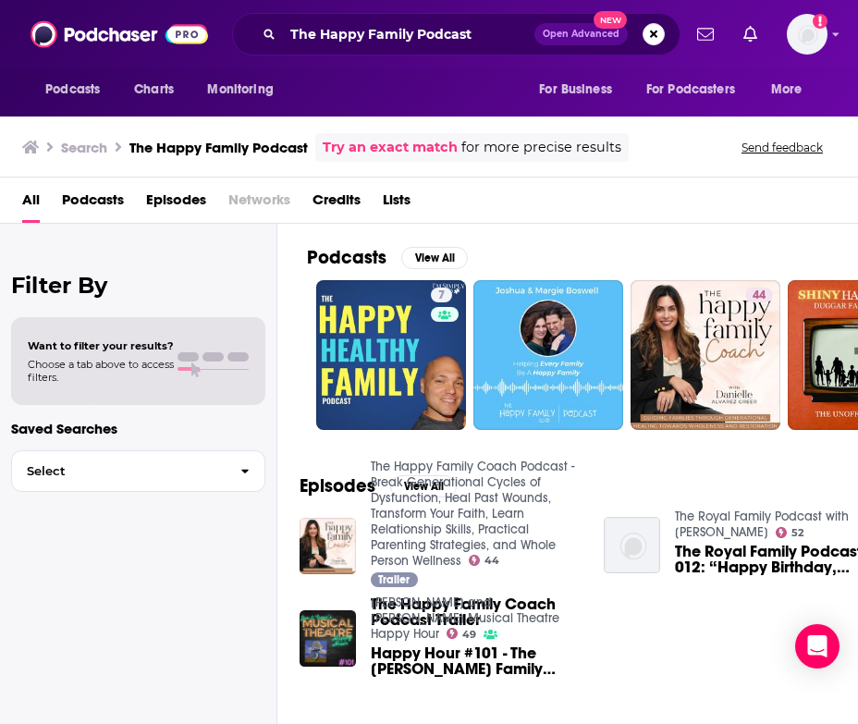
click at [94, 195] on span "Podcasts" at bounding box center [93, 204] width 62 height 38
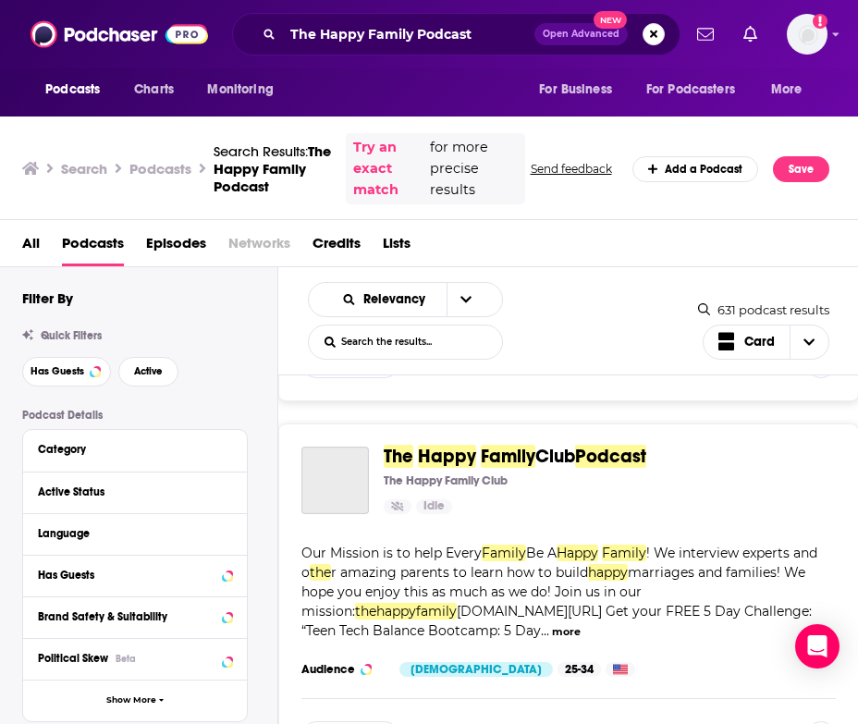
scroll to position [351, 0]
